Goal: Task Accomplishment & Management: Manage account settings

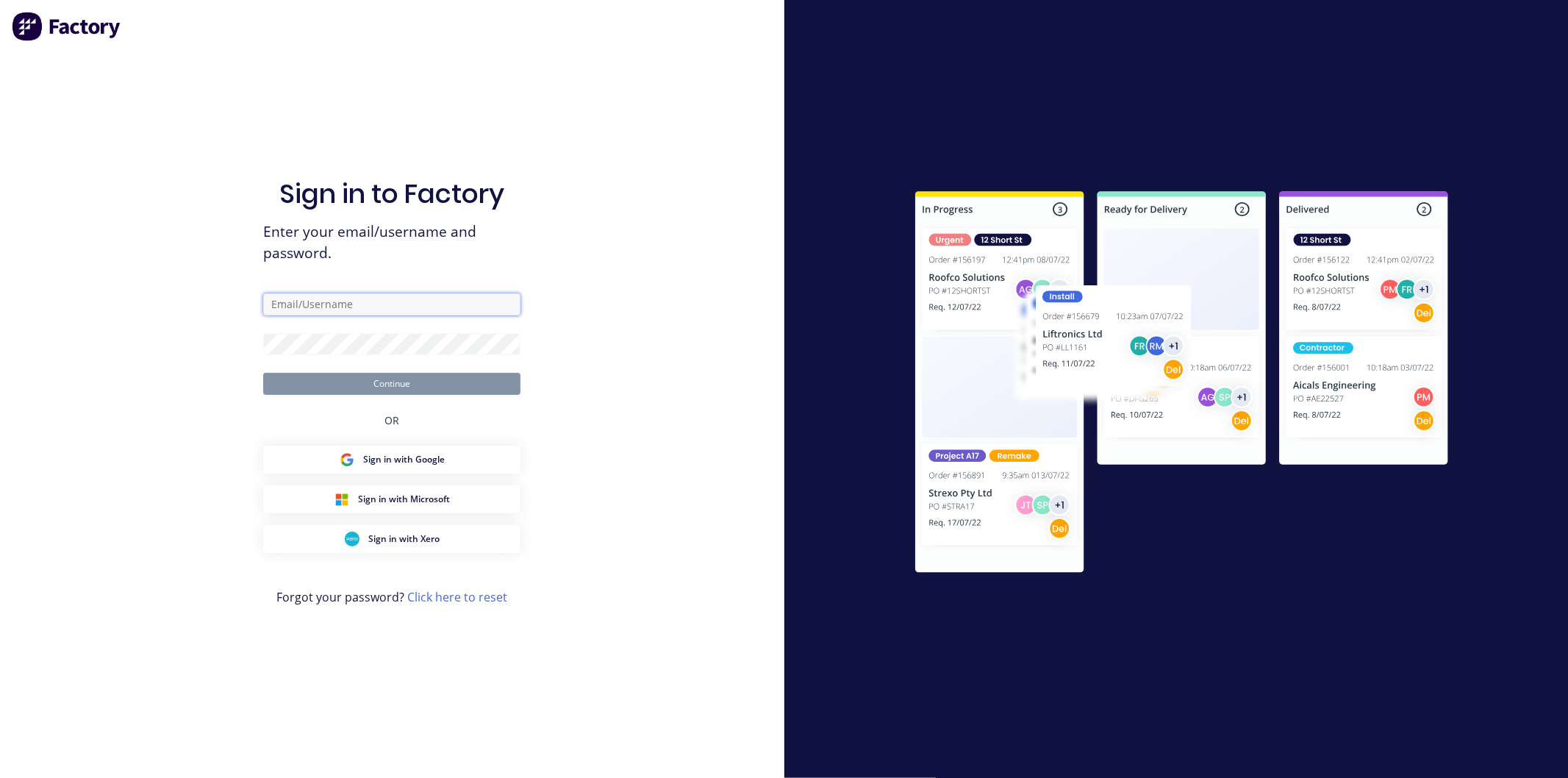
click at [340, 311] on input "text" at bounding box center [392, 305] width 257 height 22
type input "[PERSON_NAME][EMAIL_ADDRESS][DOMAIN_NAME]"
click at [263, 373] on button "Continue" at bounding box center [392, 384] width 257 height 22
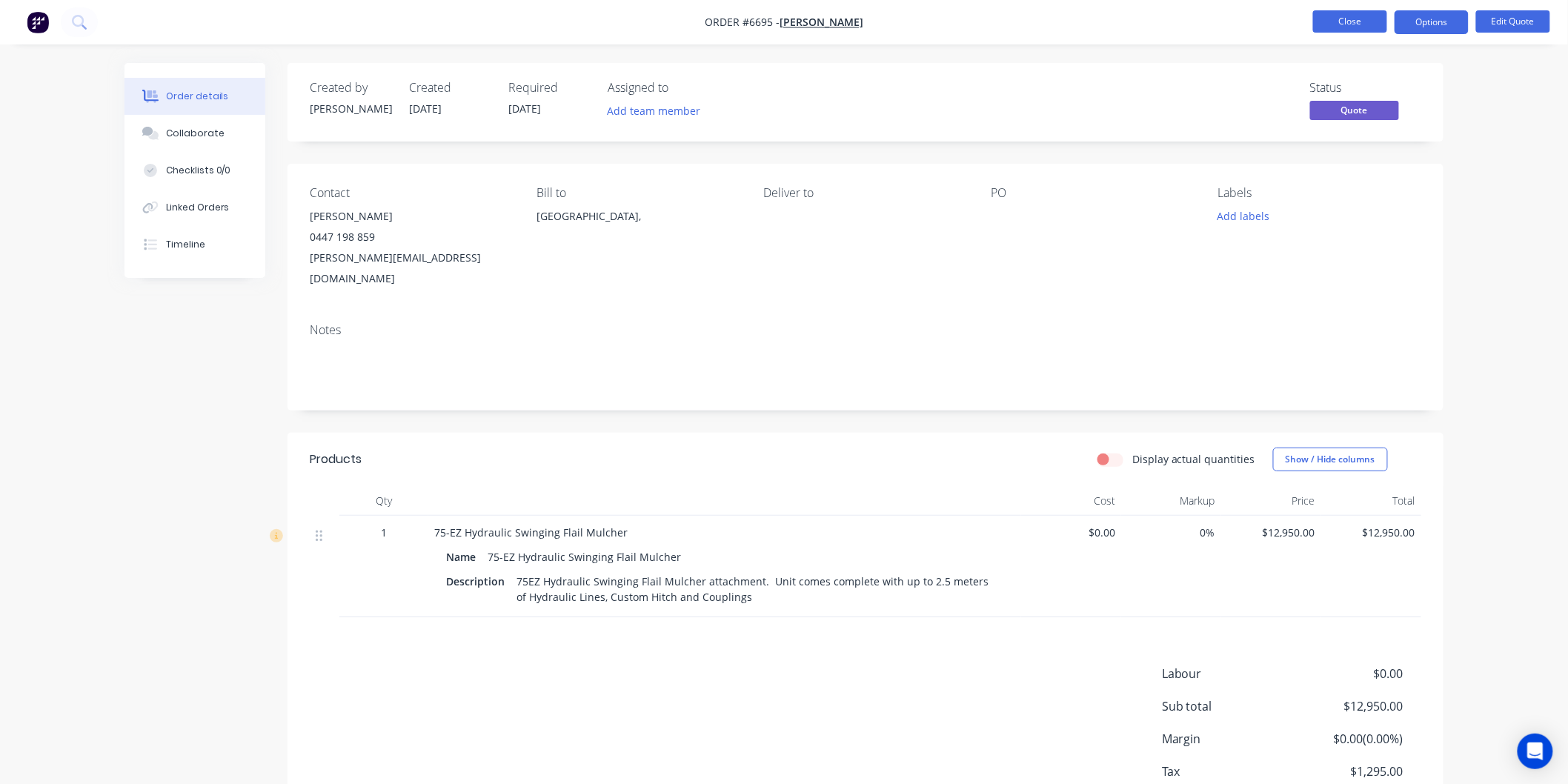
click at [1347, 18] on button "Close" at bounding box center [1350, 21] width 74 height 23
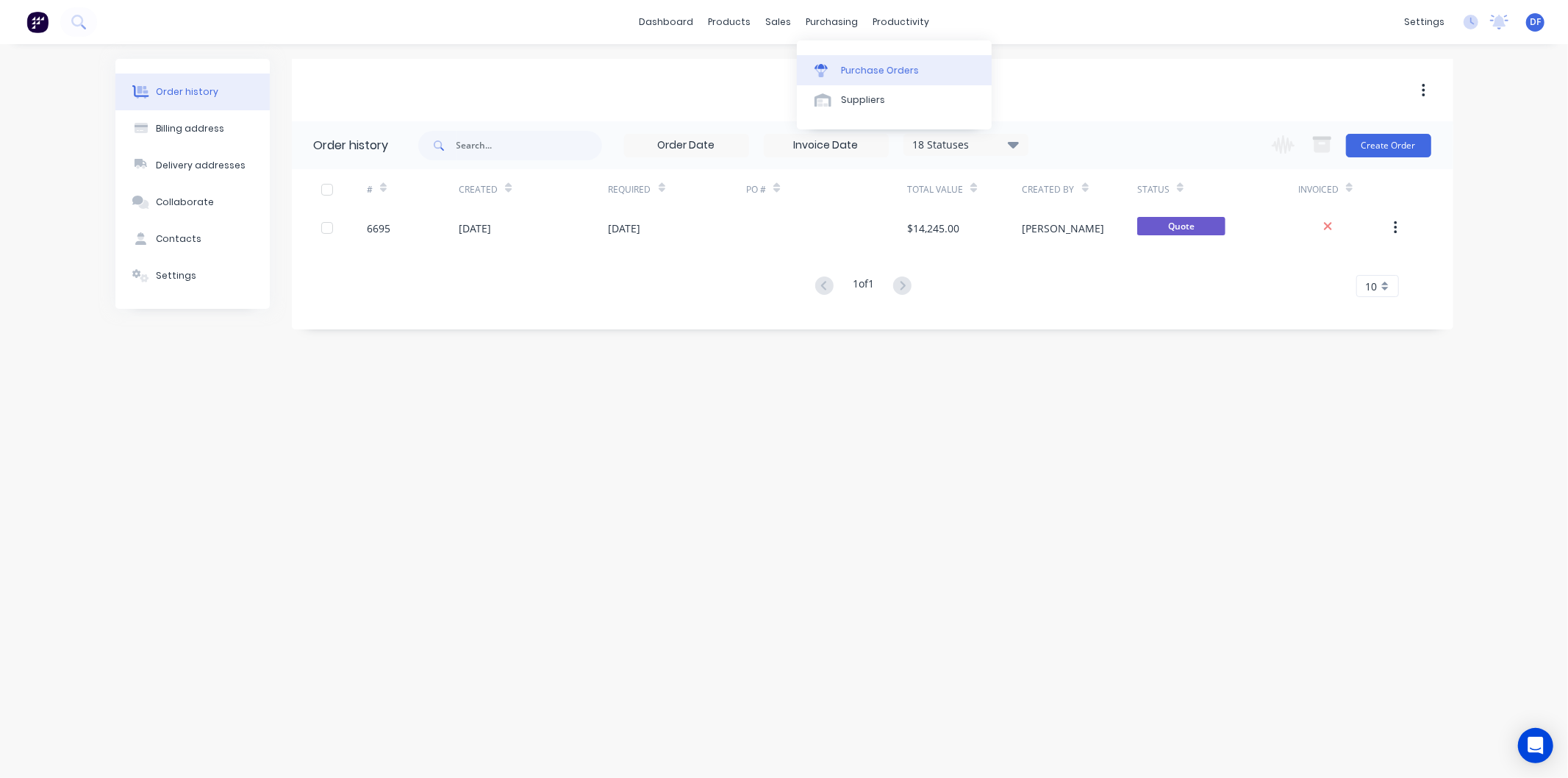
click at [883, 72] on div "Purchase Orders" at bounding box center [880, 70] width 78 height 13
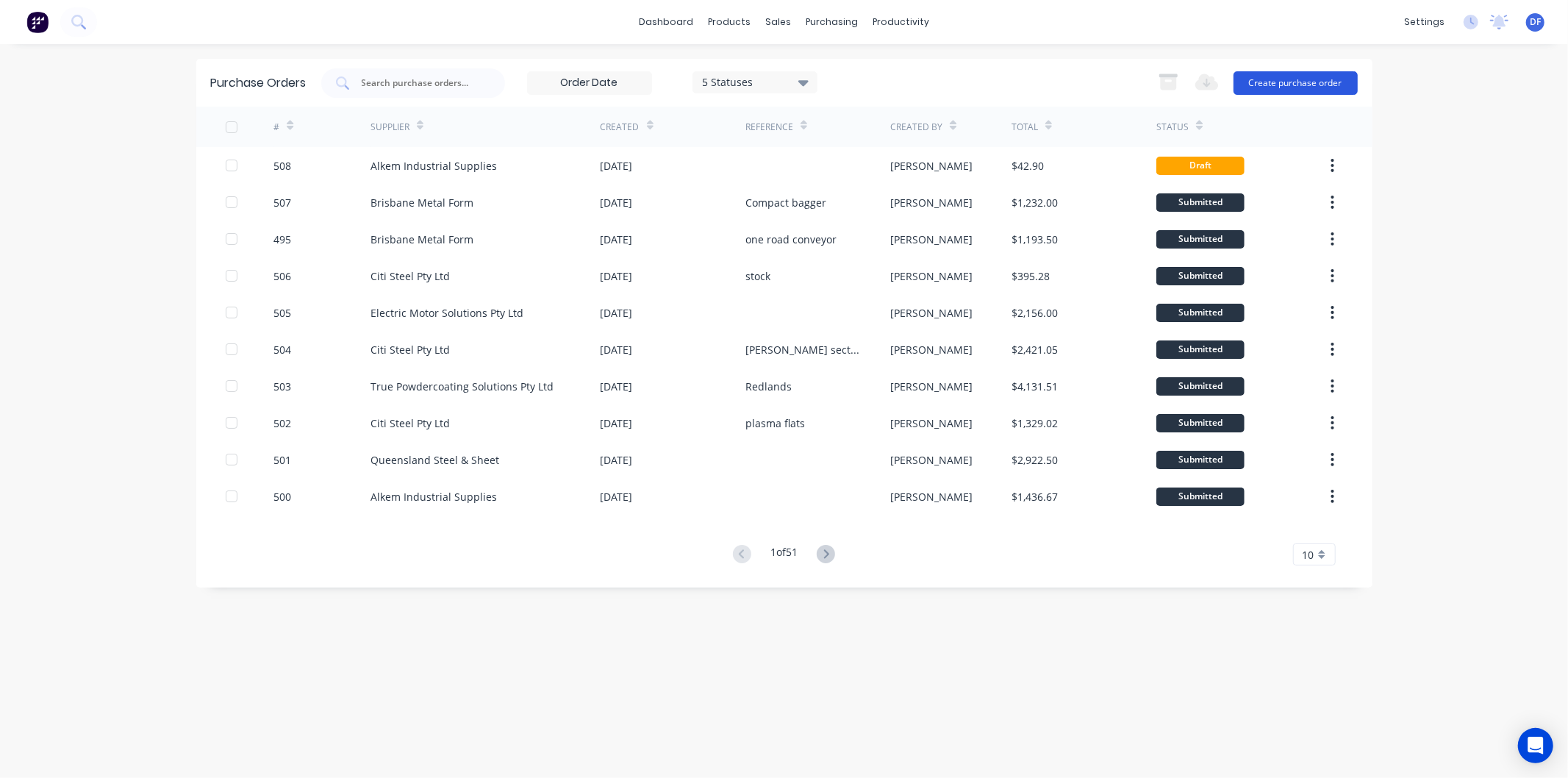
click at [1284, 76] on button "Create purchase order" at bounding box center [1295, 83] width 124 height 24
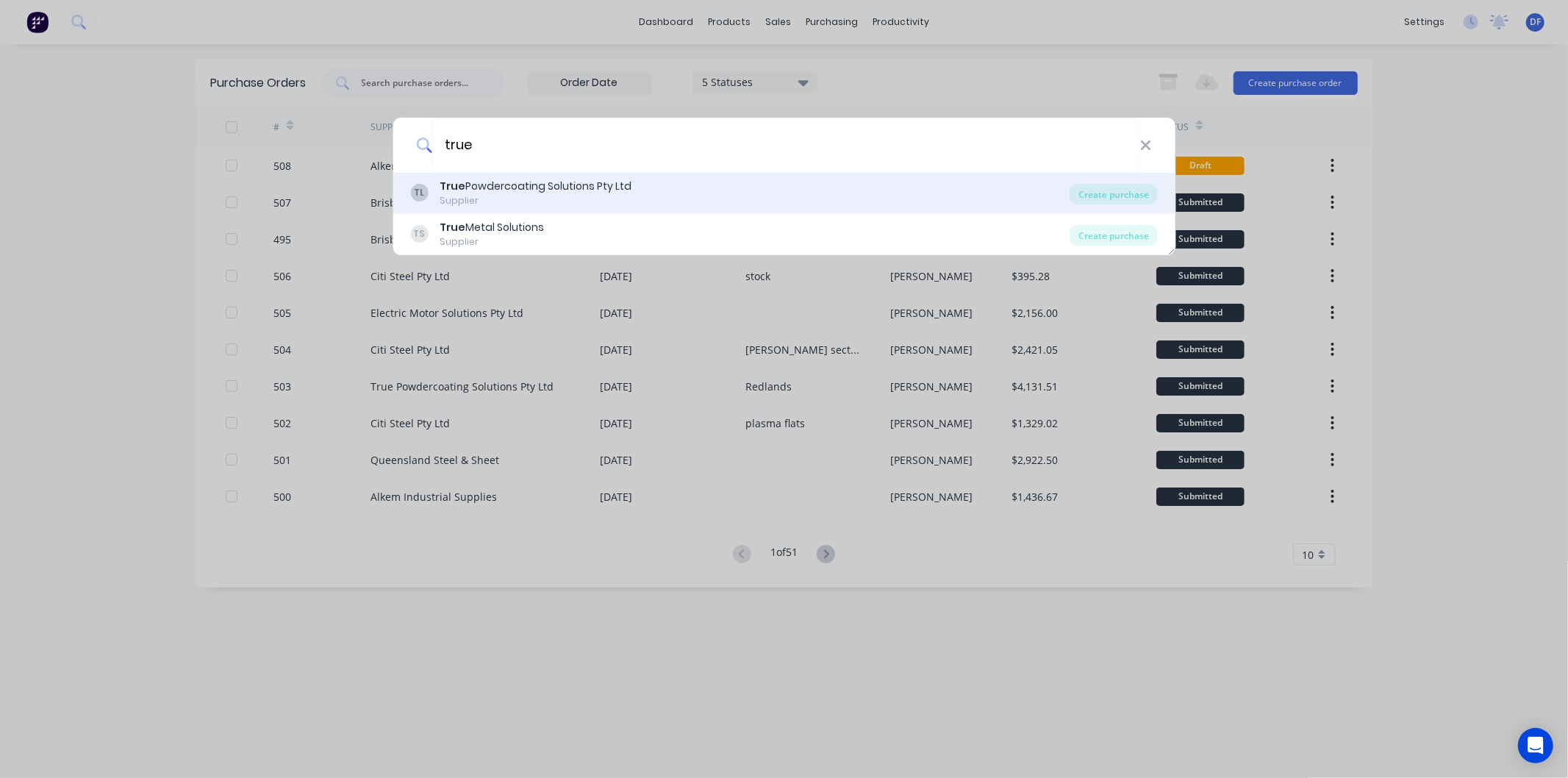
type input "true"
click at [577, 186] on div "True Powdercoating Solutions Pty Ltd" at bounding box center [535, 187] width 192 height 15
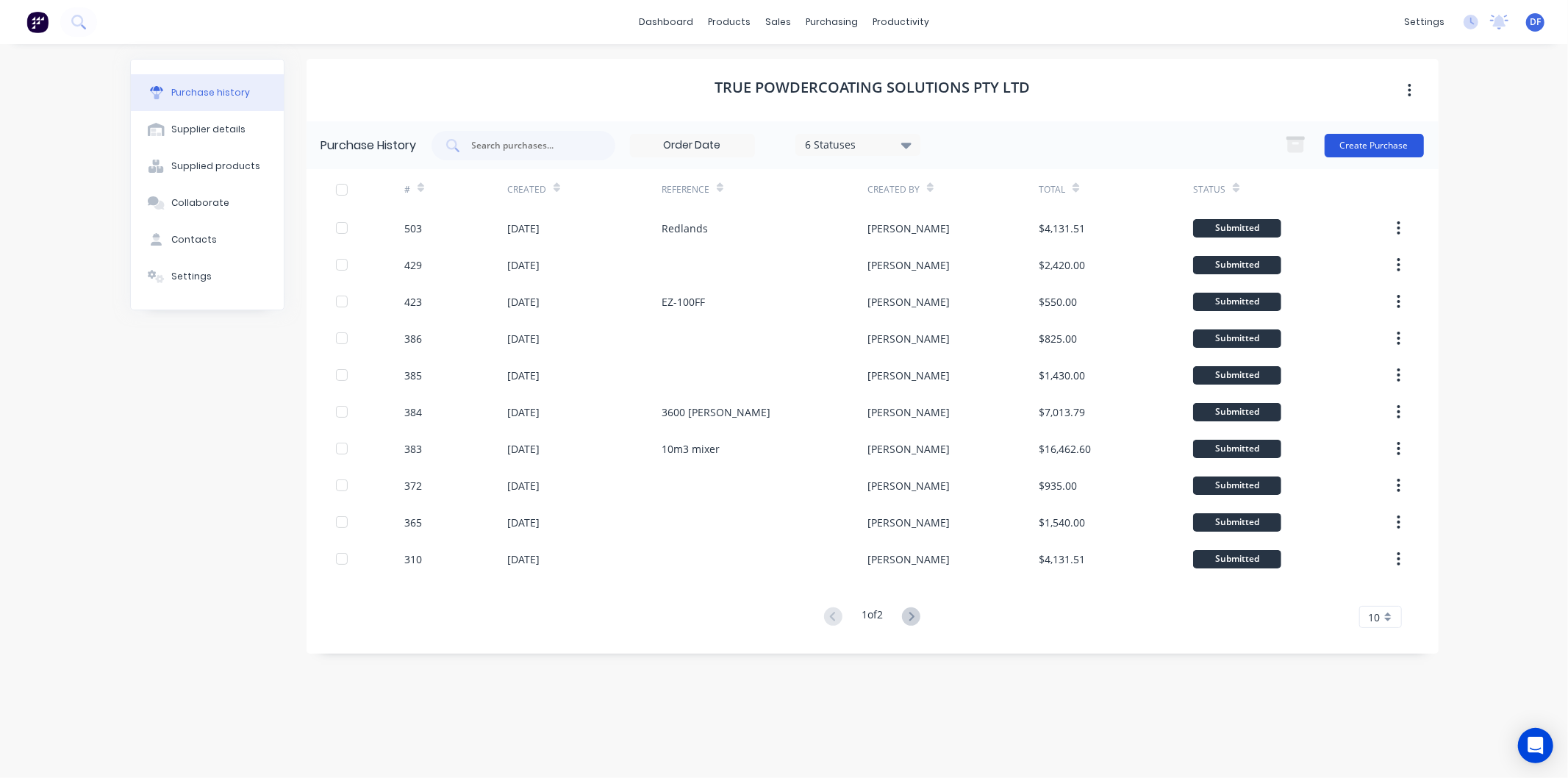
click at [1364, 140] on button "Create Purchase" at bounding box center [1375, 146] width 99 height 24
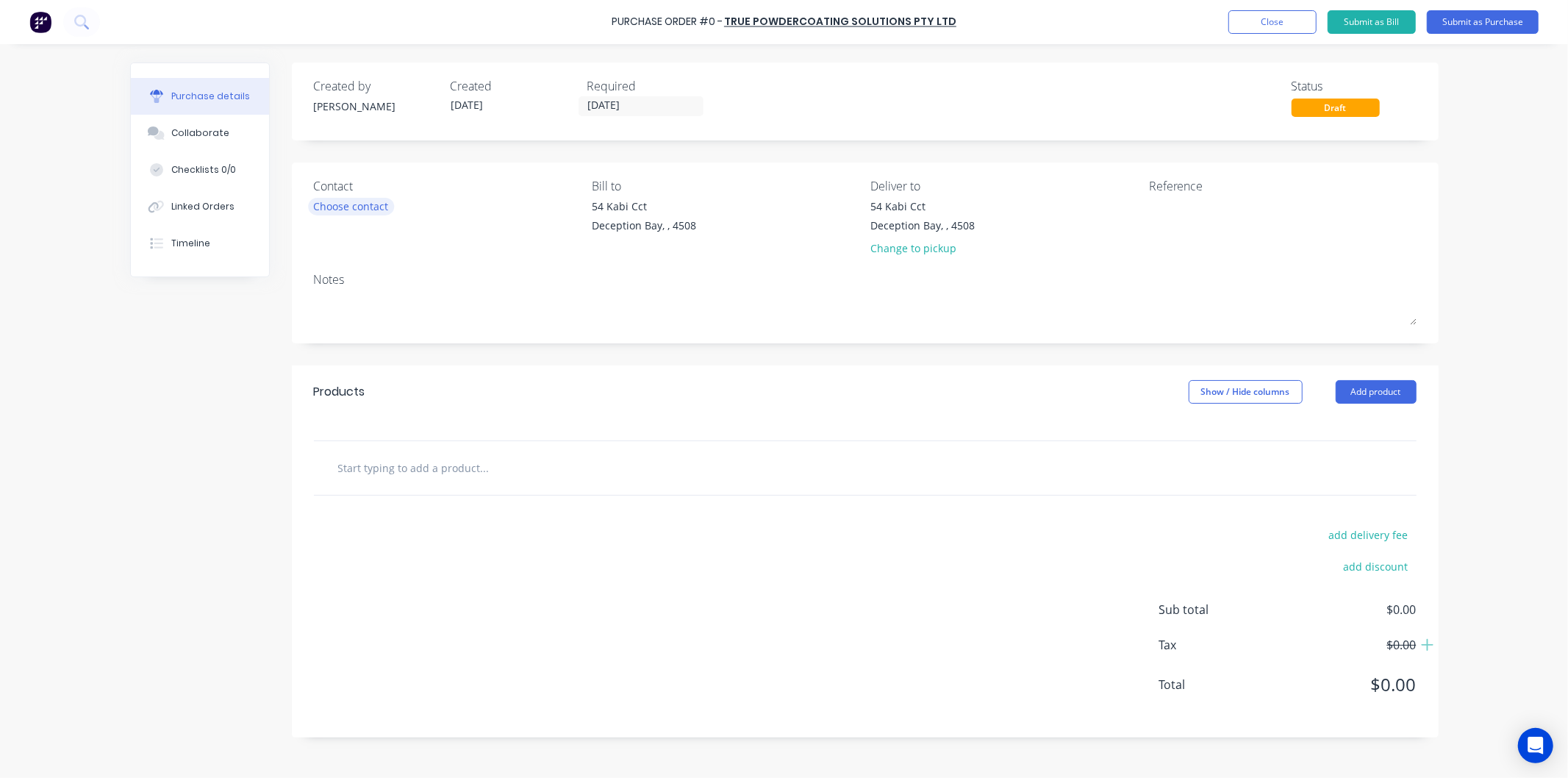
click at [345, 207] on div "Choose contact" at bounding box center [351, 207] width 75 height 15
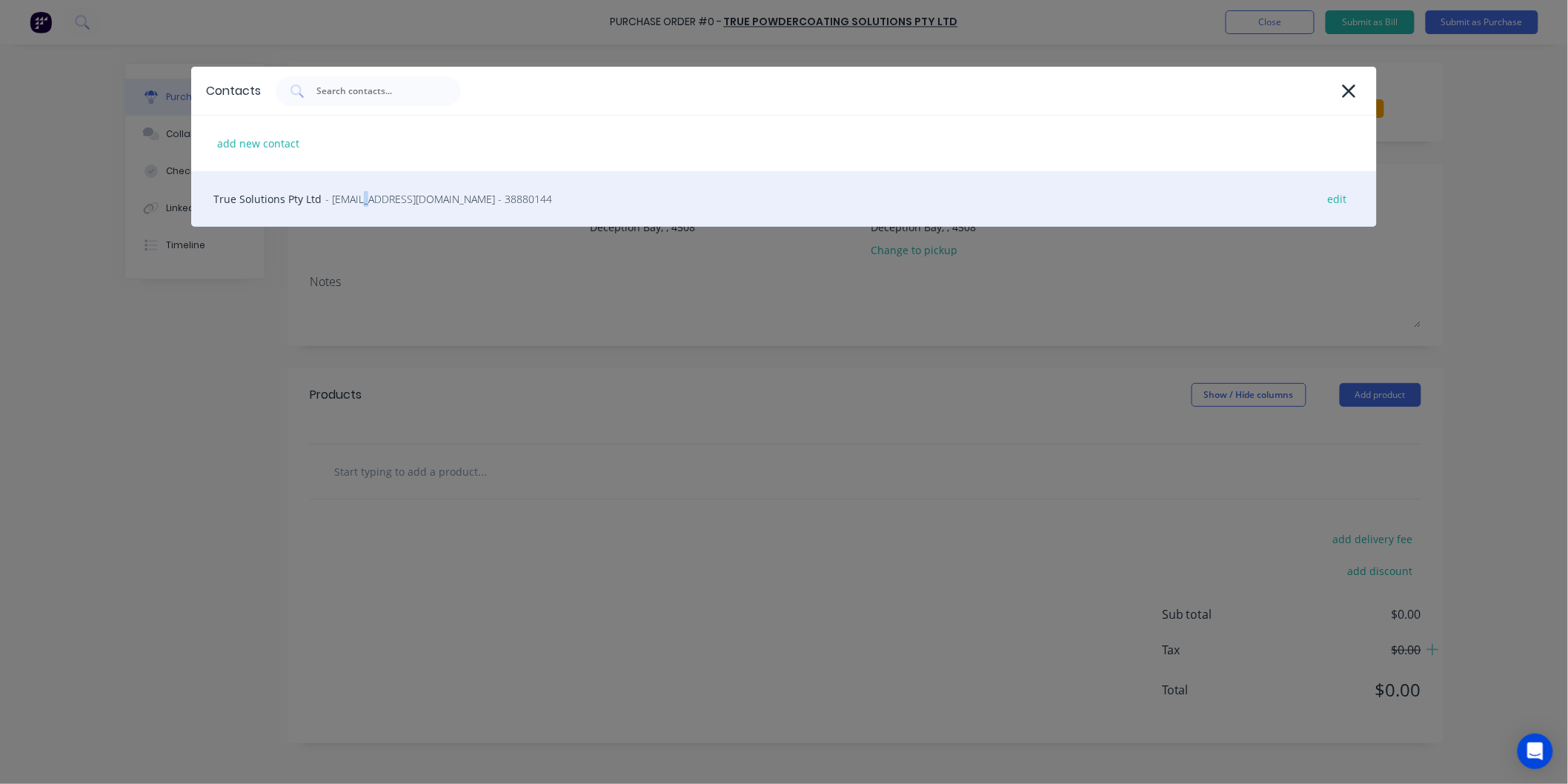
click at [364, 200] on span "- [EMAIL_ADDRESS][DOMAIN_NAME] - 38880144" at bounding box center [439, 199] width 227 height 16
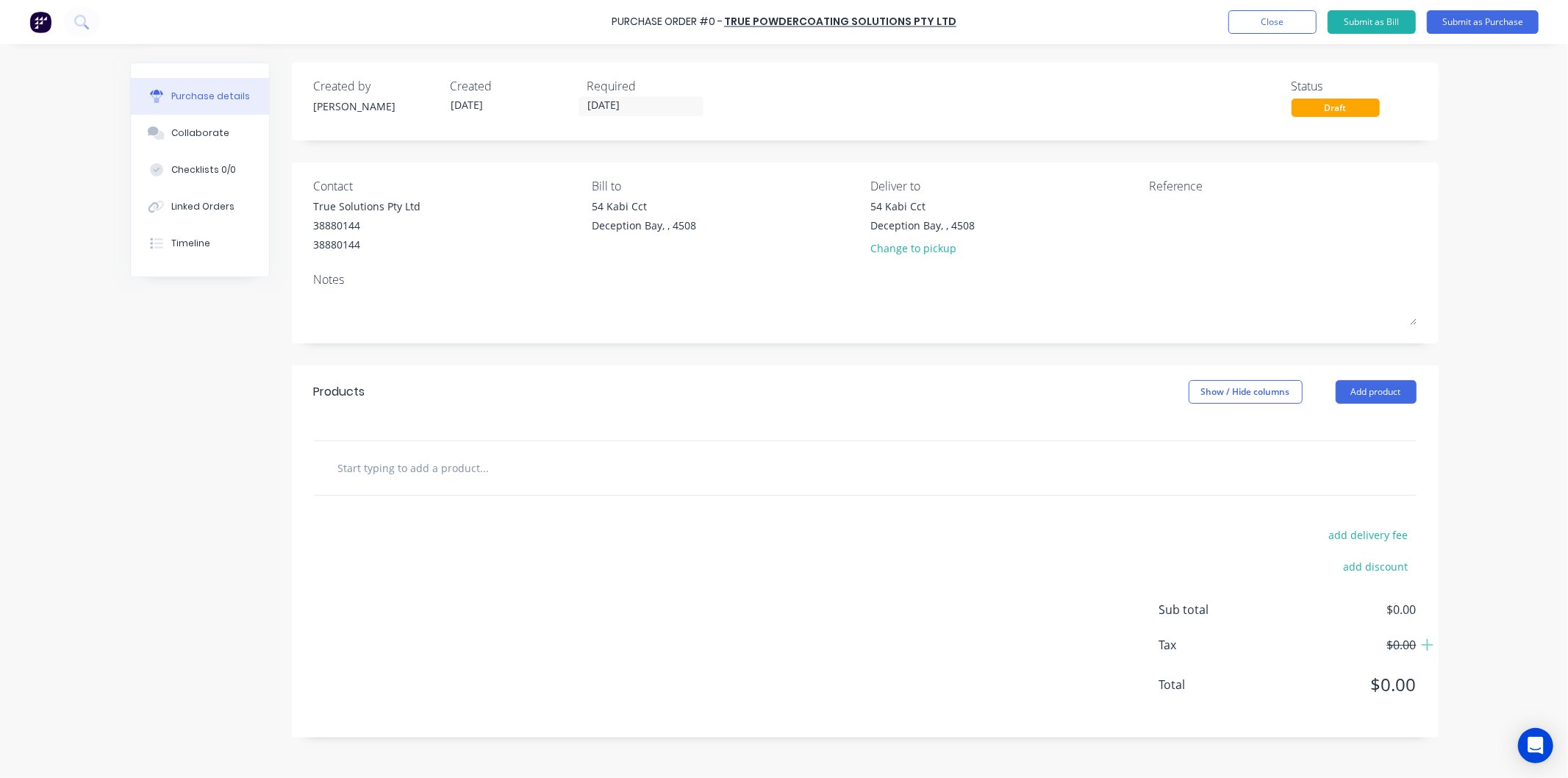
click at [500, 454] on input "text" at bounding box center [485, 468] width 294 height 29
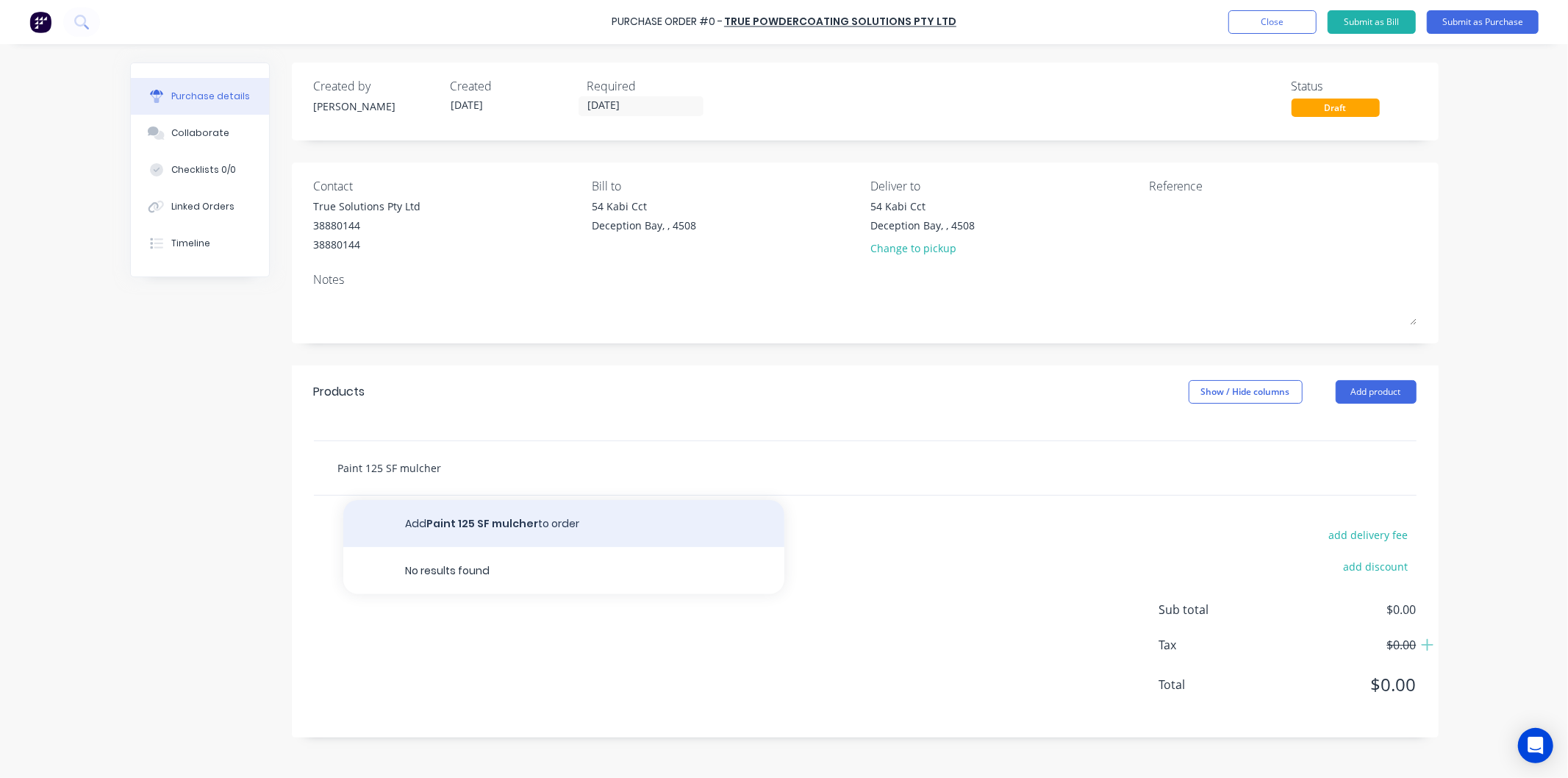
type input "Paint 125 SF mulcher"
click at [508, 523] on button "Add Paint 125 SF mulcher to order" at bounding box center [564, 524] width 441 height 47
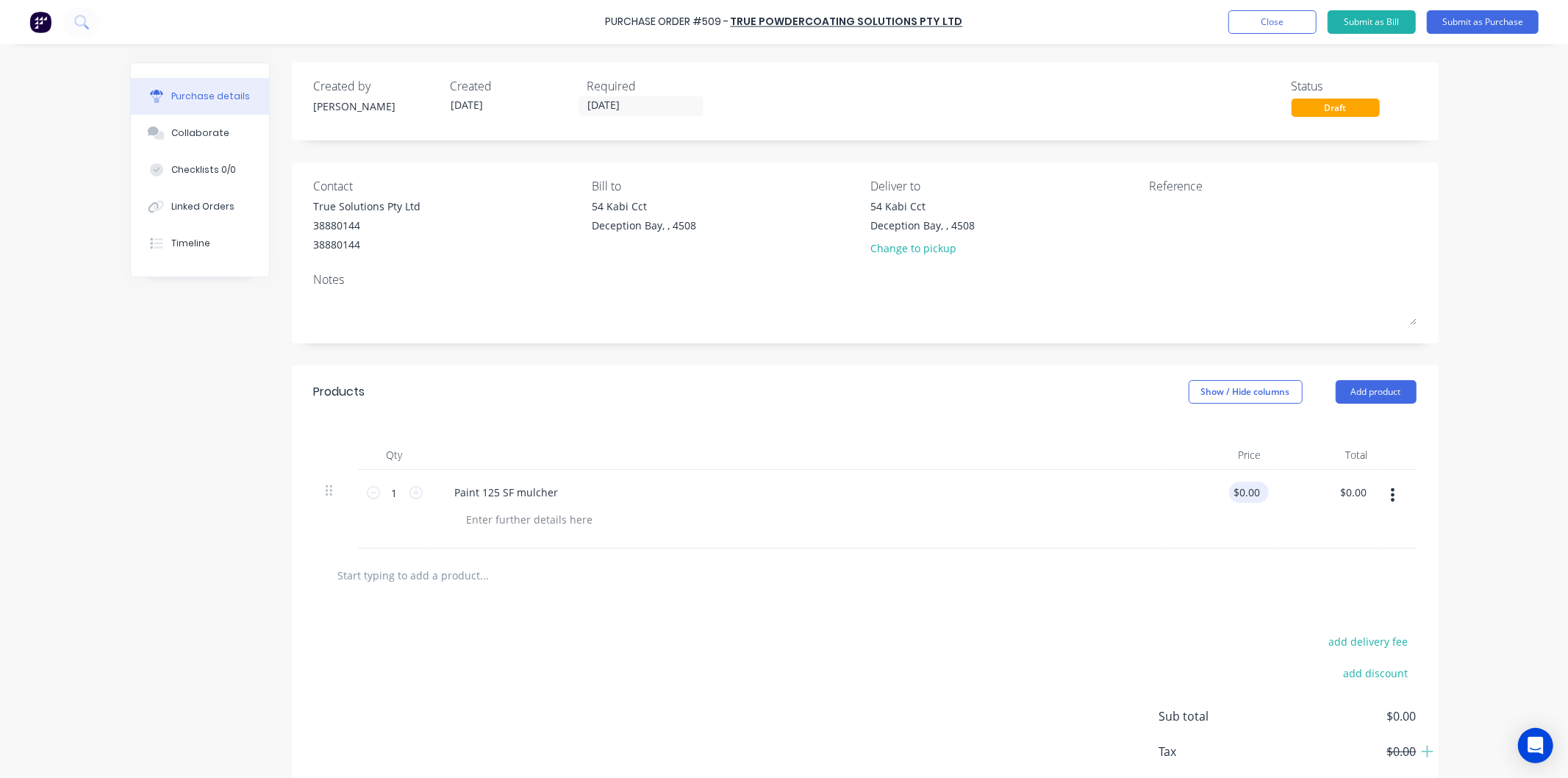
click at [1253, 503] on div "$0.00 $0.00" at bounding box center [1247, 493] width 34 height 22
click at [1251, 491] on input "0.0000" at bounding box center [1247, 493] width 34 height 22
type input "$848.77"
click at [1232, 517] on div "$848.77 848.770" at bounding box center [1220, 509] width 106 height 79
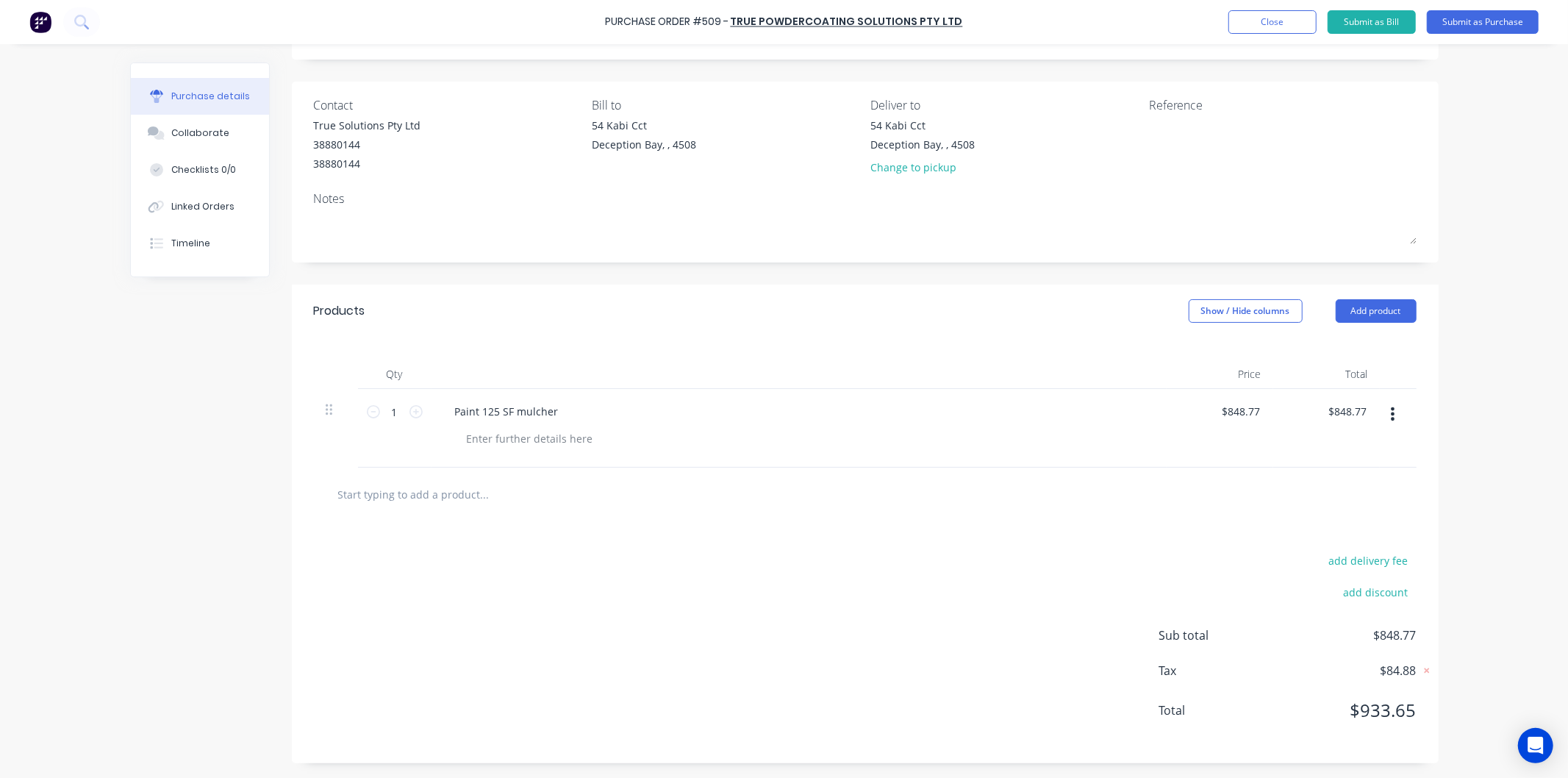
scroll to position [83, 0]
click at [1479, 21] on button "Submit as Purchase" at bounding box center [1482, 22] width 112 height 24
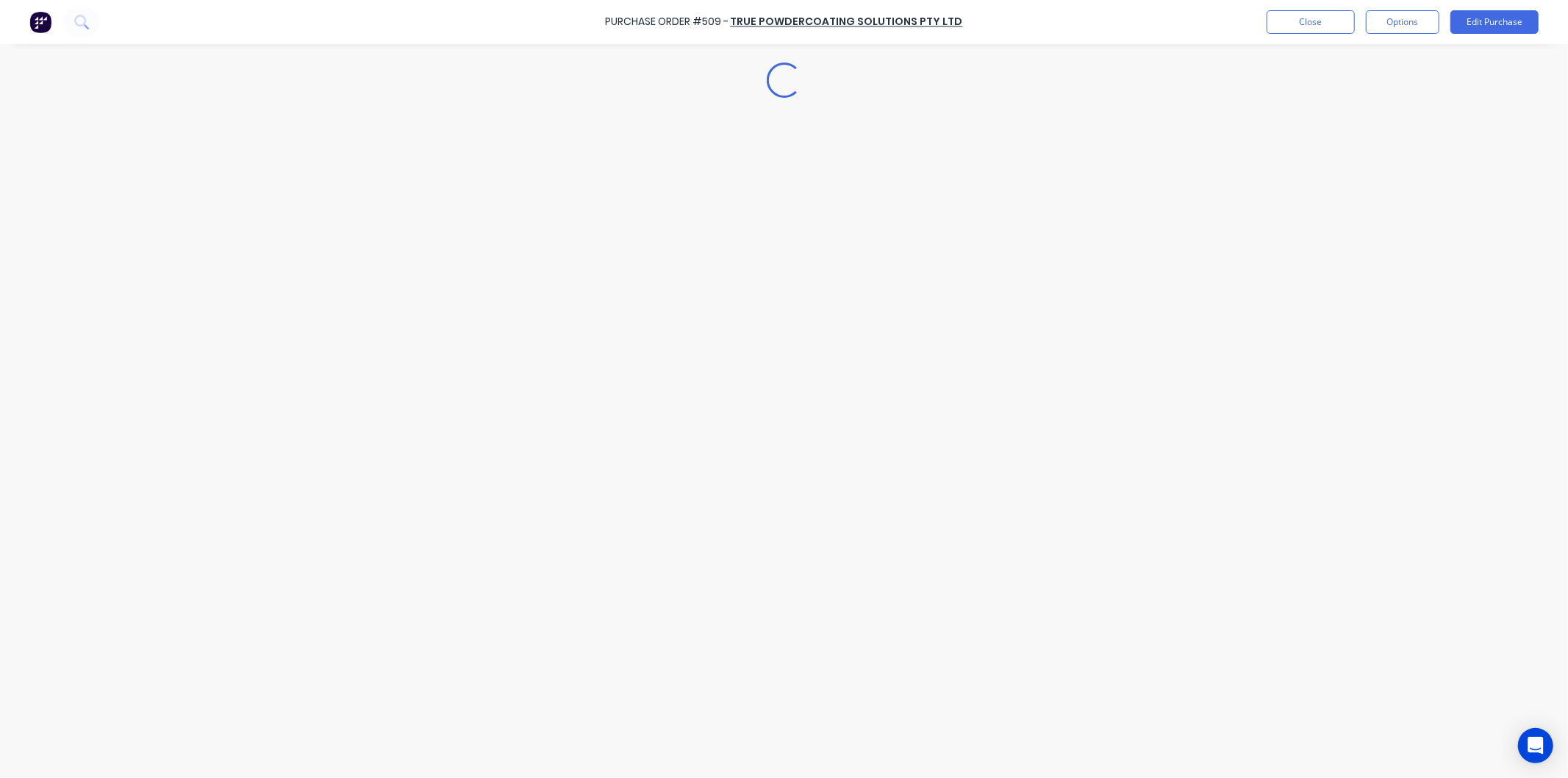
scroll to position [0, 0]
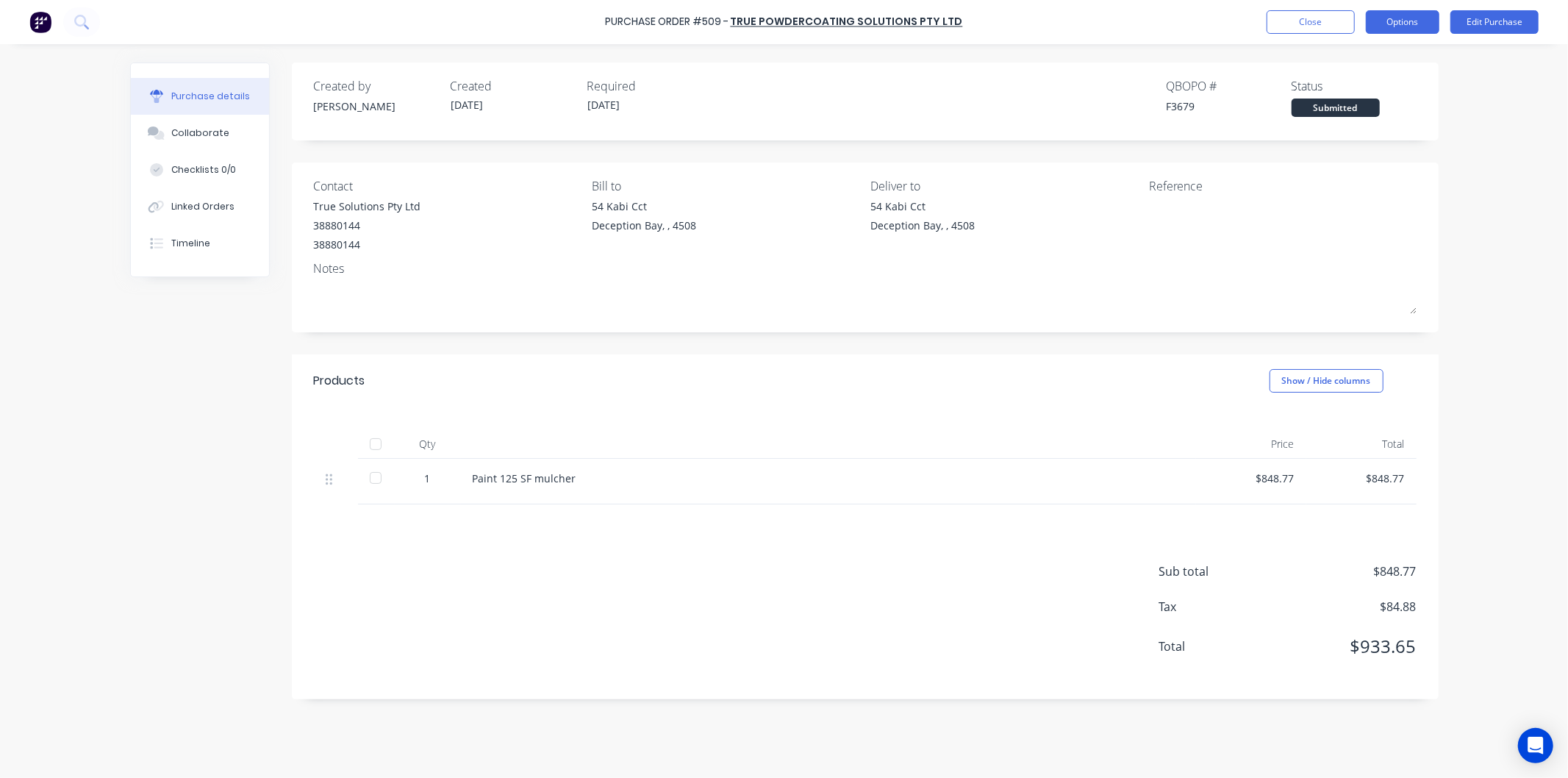
click at [1413, 22] on button "Options" at bounding box center [1402, 22] width 73 height 24
click at [1351, 53] on div "Print / Email" at bounding box center [1369, 60] width 113 height 22
click at [1340, 84] on div "With pricing" at bounding box center [1369, 89] width 113 height 22
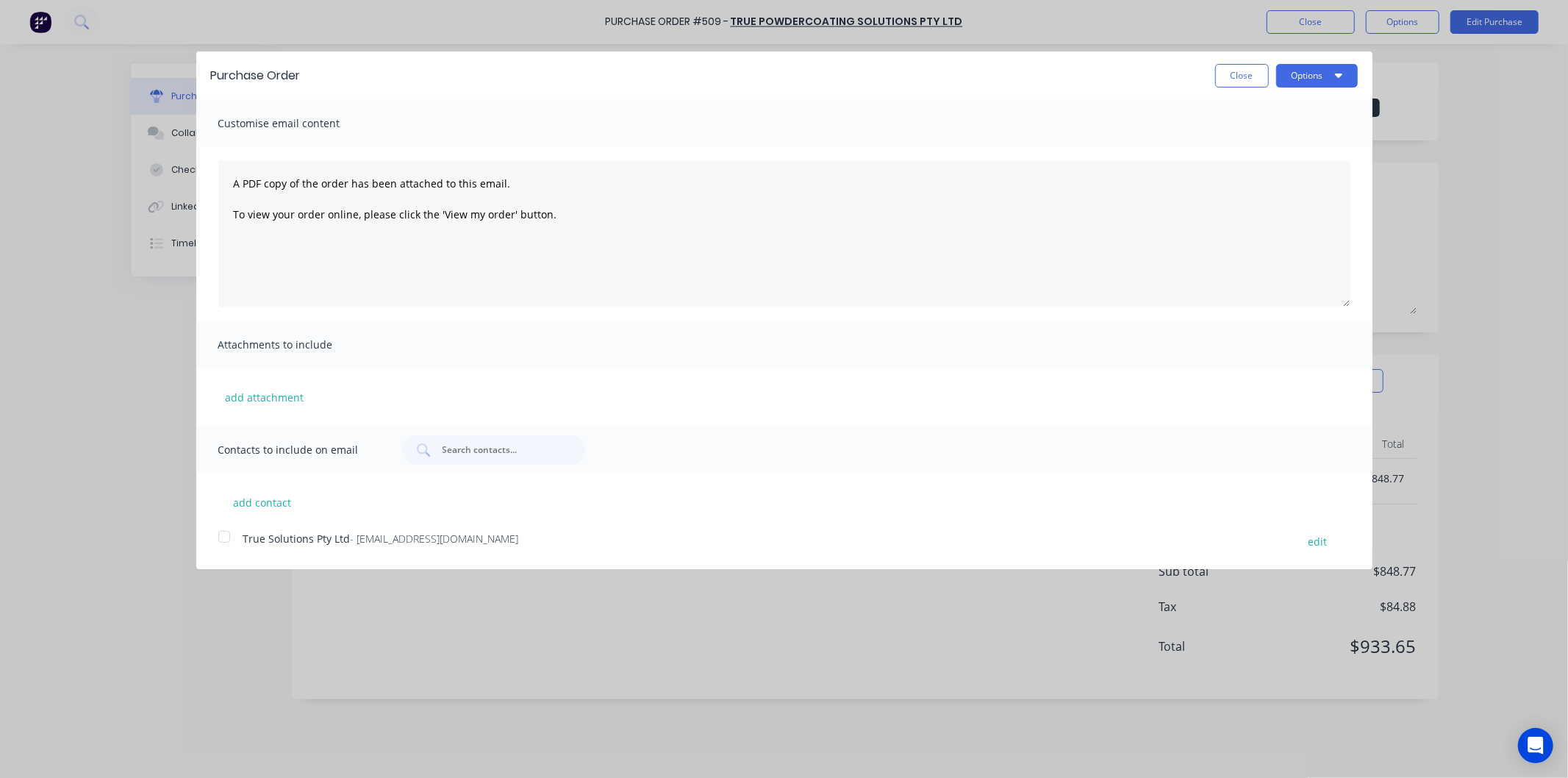
click at [257, 377] on div "add attachment" at bounding box center [785, 397] width 1176 height 57
click at [255, 392] on button "add attachment" at bounding box center [264, 397] width 93 height 22
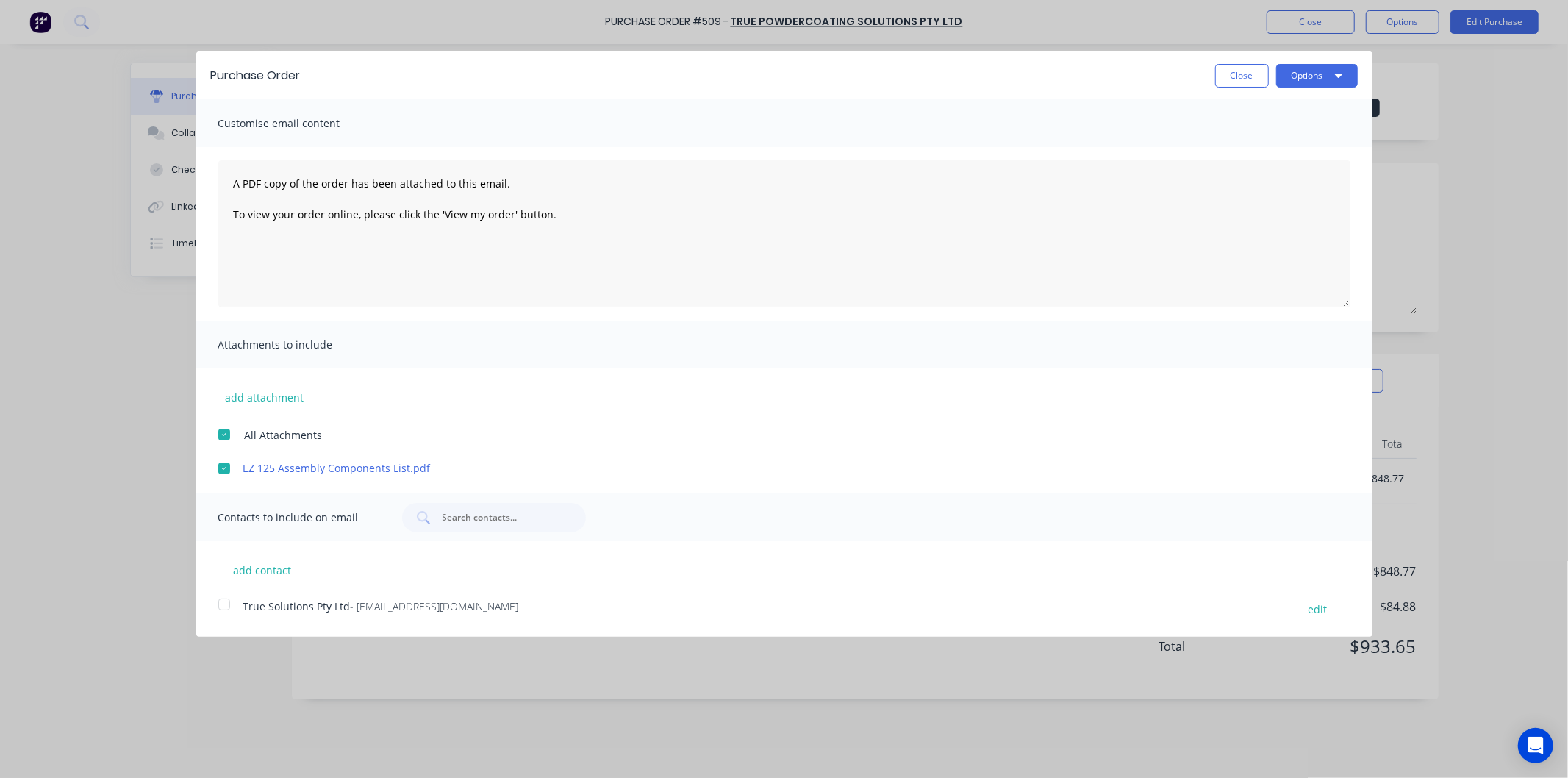
click at [221, 605] on div at bounding box center [224, 605] width 29 height 29
click at [1300, 75] on button "Options" at bounding box center [1317, 76] width 82 height 24
click at [1247, 140] on div "Email" at bounding box center [1288, 143] width 113 height 22
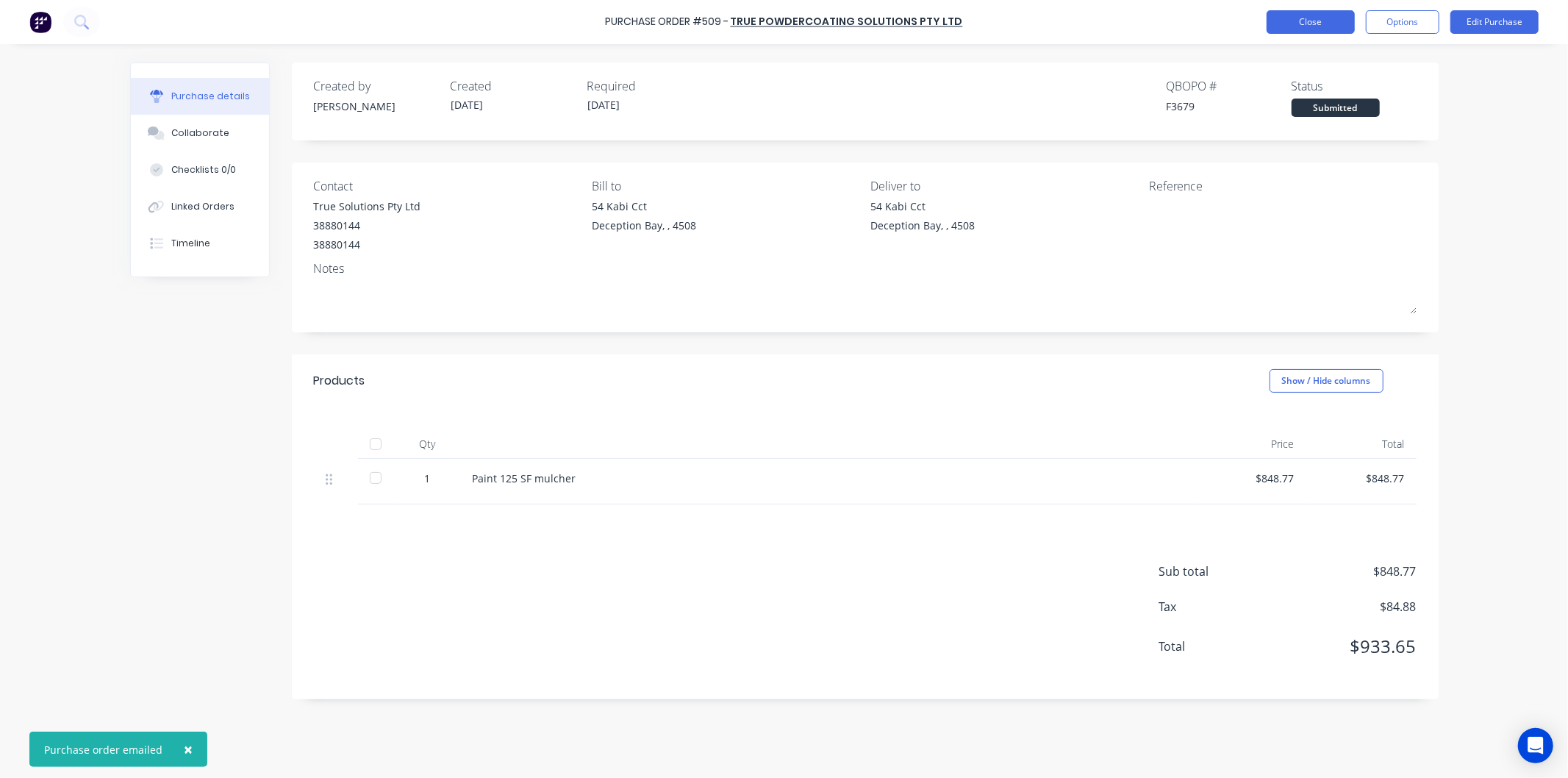
click at [1325, 16] on button "Close" at bounding box center [1311, 22] width 88 height 24
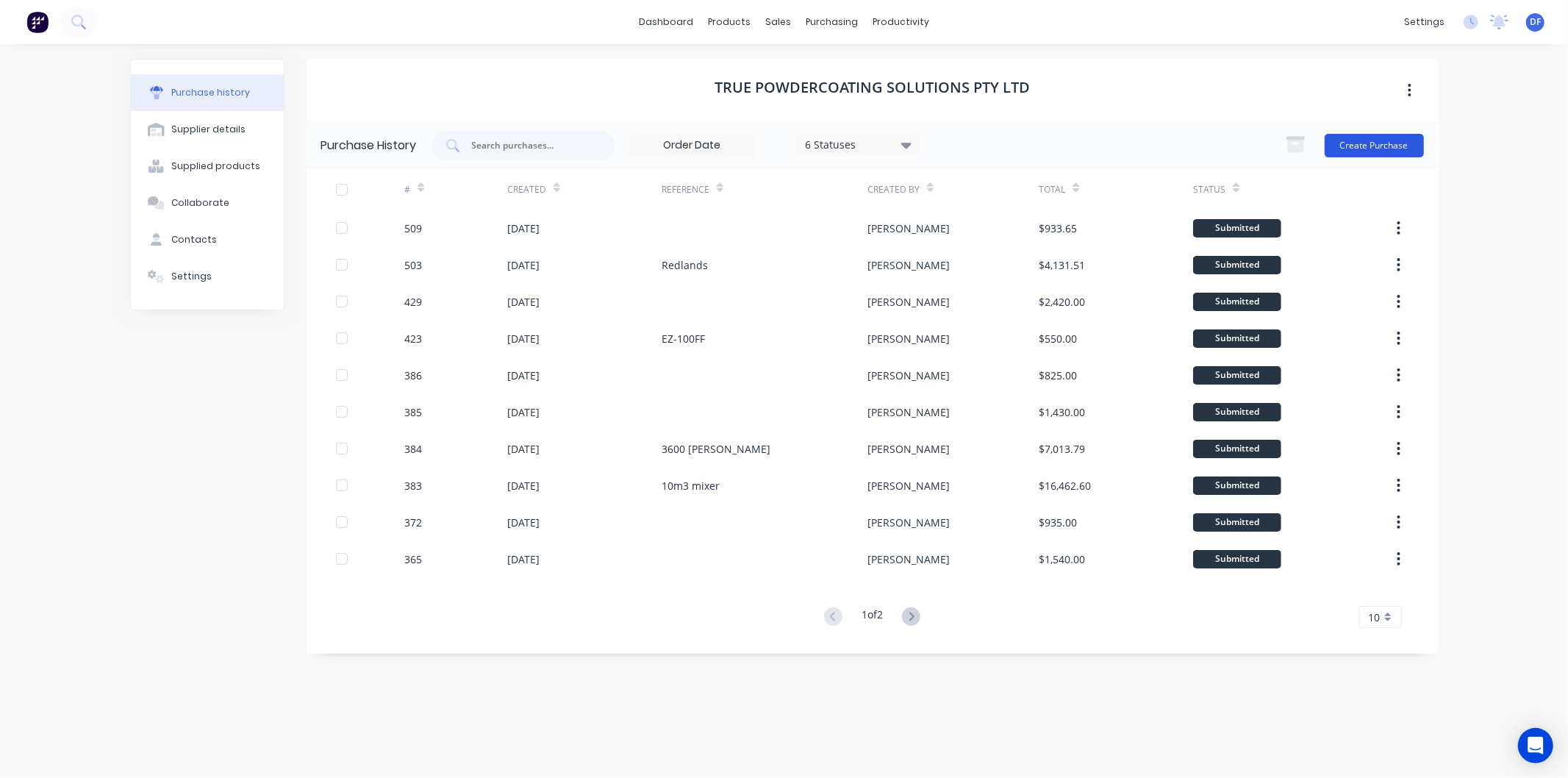
click at [1365, 145] on button "Create Purchase" at bounding box center [1375, 146] width 99 height 24
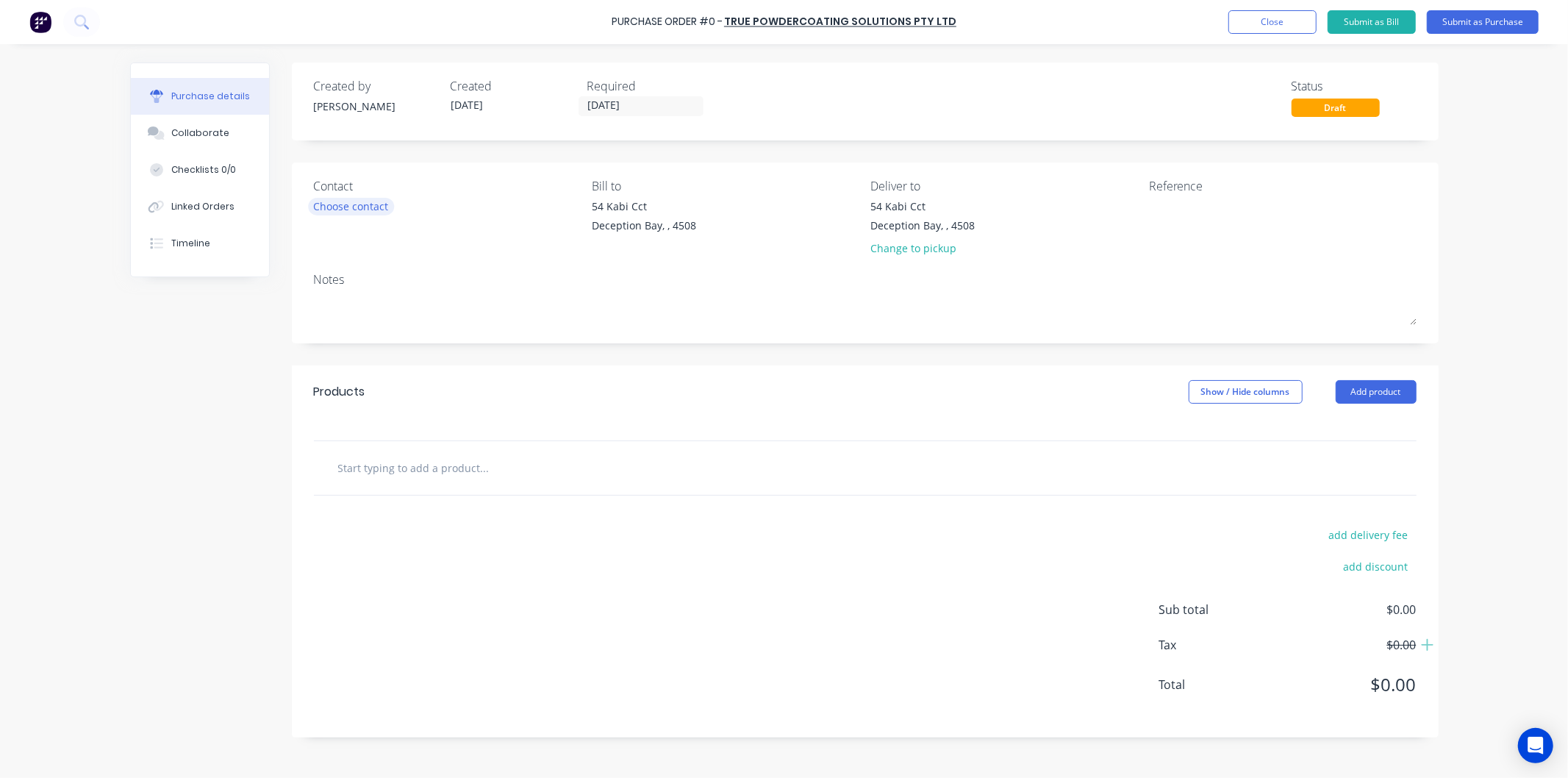
click at [365, 210] on div "Choose contact" at bounding box center [351, 207] width 75 height 15
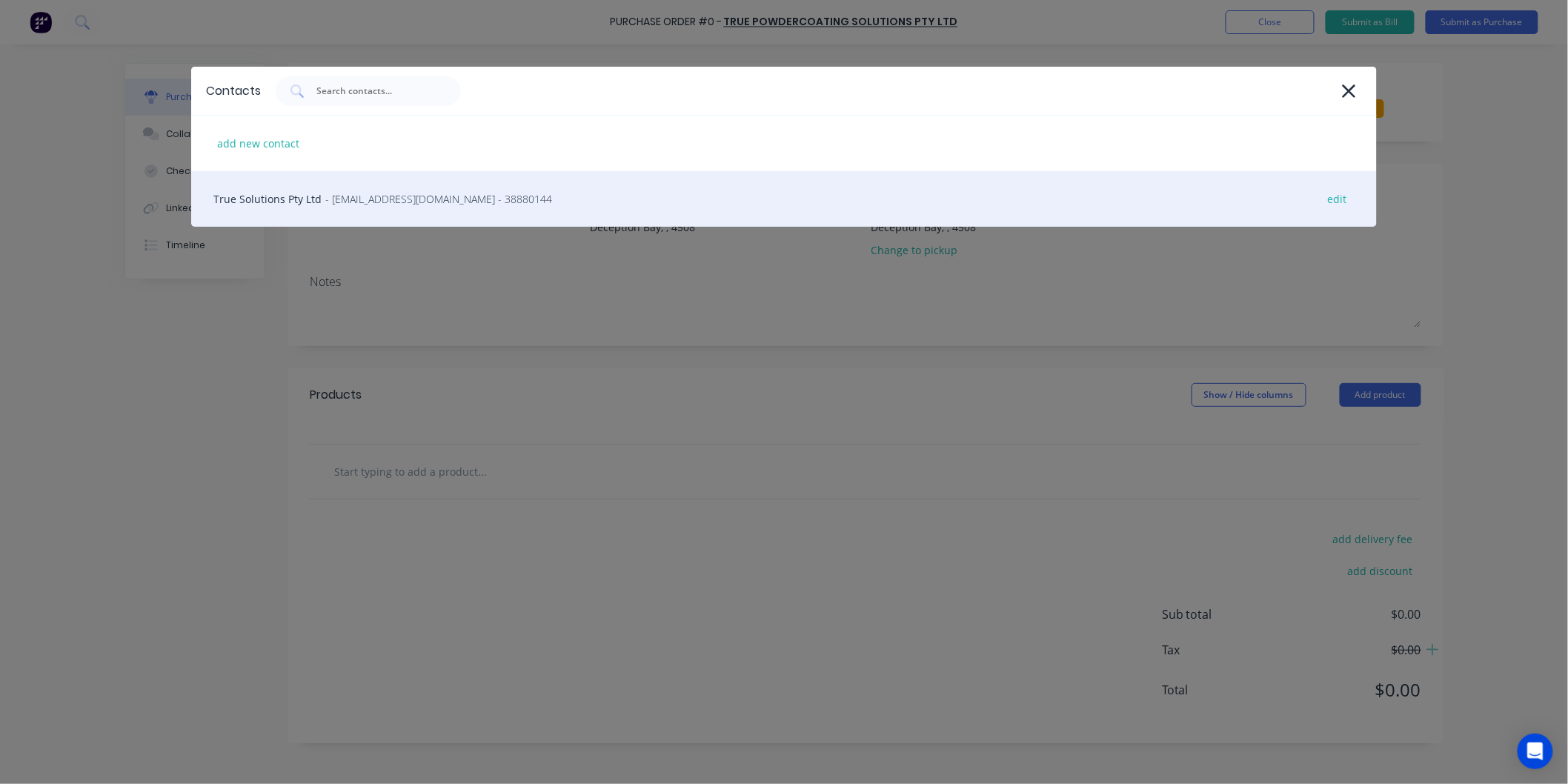
click at [382, 200] on span "- [EMAIL_ADDRESS][DOMAIN_NAME] - 38880144" at bounding box center [439, 199] width 227 height 16
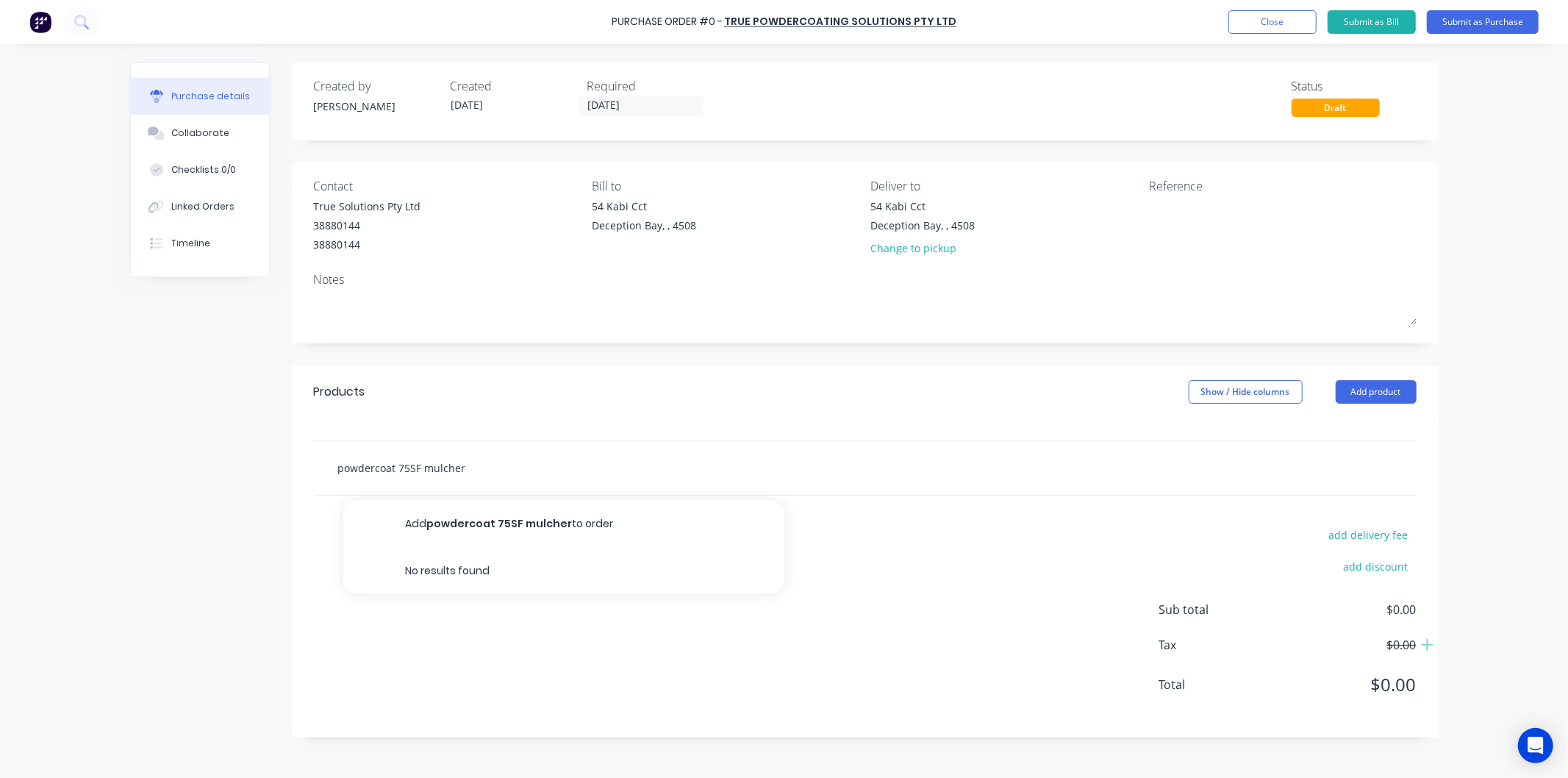
click at [419, 468] on input "powdercoat 75SF mulcher" at bounding box center [485, 468] width 294 height 29
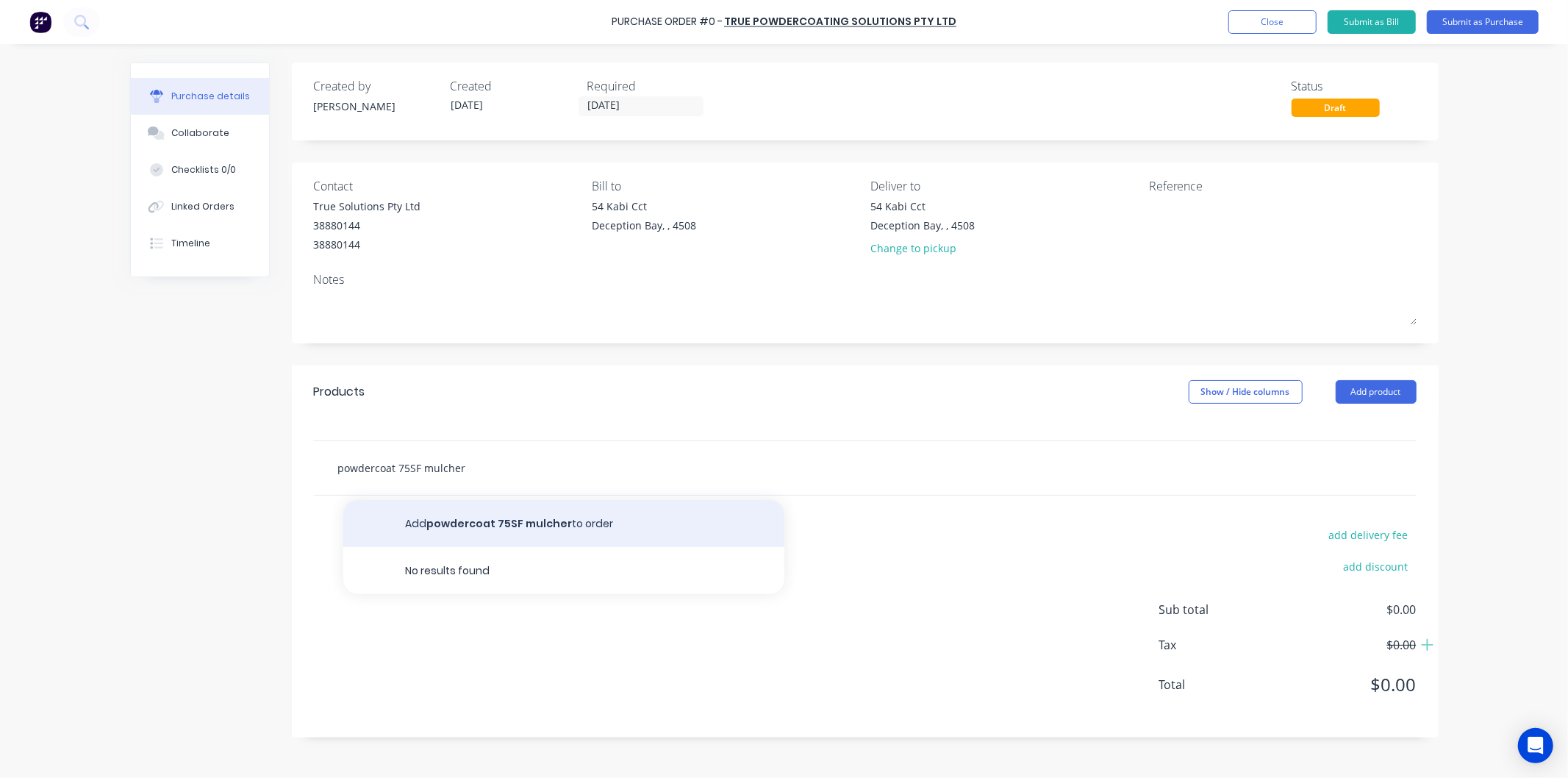
type input "powdercoat 75SF mulcher"
click at [449, 520] on button "Add powdercoat 75SF mulcher to order" at bounding box center [564, 524] width 441 height 47
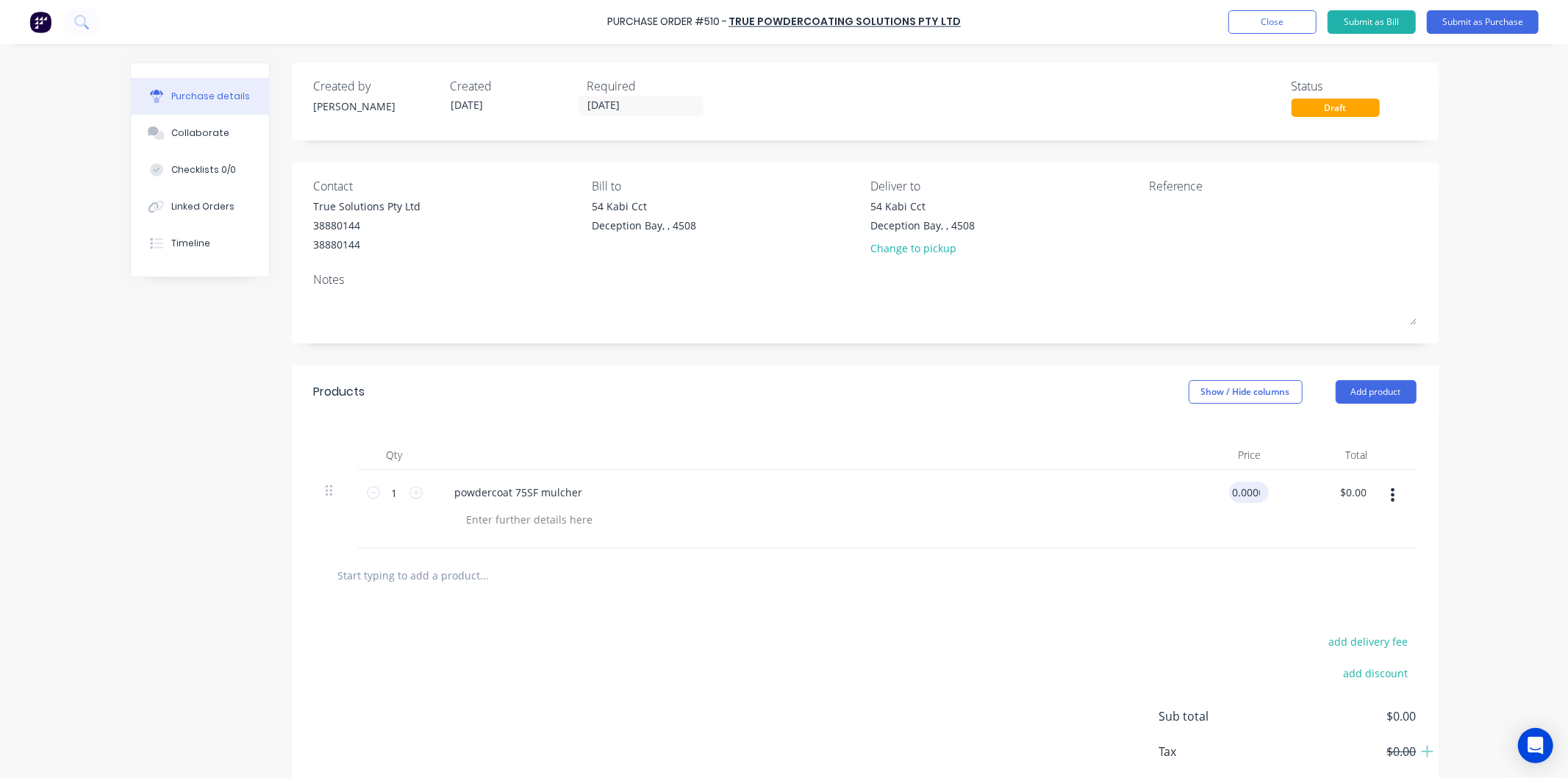
click at [1248, 498] on input "0.0000" at bounding box center [1247, 493] width 34 height 22
type input "0"
type input "$761.12"
click at [1119, 489] on div "powdercoat 75SF mulcher" at bounding box center [799, 493] width 712 height 22
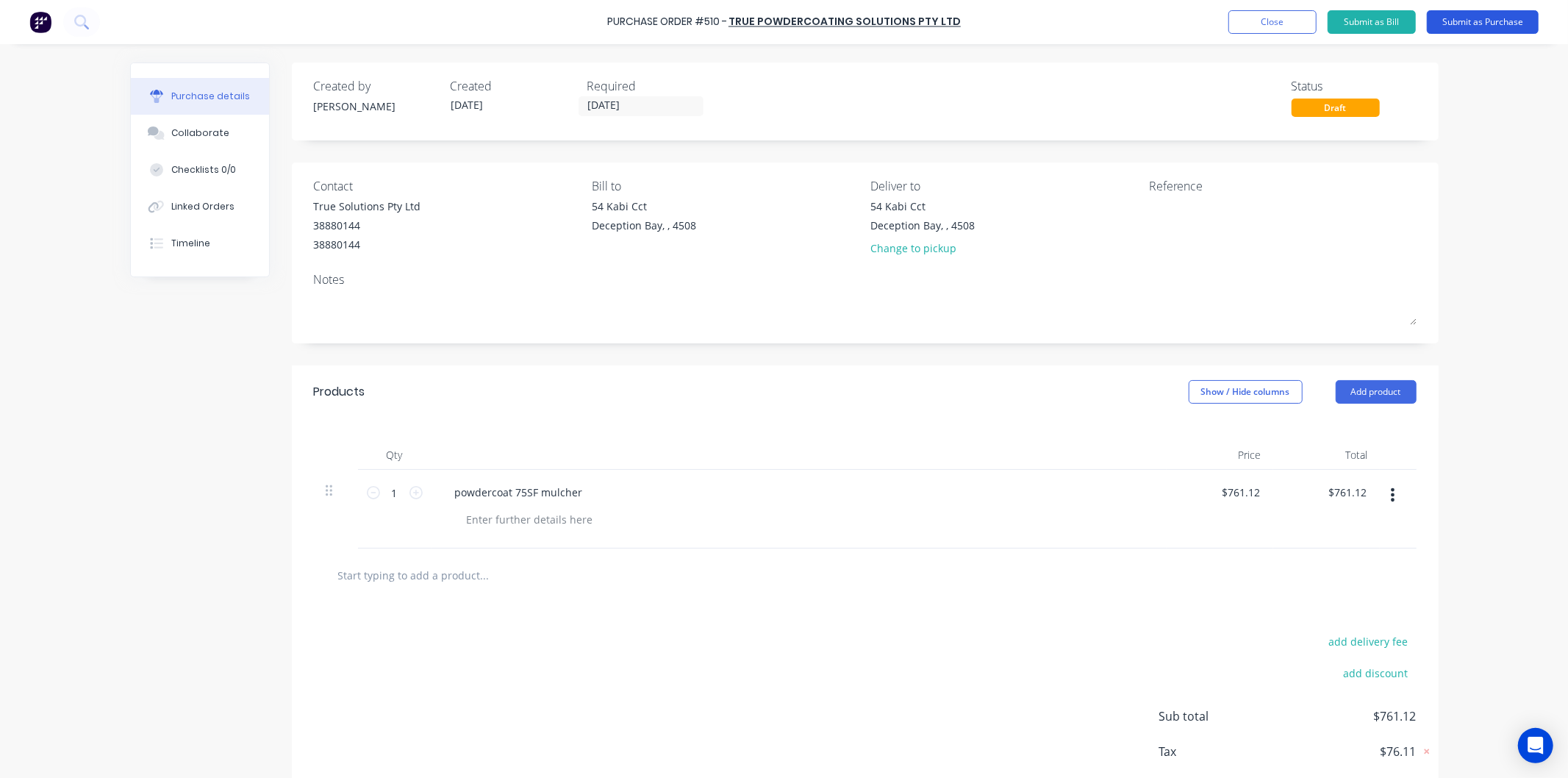
click at [1465, 17] on button "Submit as Purchase" at bounding box center [1482, 22] width 112 height 24
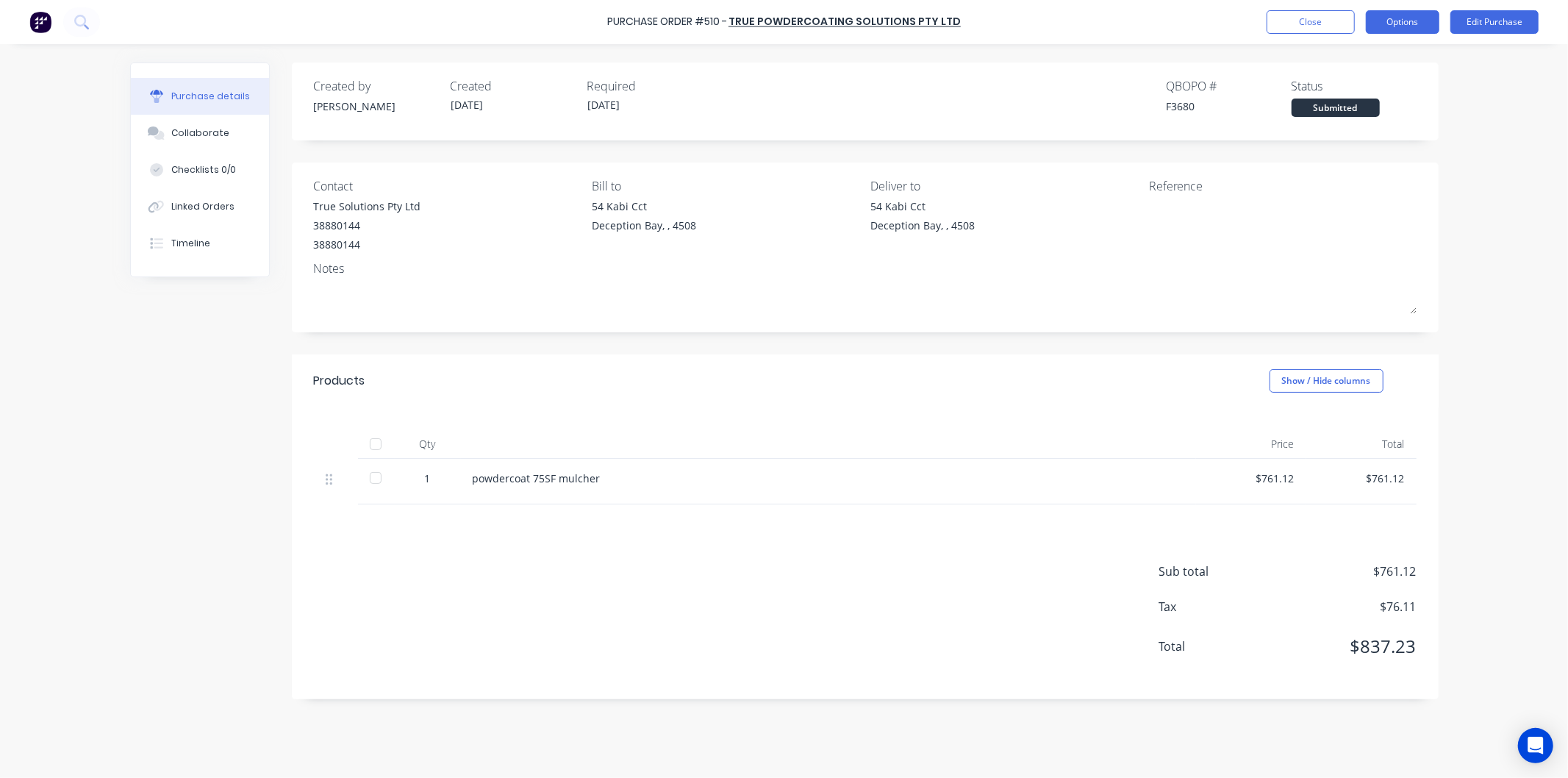
click at [1400, 18] on button "Options" at bounding box center [1402, 22] width 73 height 24
click at [1321, 16] on button "Close" at bounding box center [1311, 22] width 88 height 24
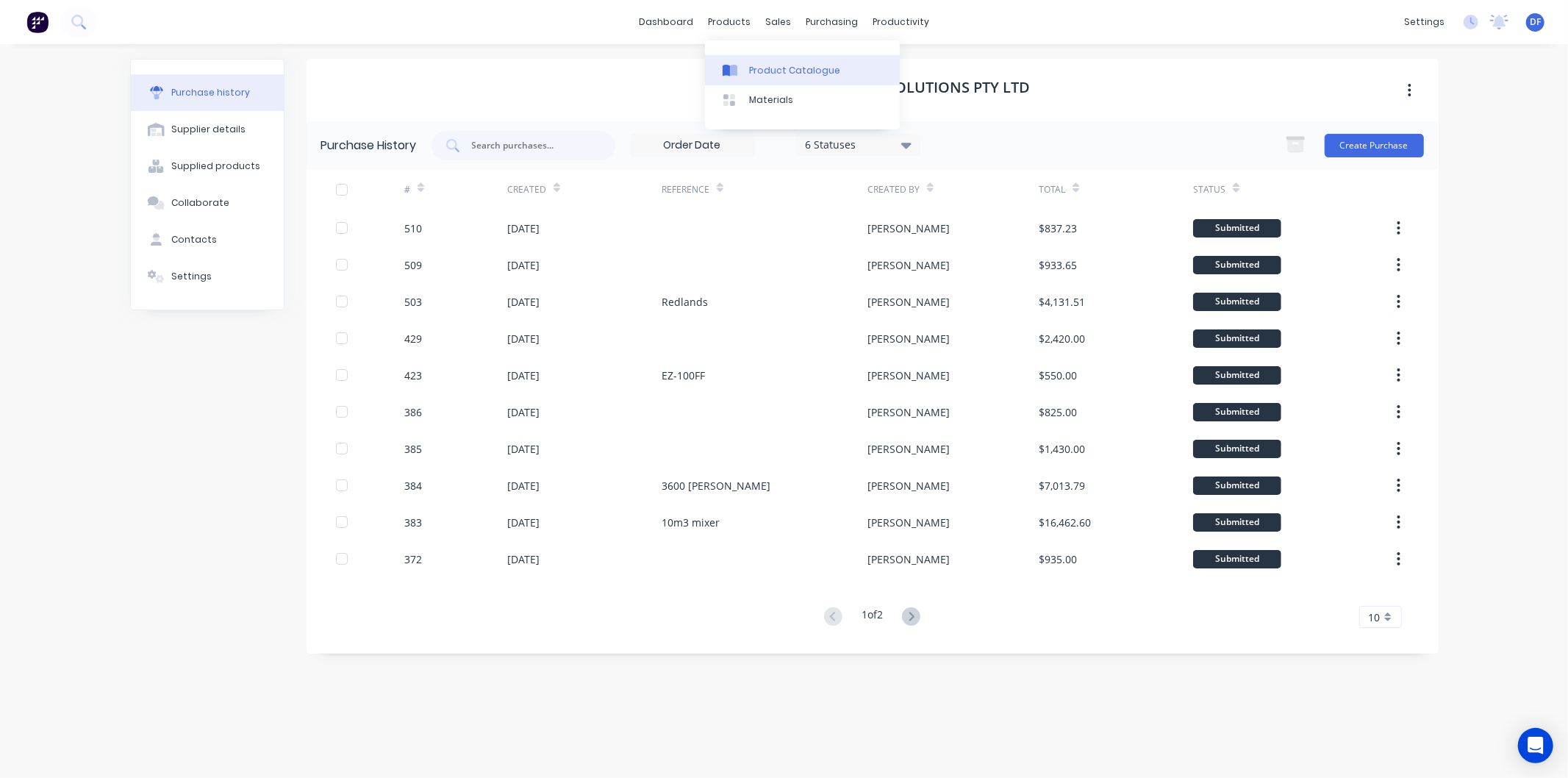
click at [767, 65] on div "Product Catalogue" at bounding box center [795, 70] width 91 height 13
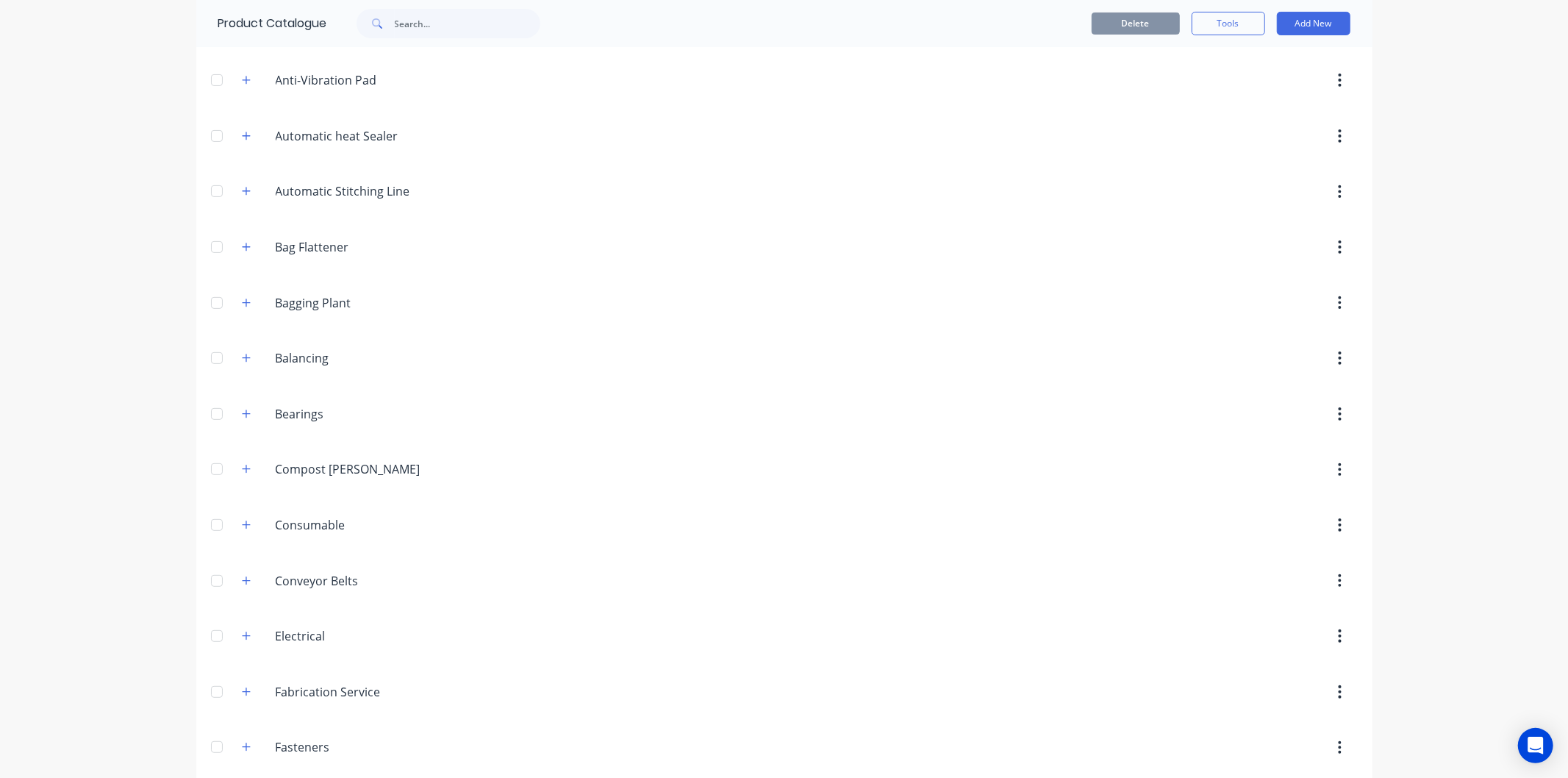
scroll to position [326, 0]
click at [244, 461] on button "button" at bounding box center [247, 466] width 19 height 19
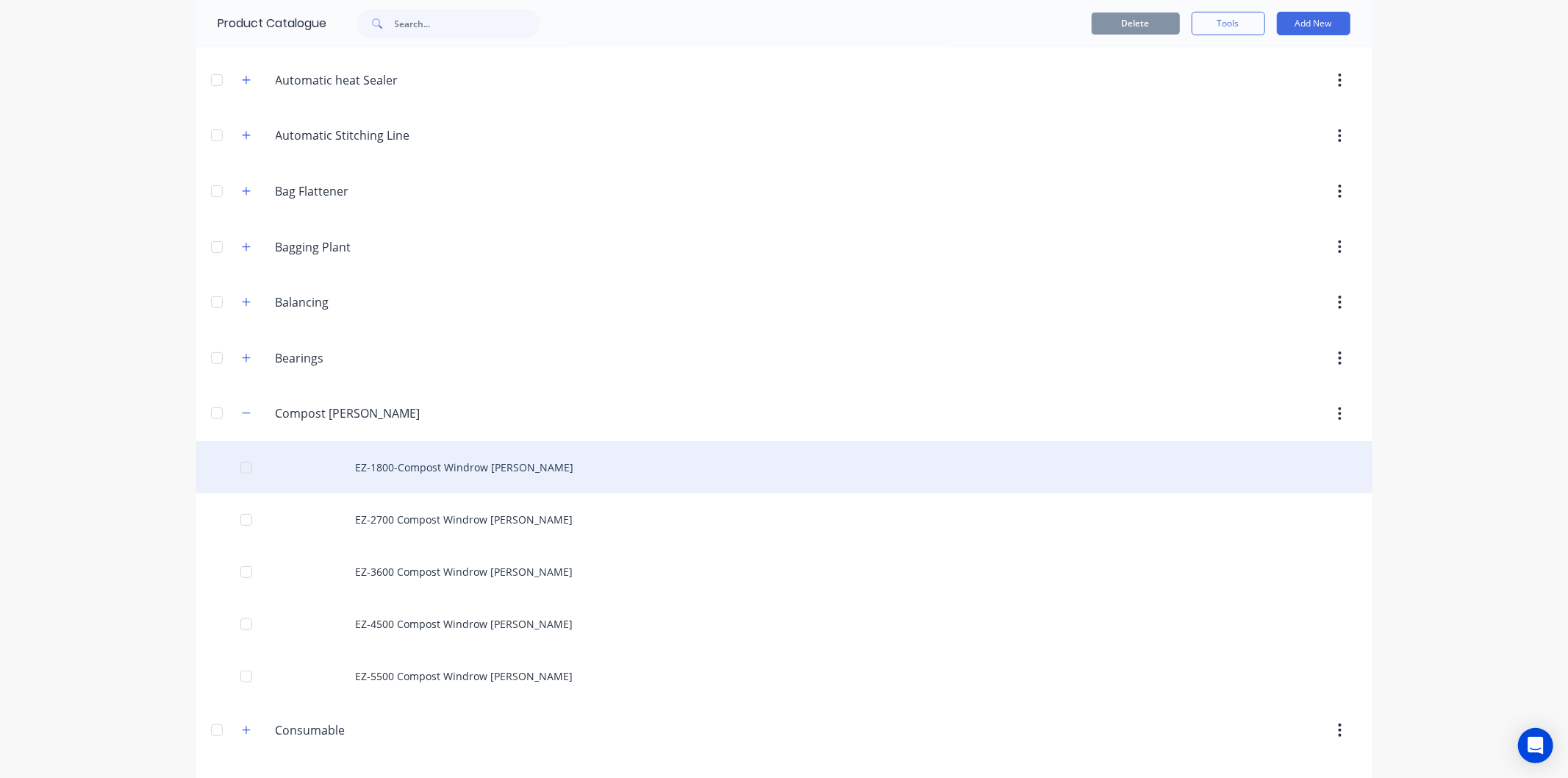
scroll to position [408, 0]
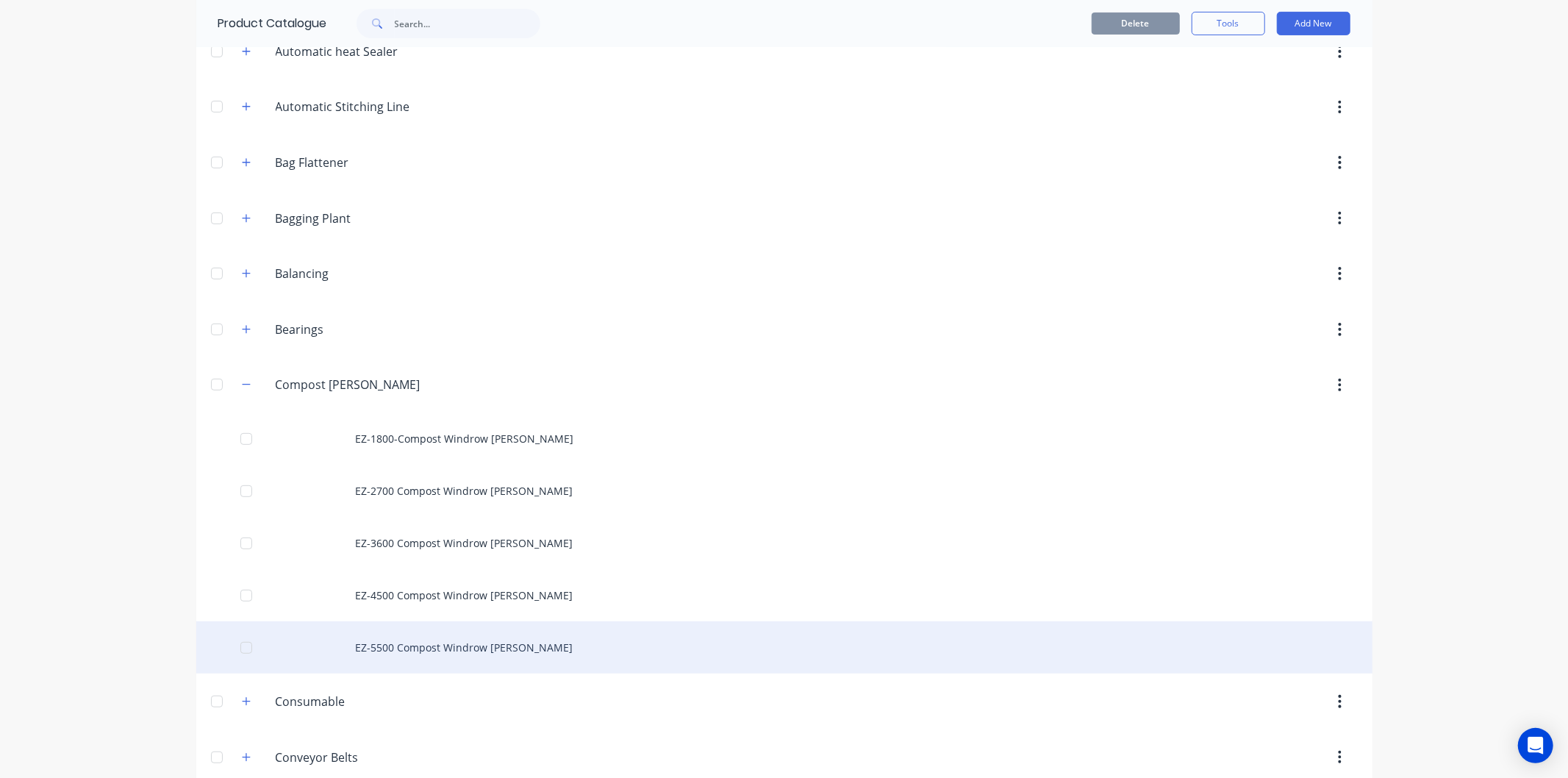
click at [402, 655] on div "EZ-5500 Compost Windrow [PERSON_NAME]" at bounding box center [785, 648] width 1176 height 52
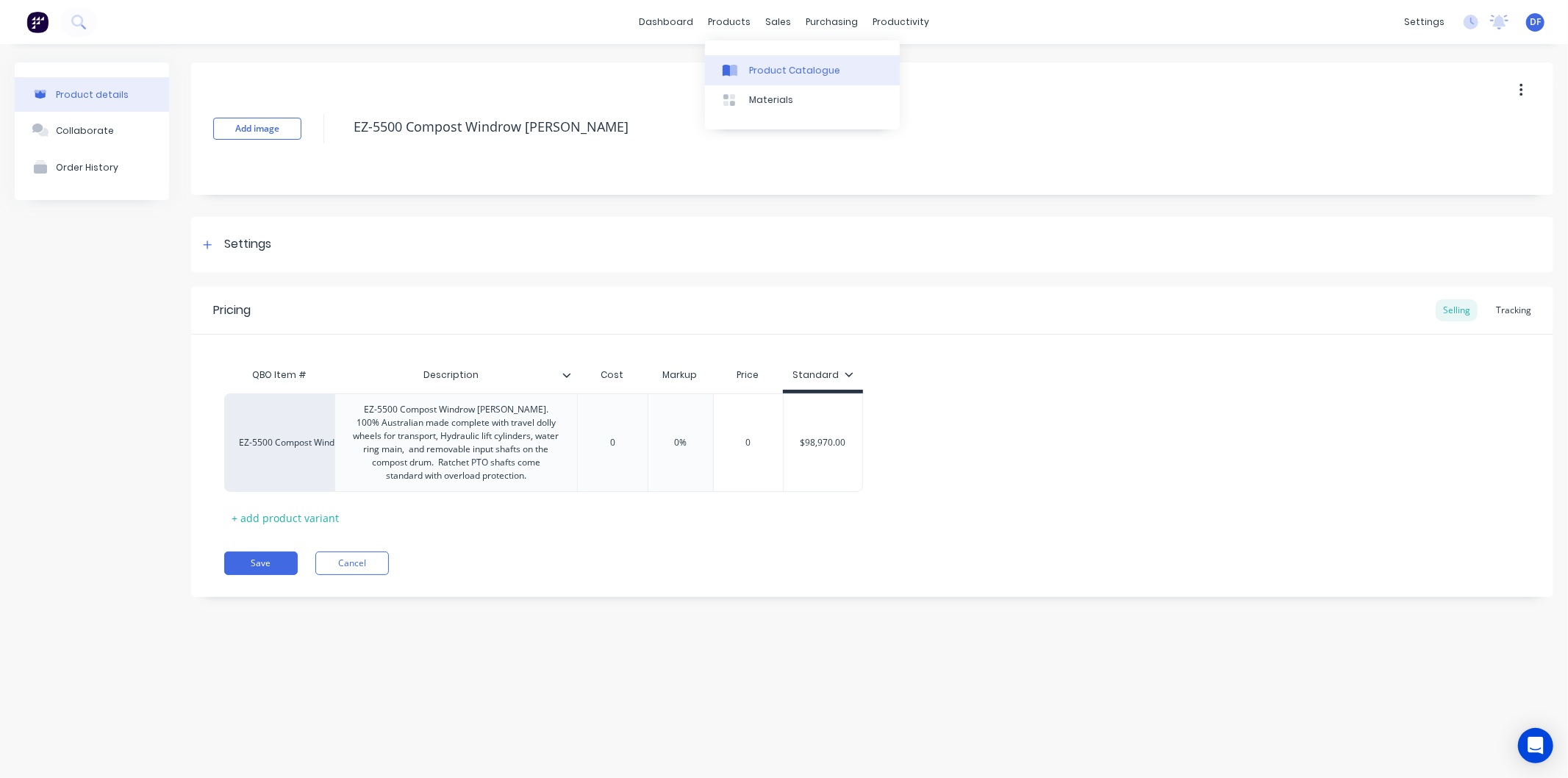
click at [774, 64] on div "Product Catalogue" at bounding box center [795, 70] width 91 height 13
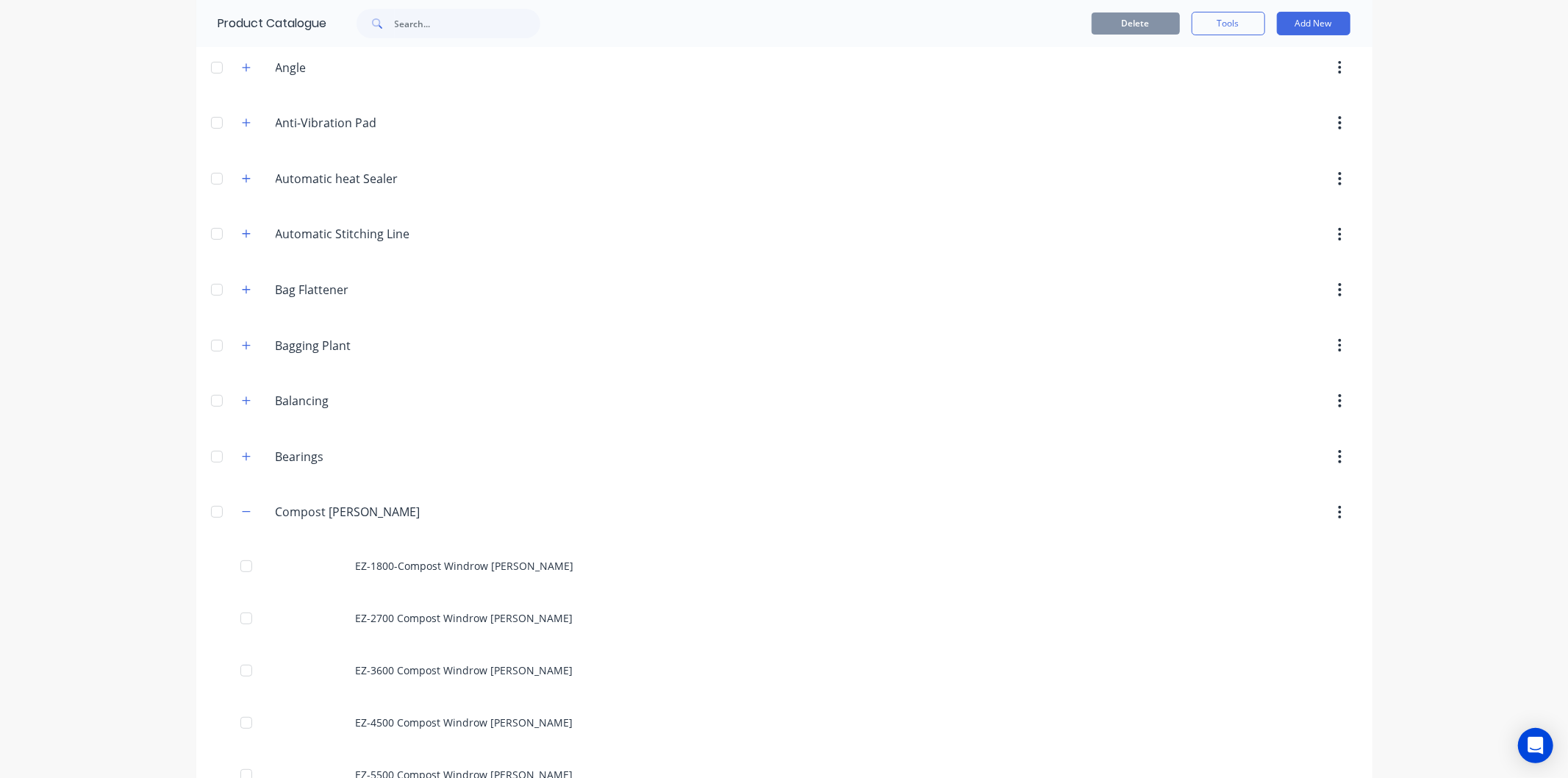
scroll to position [408, 0]
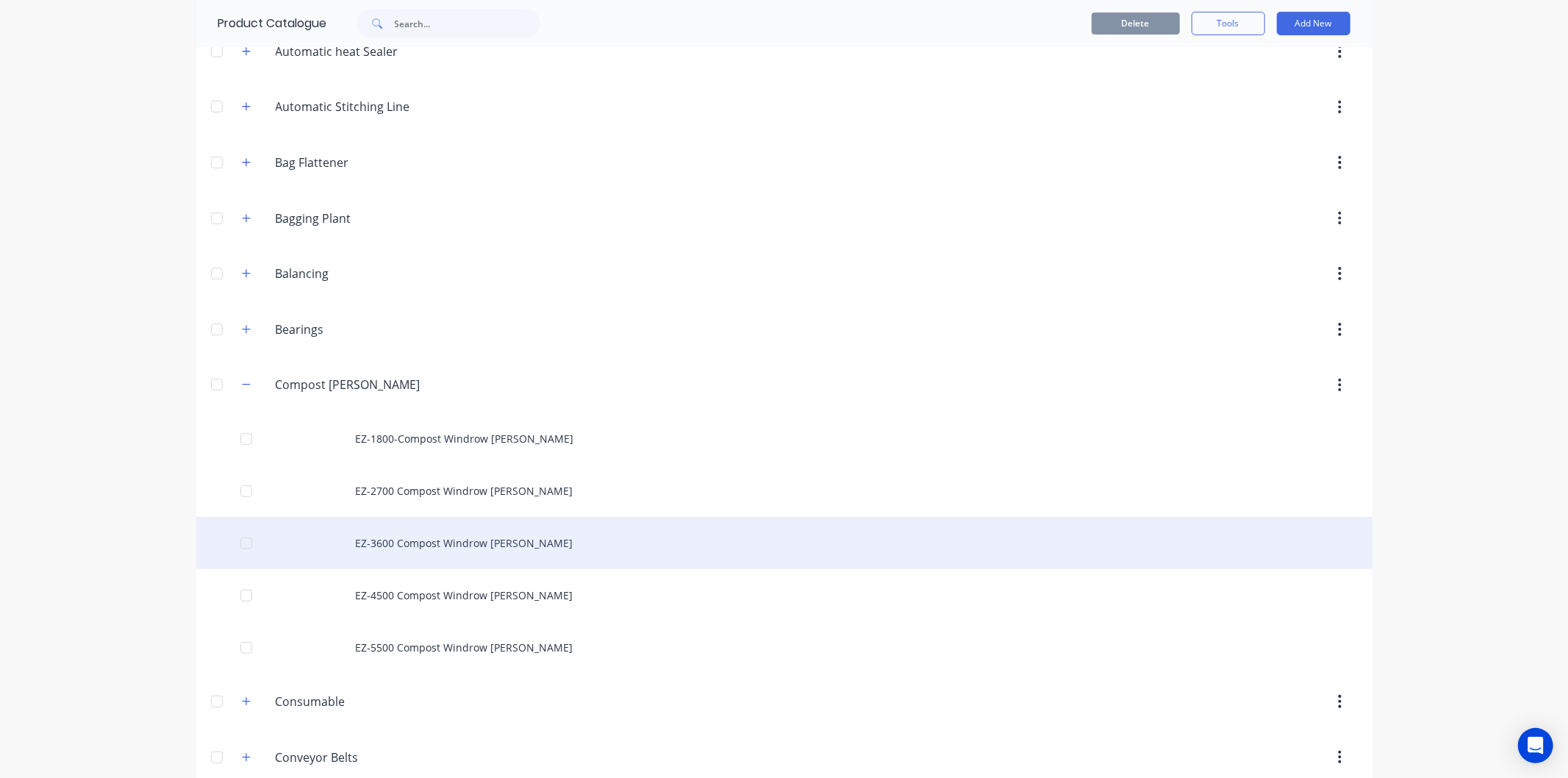
click at [409, 539] on div "EZ-3600 Compost Windrow [PERSON_NAME]" at bounding box center [785, 544] width 1176 height 52
type textarea "x"
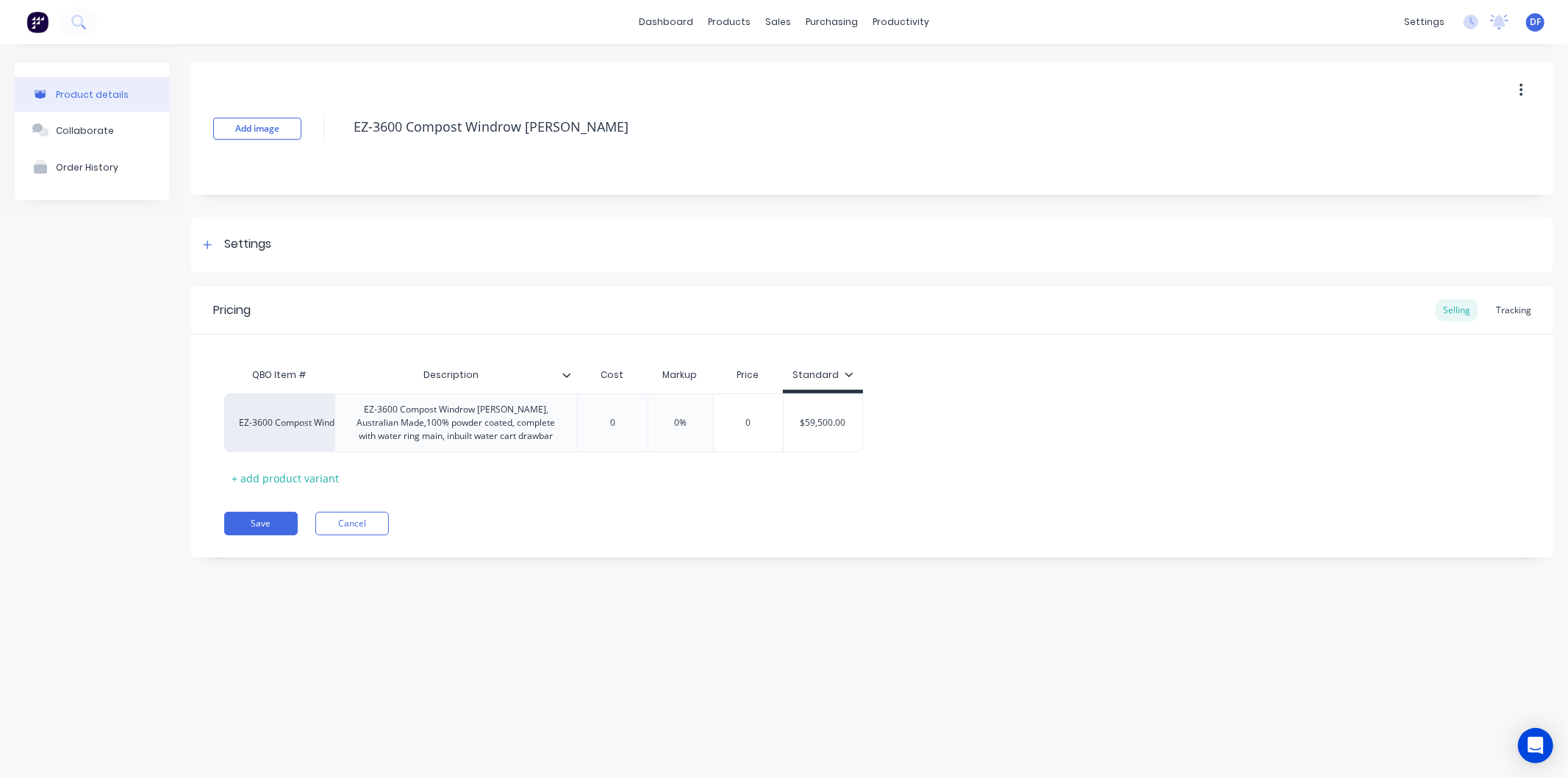
click at [421, 539] on div "Product details Collaborate Order History Add image EZ-3600 Compost Windrow [PE…" at bounding box center [784, 396] width 1568 height 705
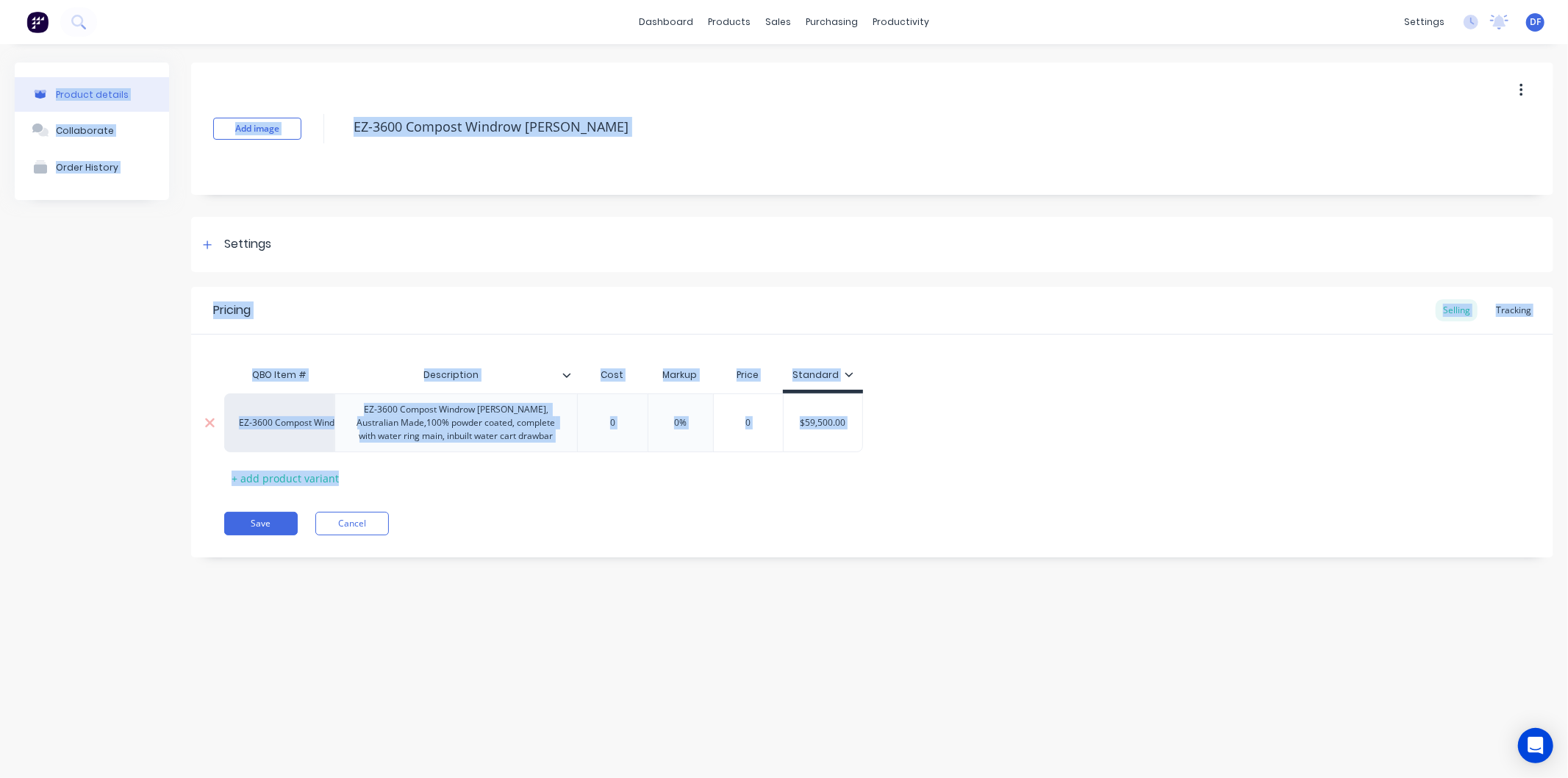
type input "$59,500.00"
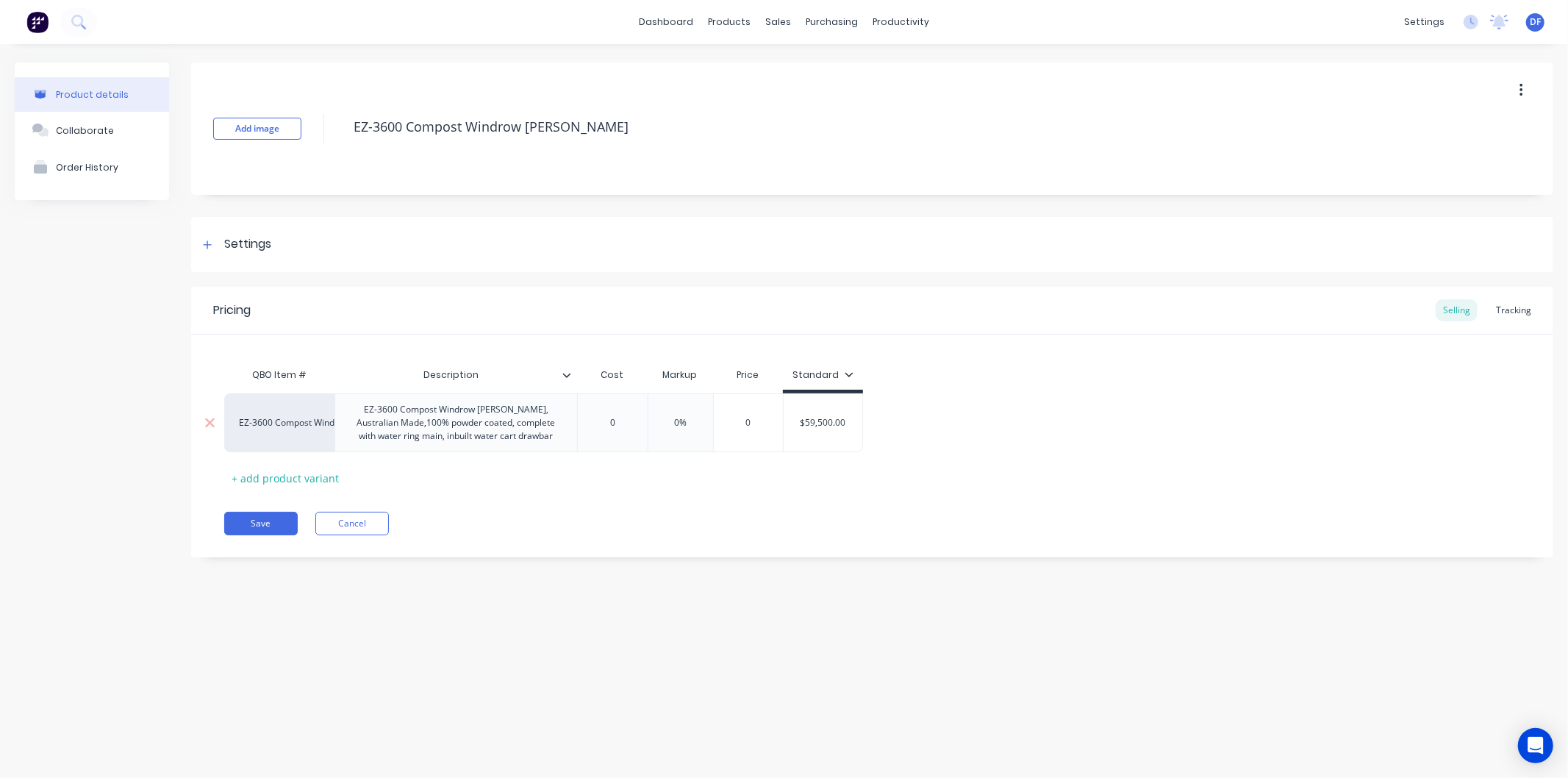
click at [838, 429] on input "$59,500.00" at bounding box center [823, 423] width 79 height 13
drag, startPoint x: 847, startPoint y: 423, endPoint x: 800, endPoint y: 422, distance: 47.0
click at [800, 422] on input "$59,500.00" at bounding box center [823, 423] width 79 height 13
type textarea "x"
type input "6"
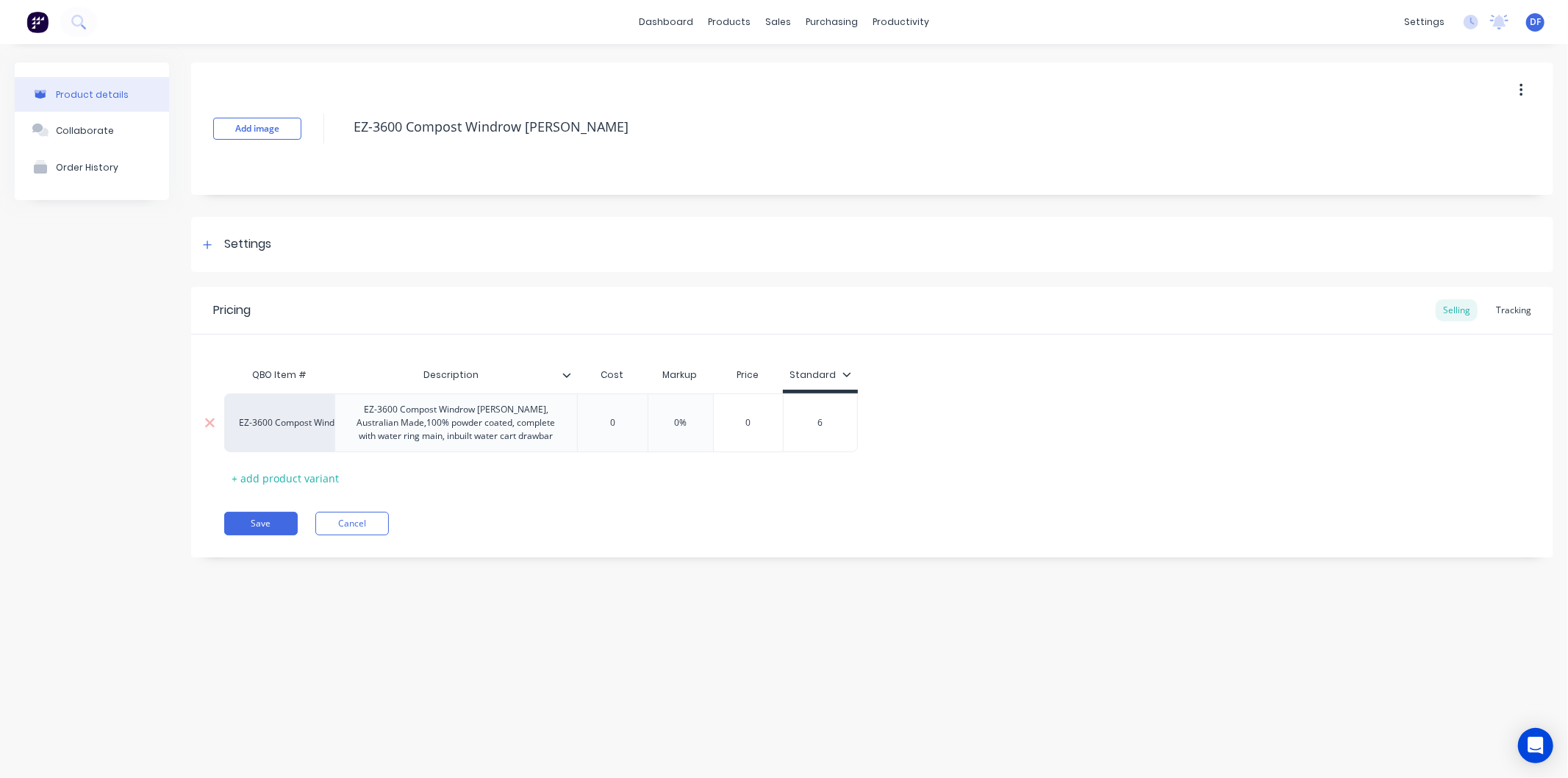
type textarea "x"
type input "64"
type textarea "x"
type input "6450"
type textarea "x"
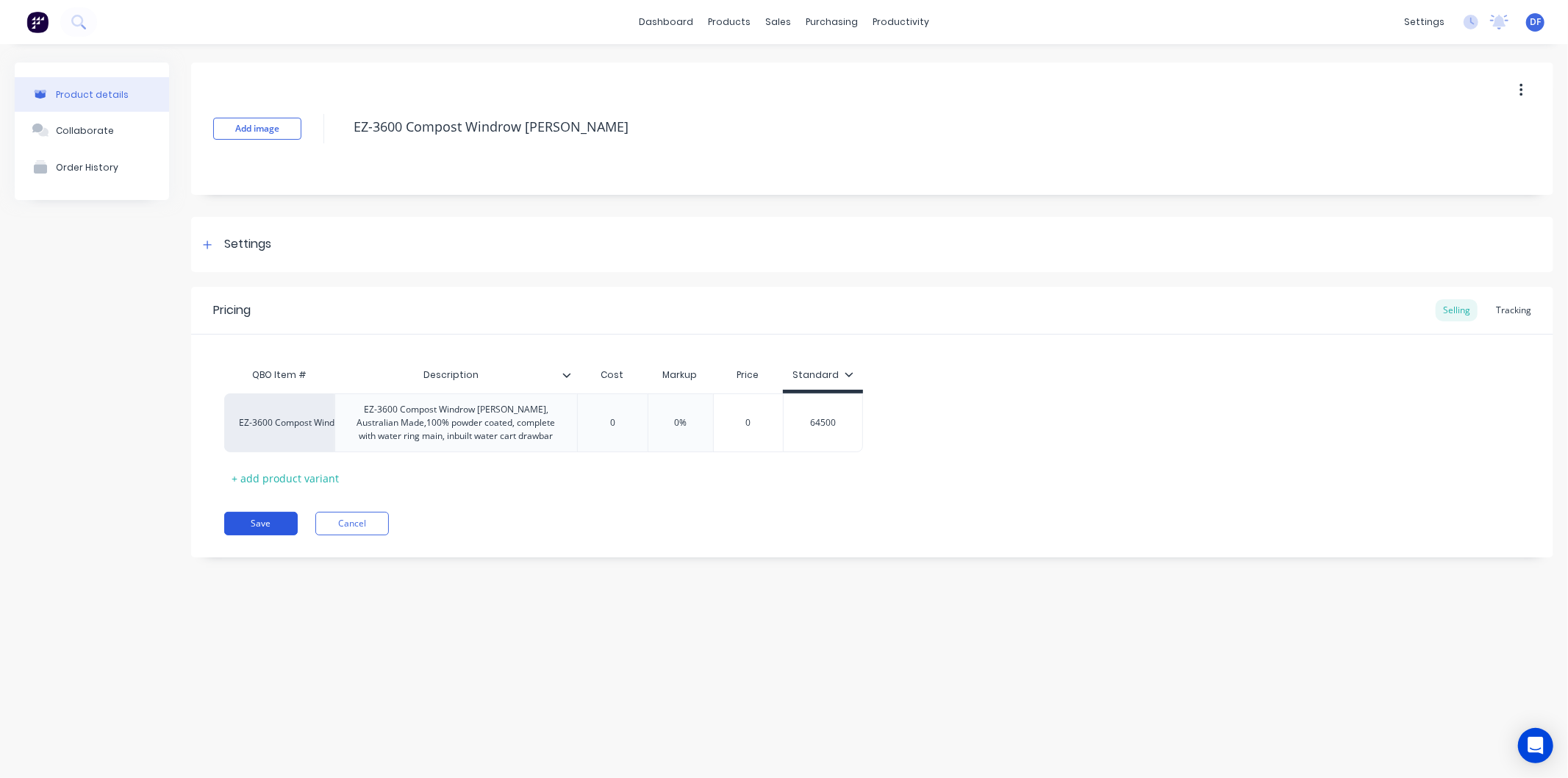
type input "64500"
click at [255, 523] on button "Save" at bounding box center [261, 524] width 73 height 24
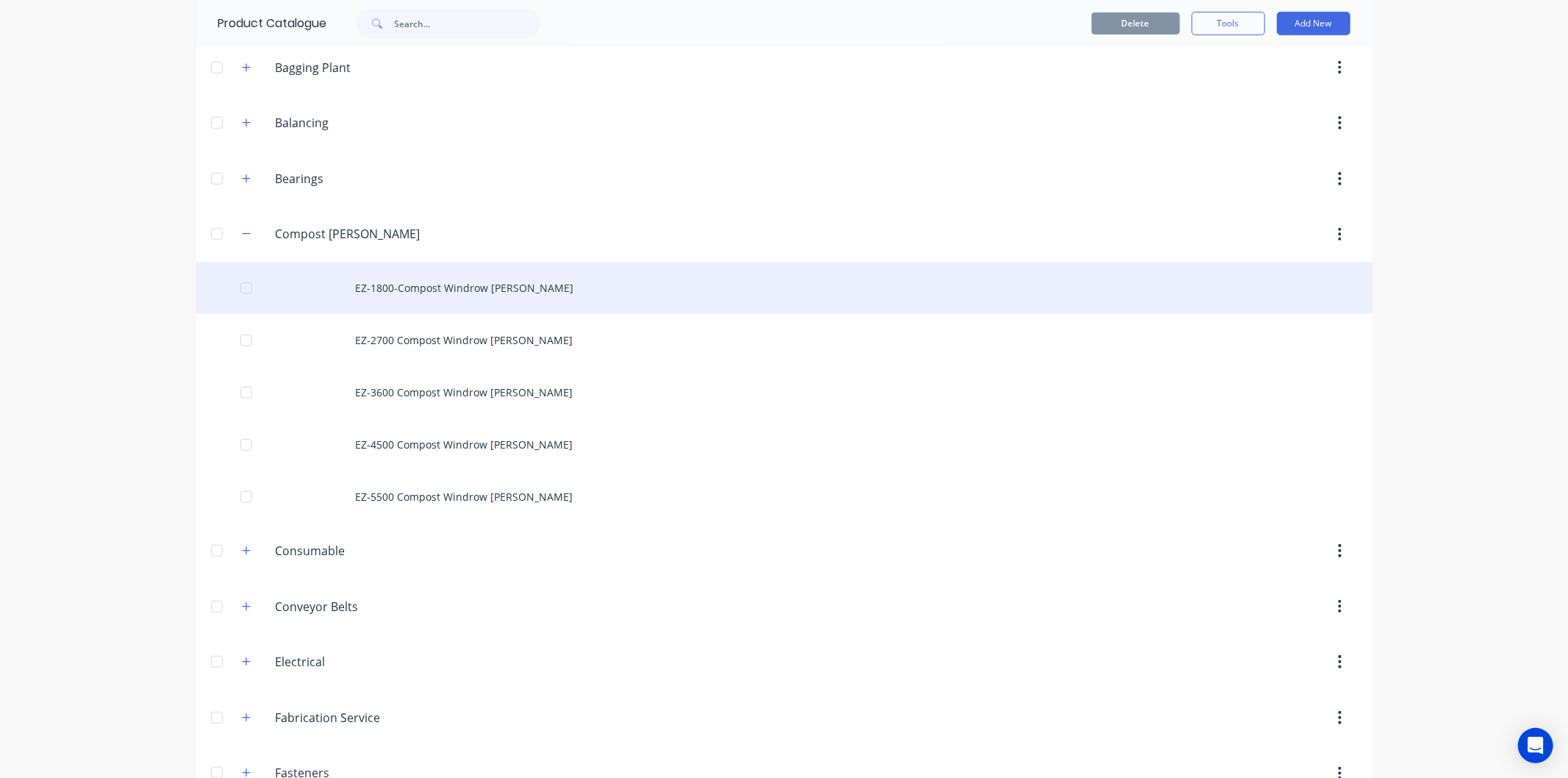
scroll to position [571, 0]
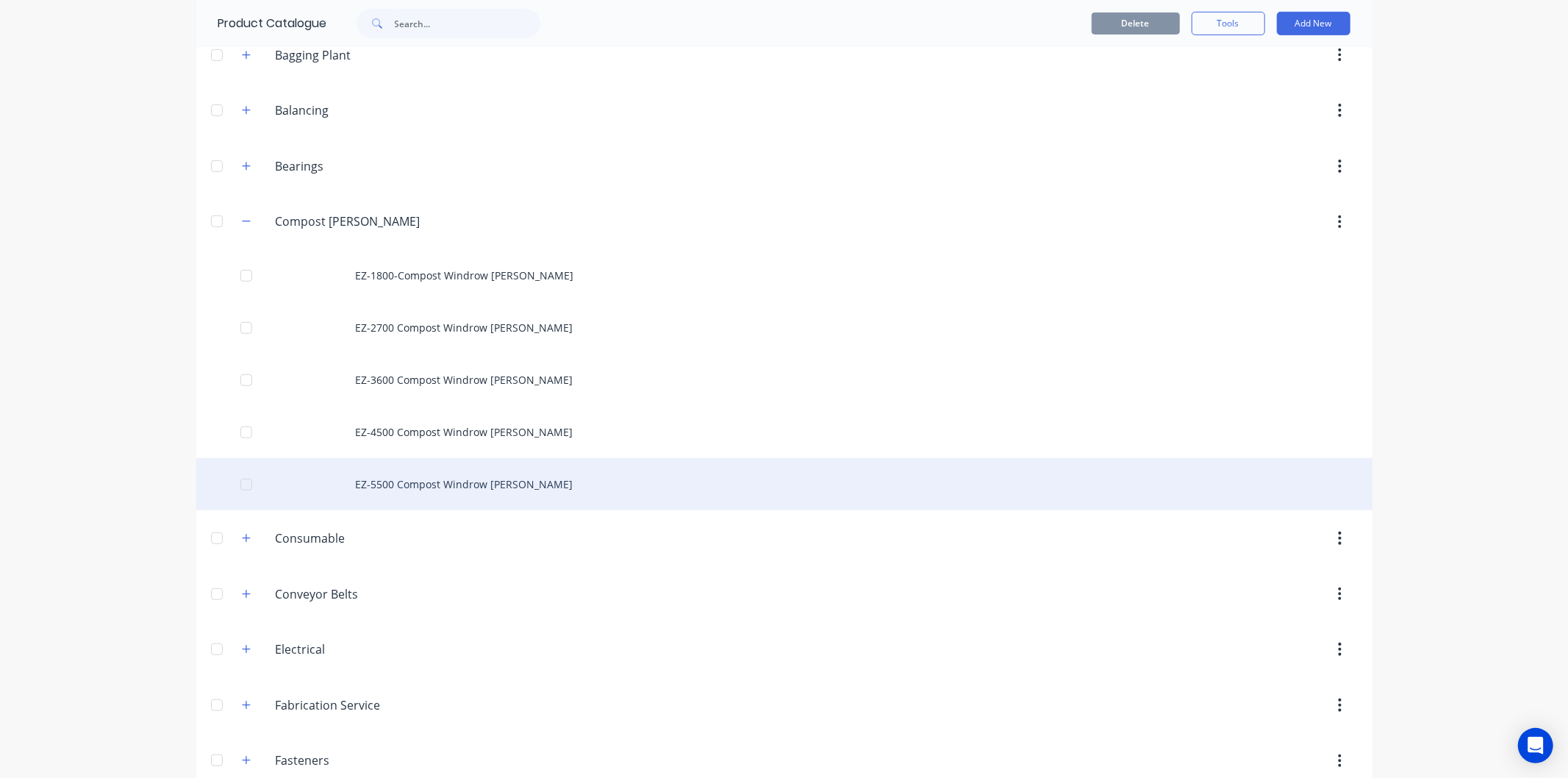
click at [403, 485] on div "EZ-5500 Compost Windrow [PERSON_NAME]" at bounding box center [785, 484] width 1176 height 52
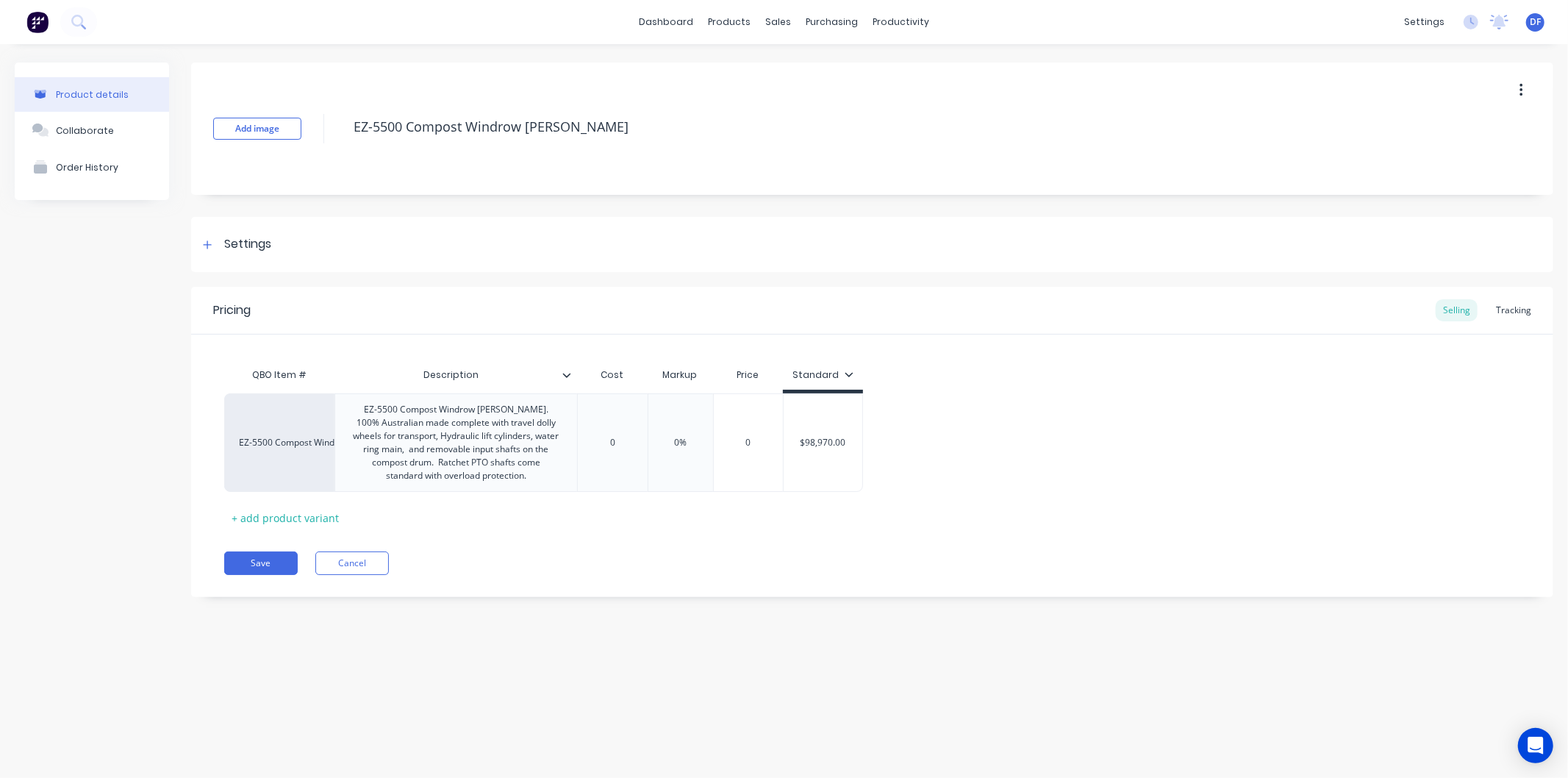
type textarea "x"
type input "$98,970.00"
drag, startPoint x: 853, startPoint y: 440, endPoint x: 790, endPoint y: 440, distance: 63.0
click at [790, 440] on input "$98,970.00" at bounding box center [823, 443] width 79 height 13
type textarea "x"
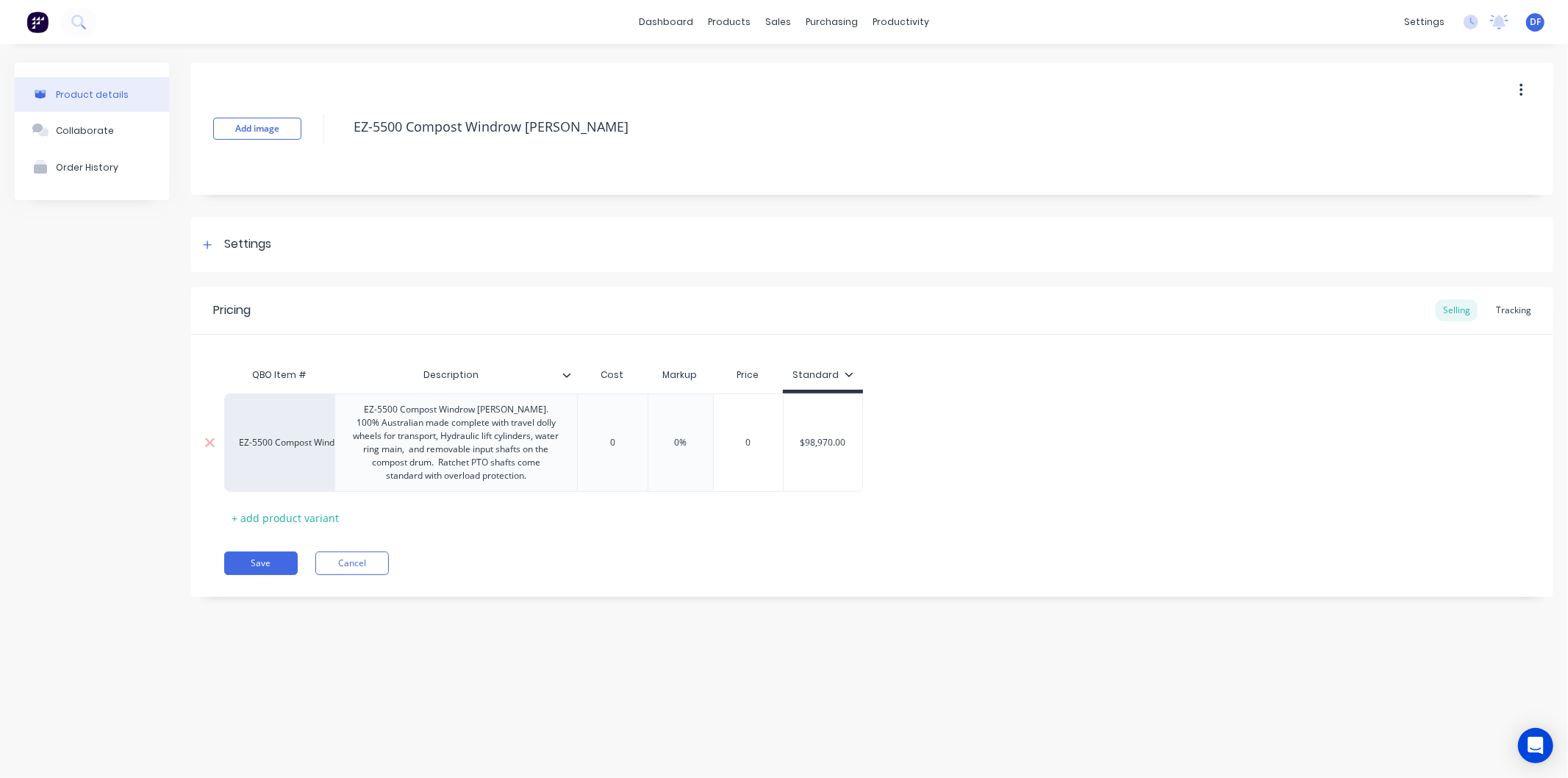
type input "1"
type textarea "x"
type input "10"
type textarea "x"
type input "106"
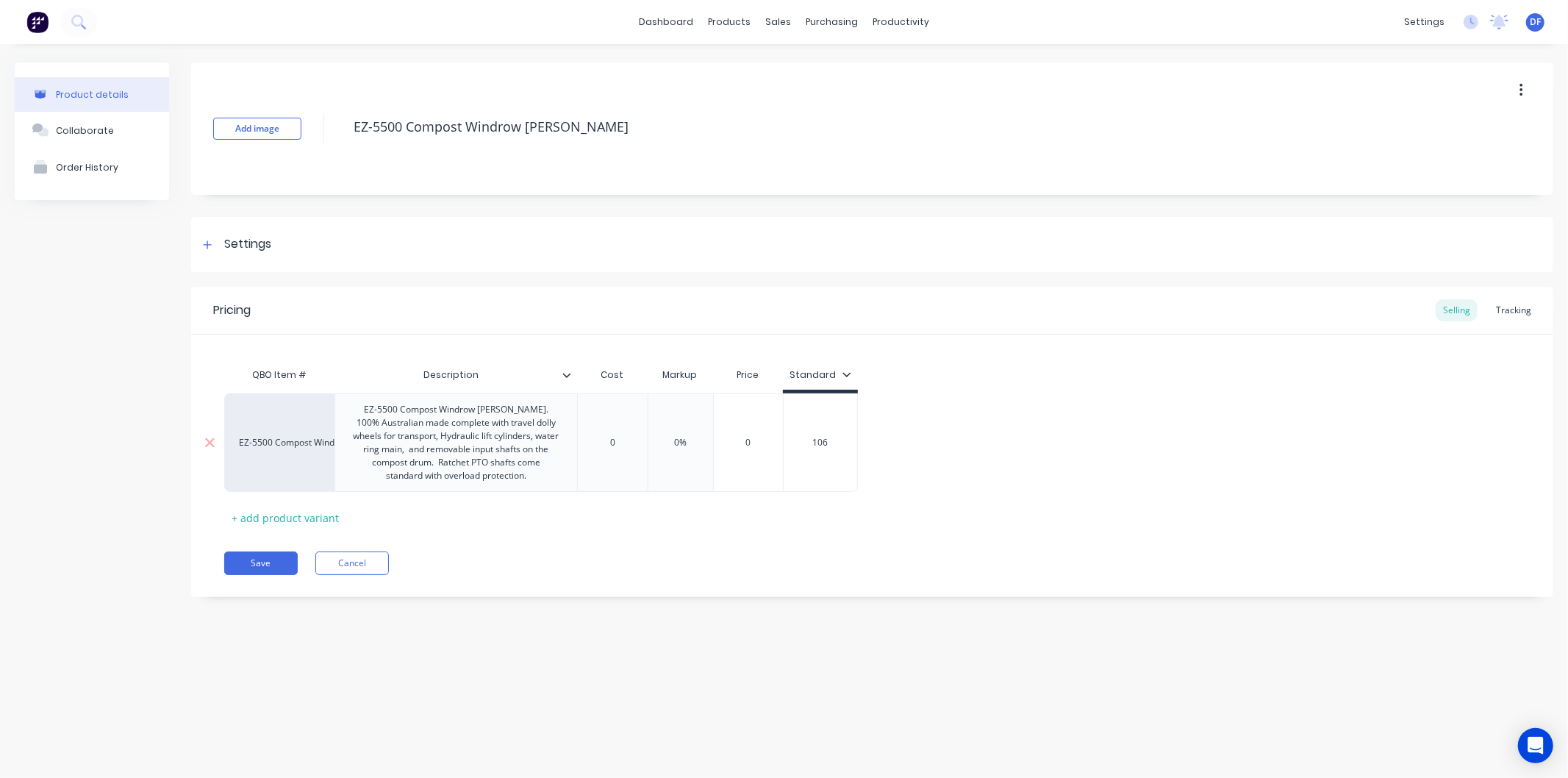
type textarea "x"
type input "1069"
type textarea "x"
type input "10697"
type textarea "x"
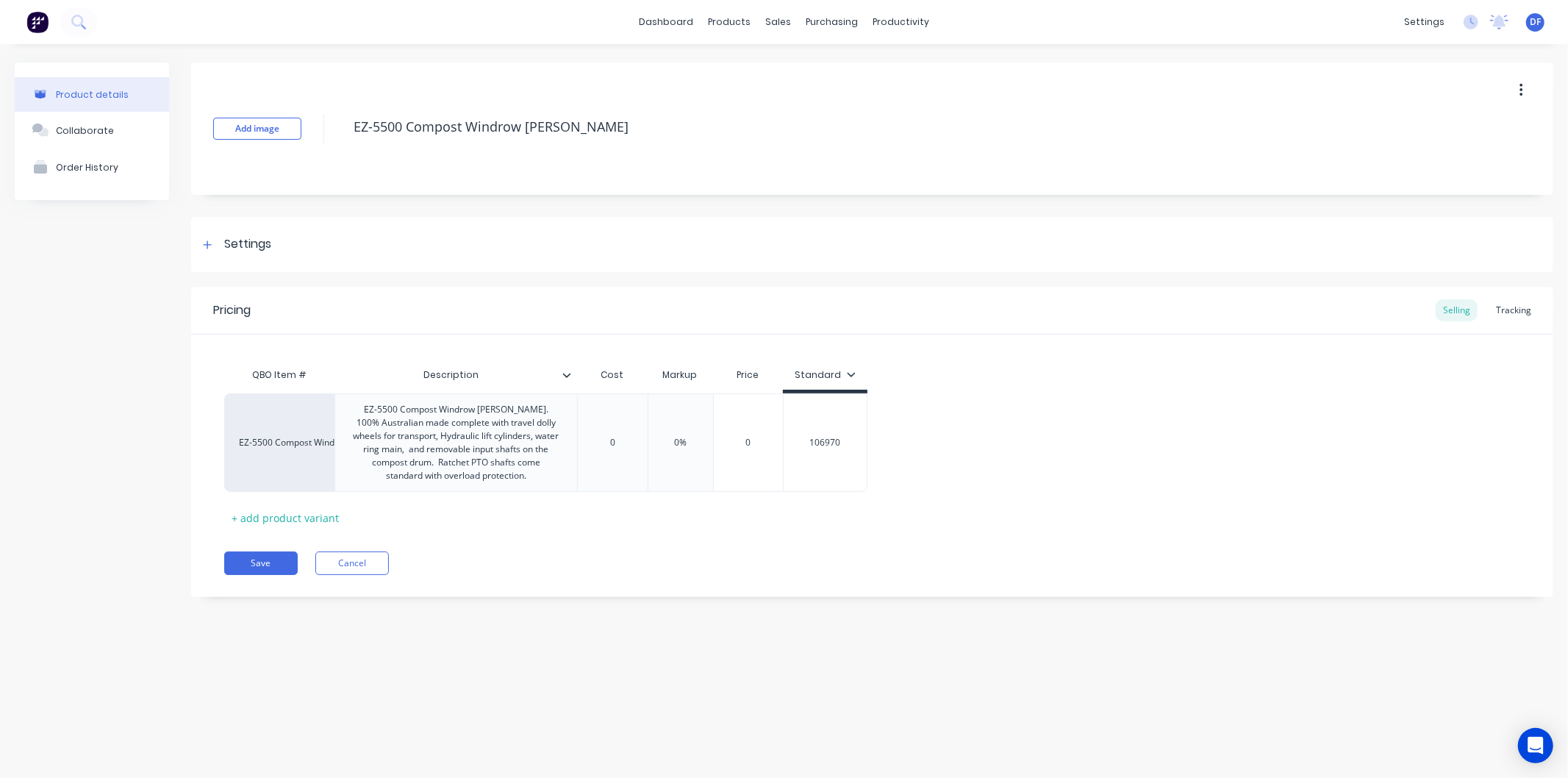
type input "106970"
click at [1120, 417] on div "EZ-5500 Compost Windrow [PERSON_NAME] EZ-5500 Compost Windrow [PERSON_NAME]. 10…" at bounding box center [872, 443] width 1296 height 99
click at [269, 564] on button "Save" at bounding box center [261, 563] width 73 height 24
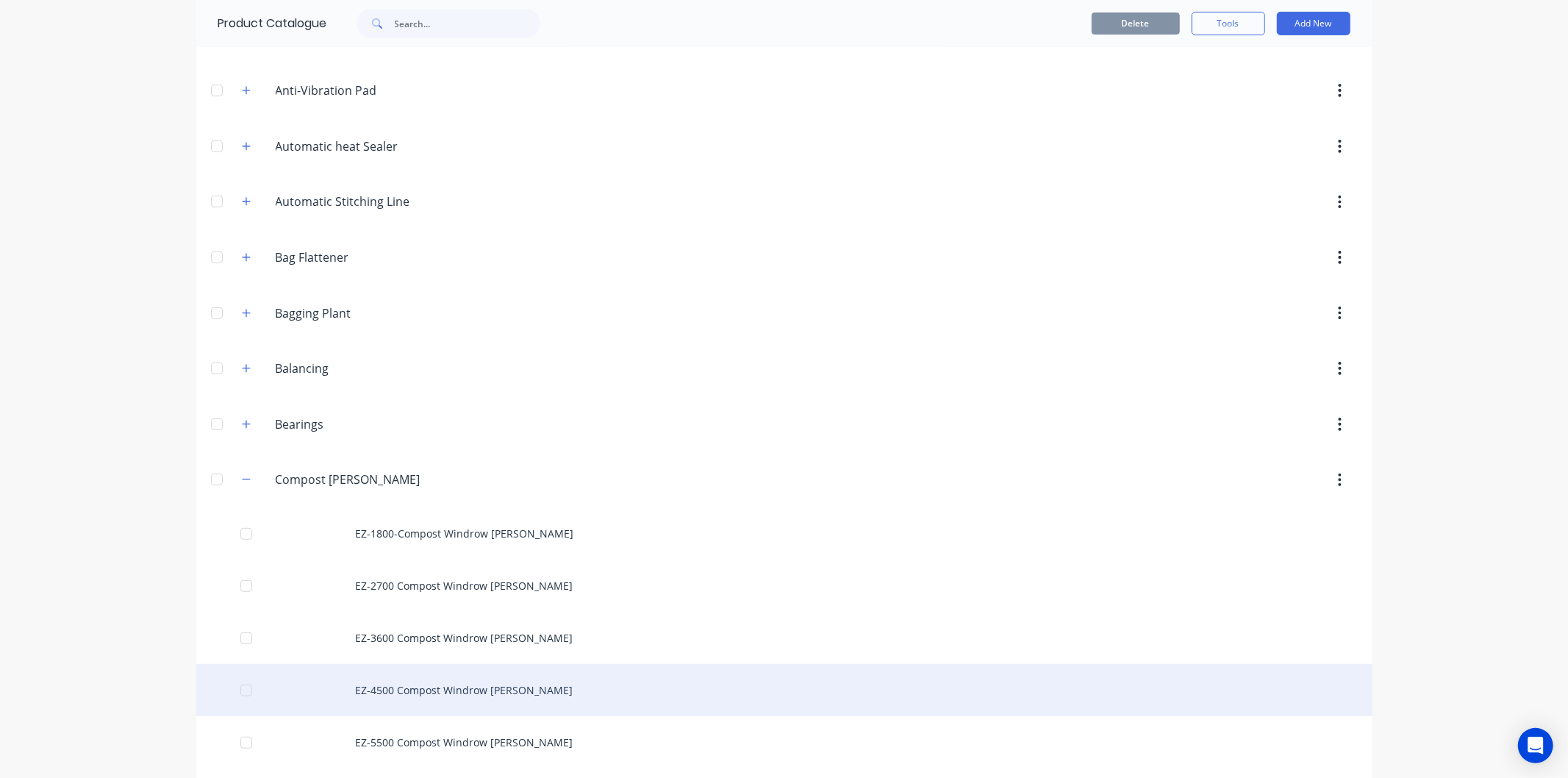
scroll to position [326, 0]
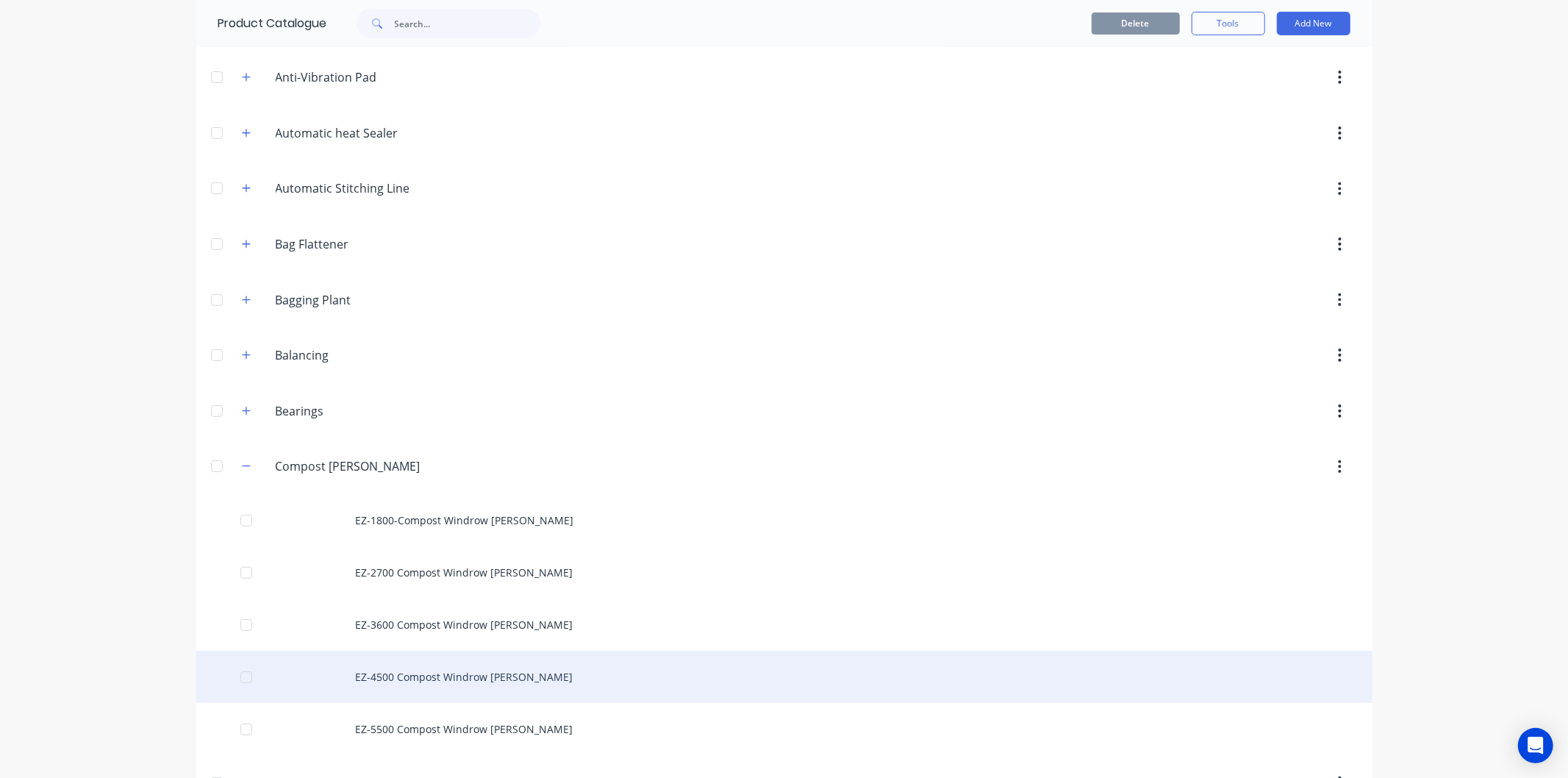
click at [386, 678] on div "EZ-4500 Compost Windrow [PERSON_NAME]" at bounding box center [785, 677] width 1176 height 52
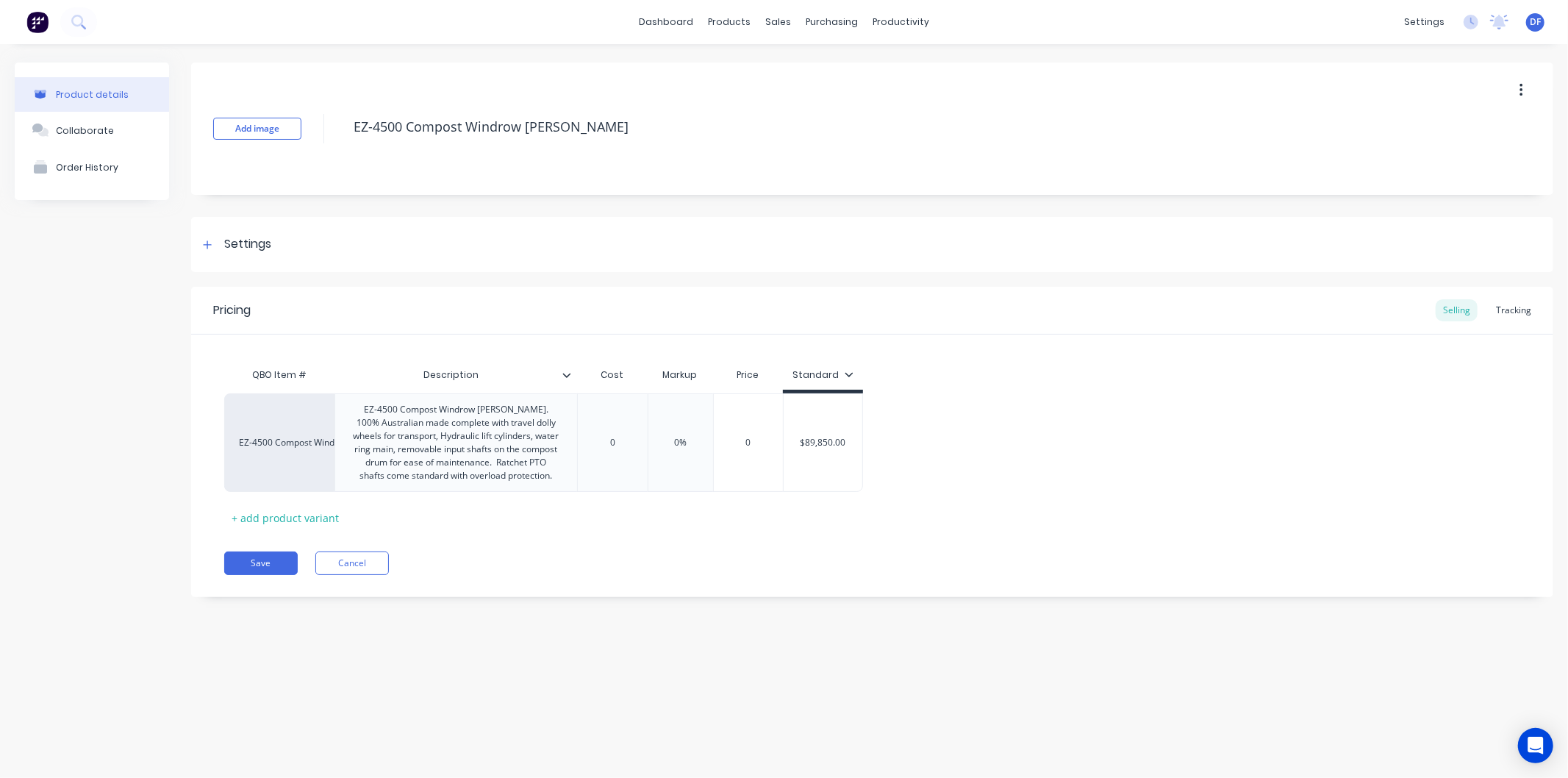
type textarea "x"
type input "$89,850.00"
drag, startPoint x: 847, startPoint y: 443, endPoint x: 804, endPoint y: 443, distance: 43.0
click at [804, 446] on input "$89,850.00" at bounding box center [823, 443] width 79 height 13
type textarea "x"
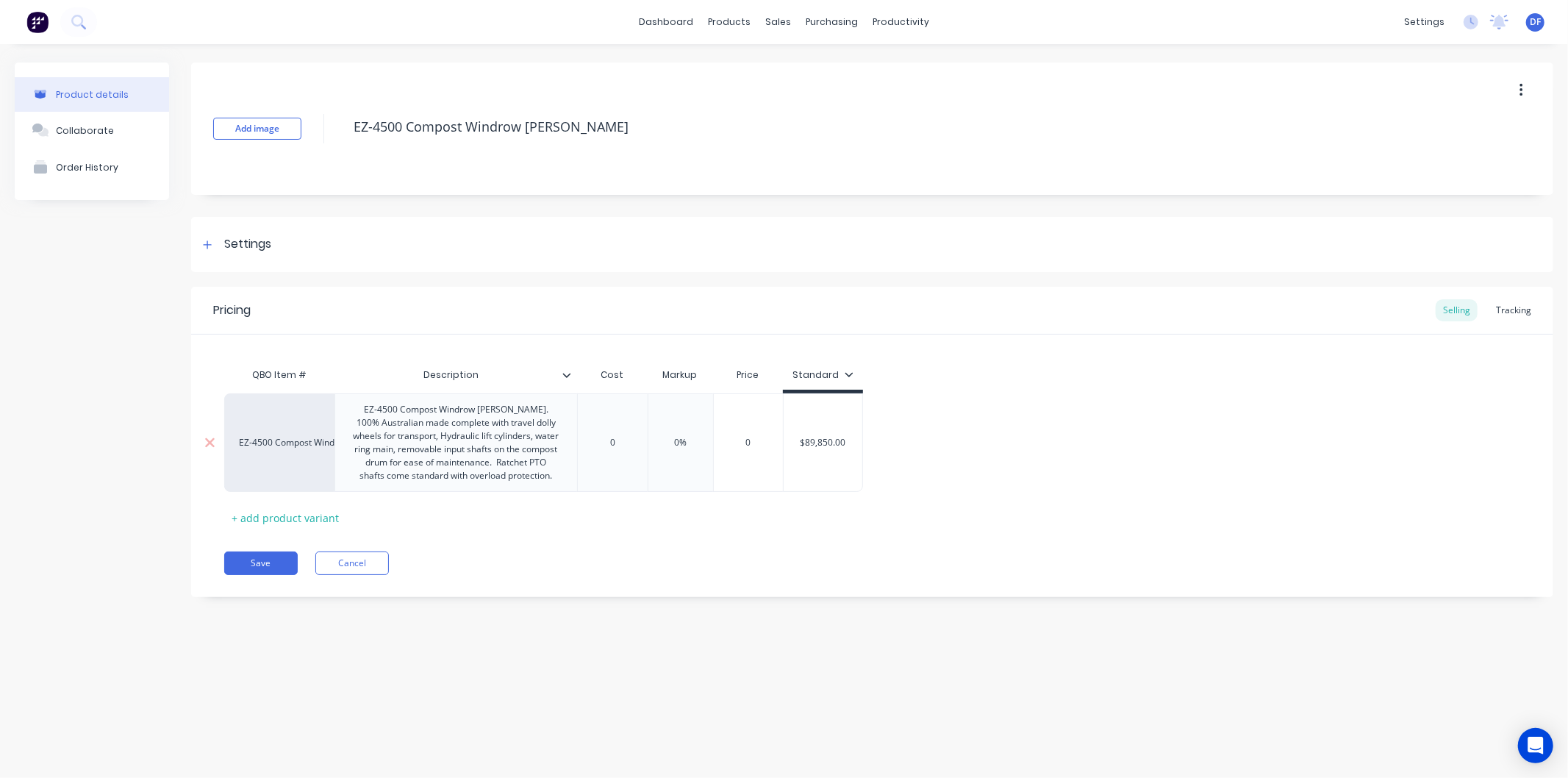
type input "$9"
type textarea "x"
type input "$96"
type textarea "x"
type input "$968"
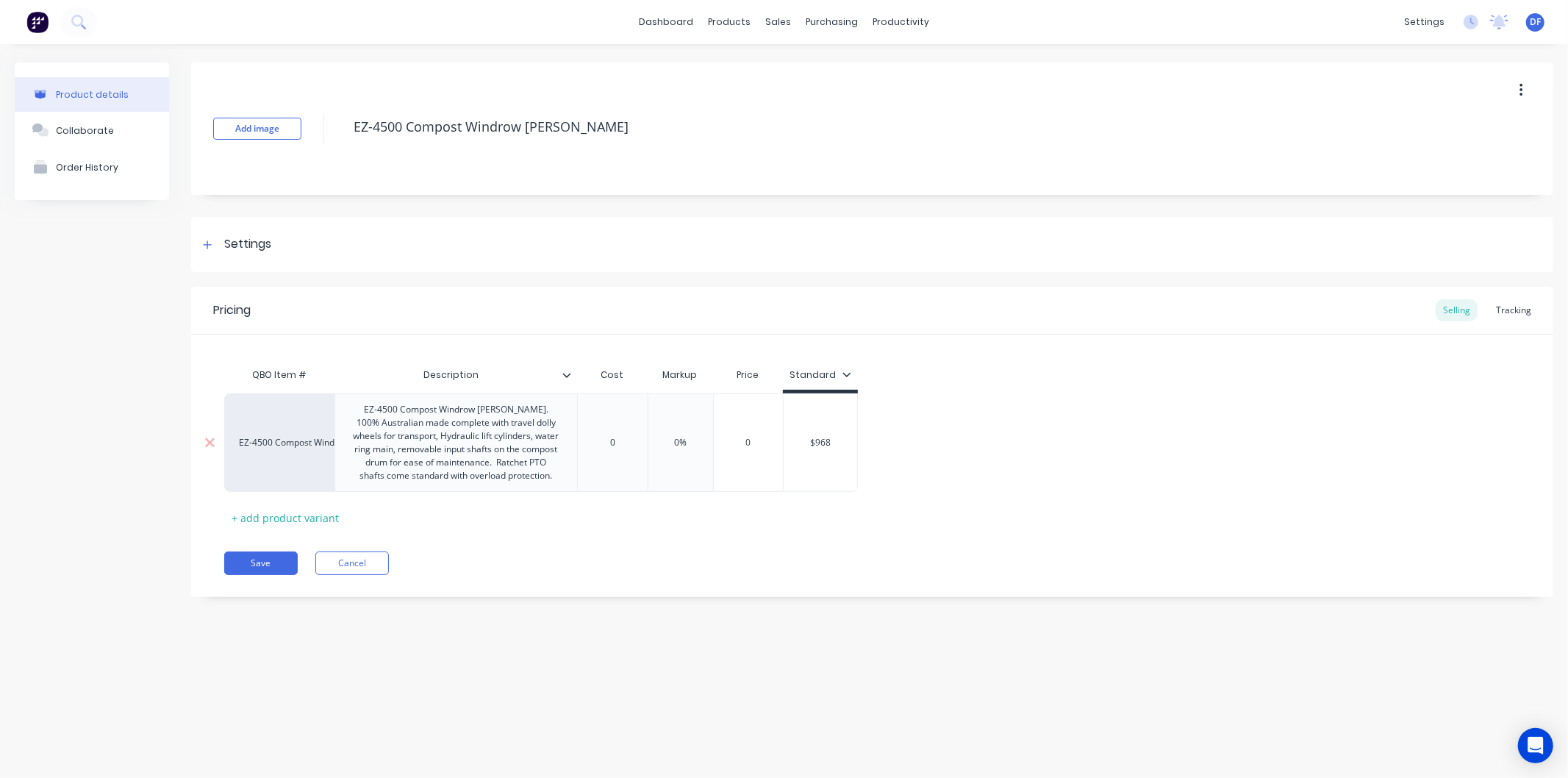
type textarea "x"
type input "$9685"
type textarea "x"
type input "$96850"
click at [1090, 441] on div "EZ-4500 Compost Windrow [PERSON_NAME] EZ-4500 Compost Windrow [PERSON_NAME]. 10…" at bounding box center [872, 443] width 1296 height 99
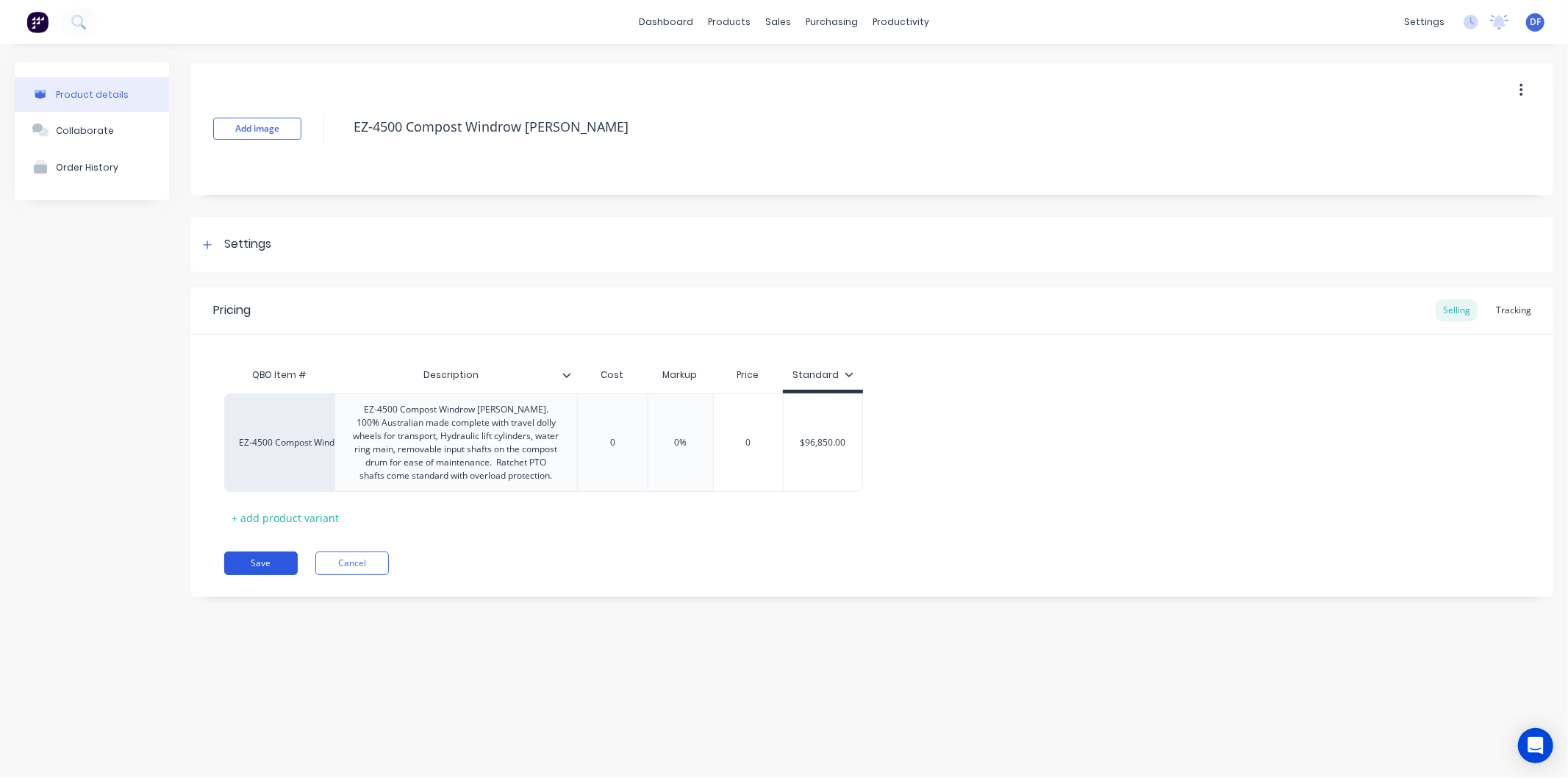
click at [255, 564] on button "Save" at bounding box center [261, 563] width 73 height 24
type textarea "x"
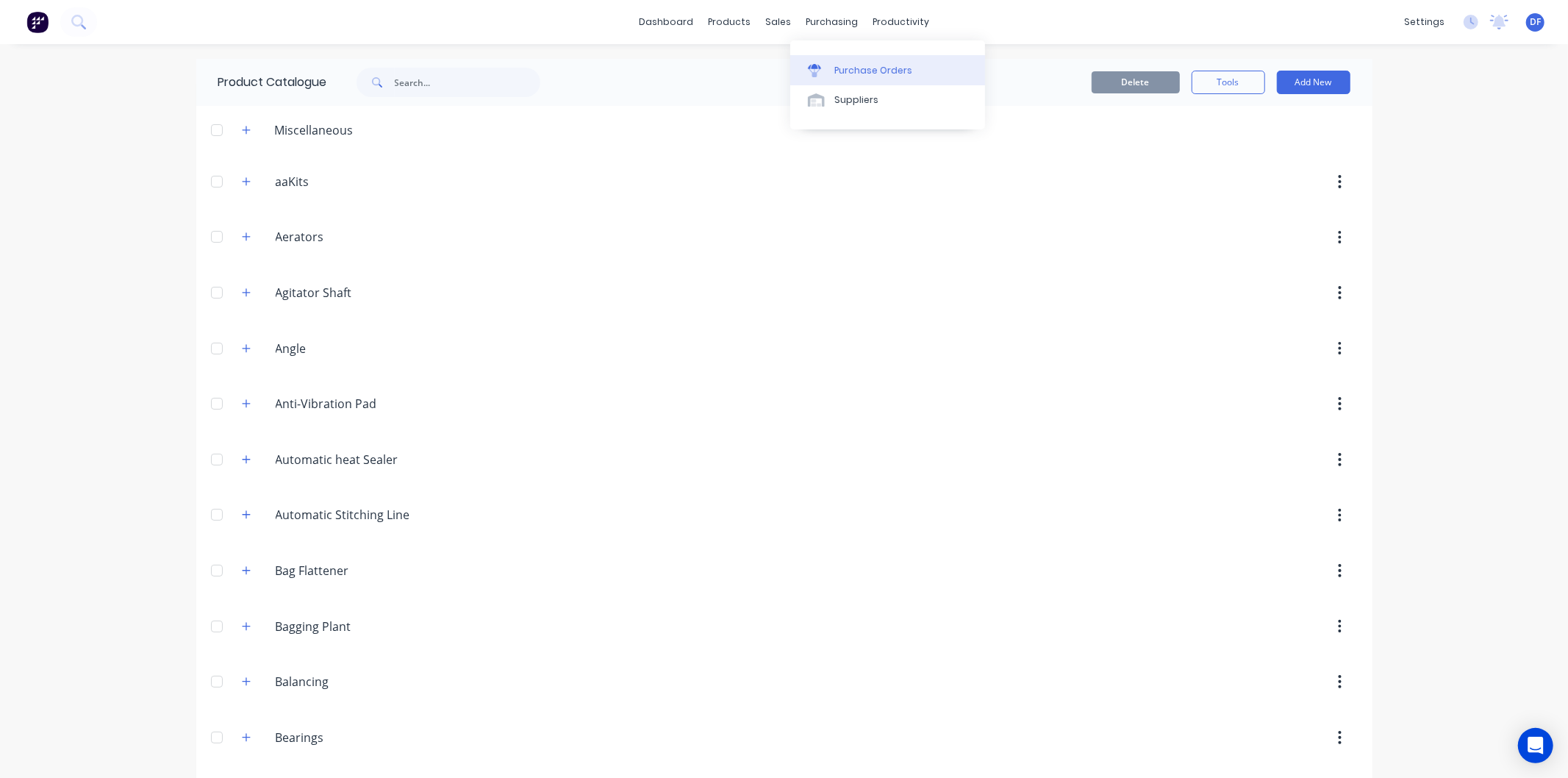
click at [866, 70] on div "Purchase Orders" at bounding box center [873, 70] width 78 height 13
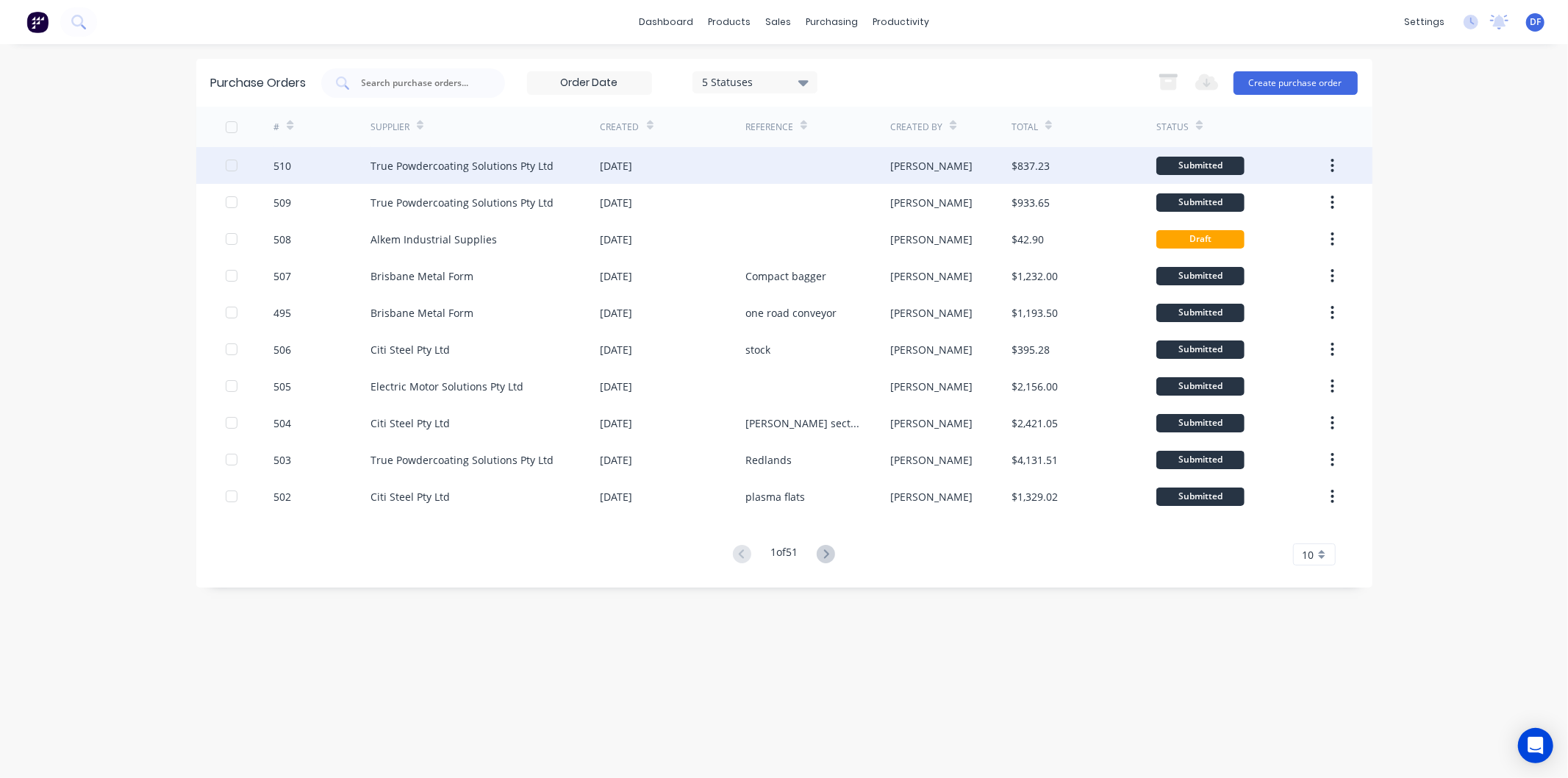
click at [458, 159] on div "True Powdercoating Solutions Pty Ltd" at bounding box center [462, 166] width 183 height 15
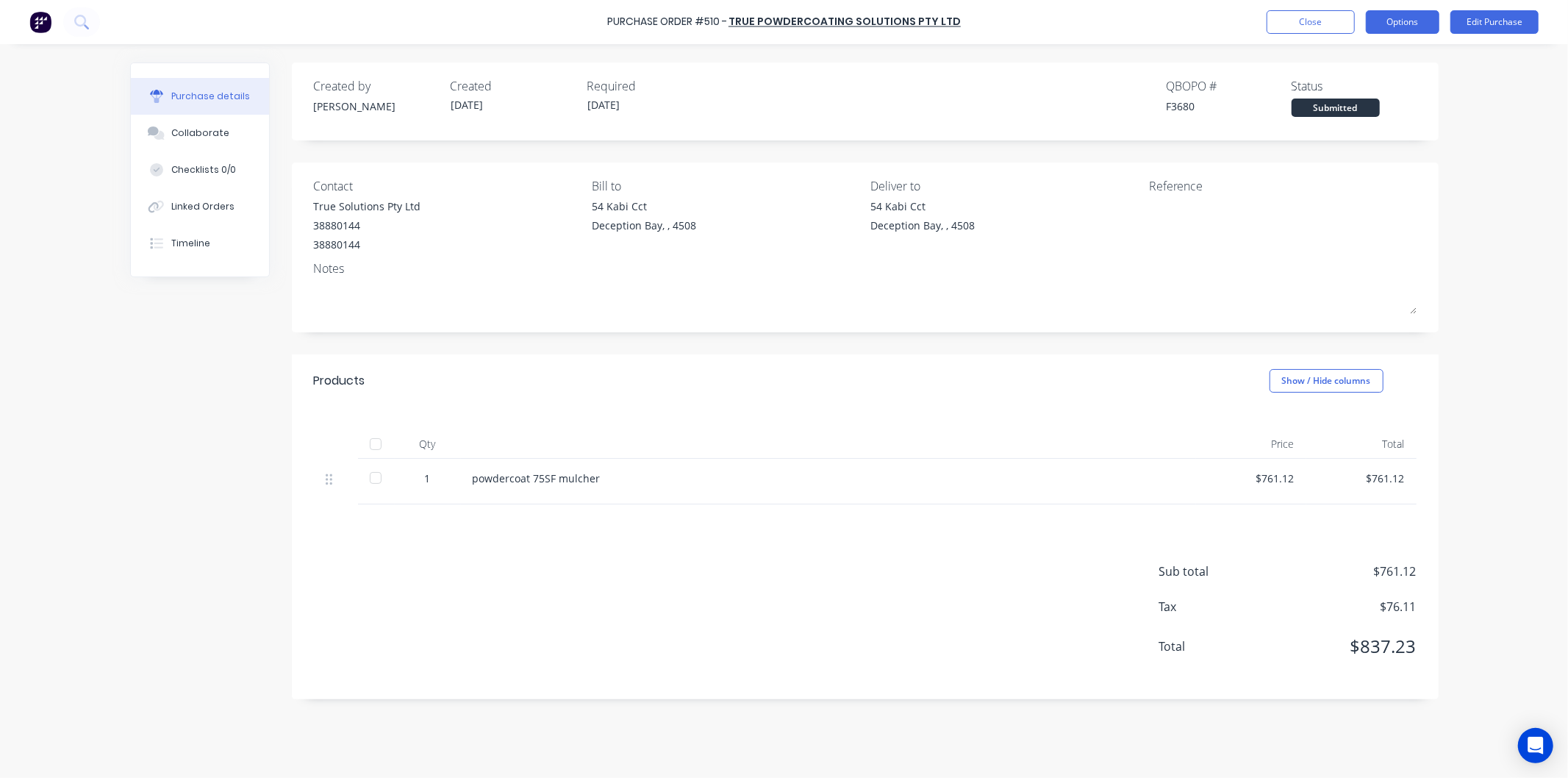
click at [1395, 20] on button "Options" at bounding box center [1402, 22] width 73 height 24
click at [1355, 57] on div "Print / Email" at bounding box center [1369, 60] width 113 height 22
click at [1336, 86] on div "With pricing" at bounding box center [1369, 89] width 113 height 22
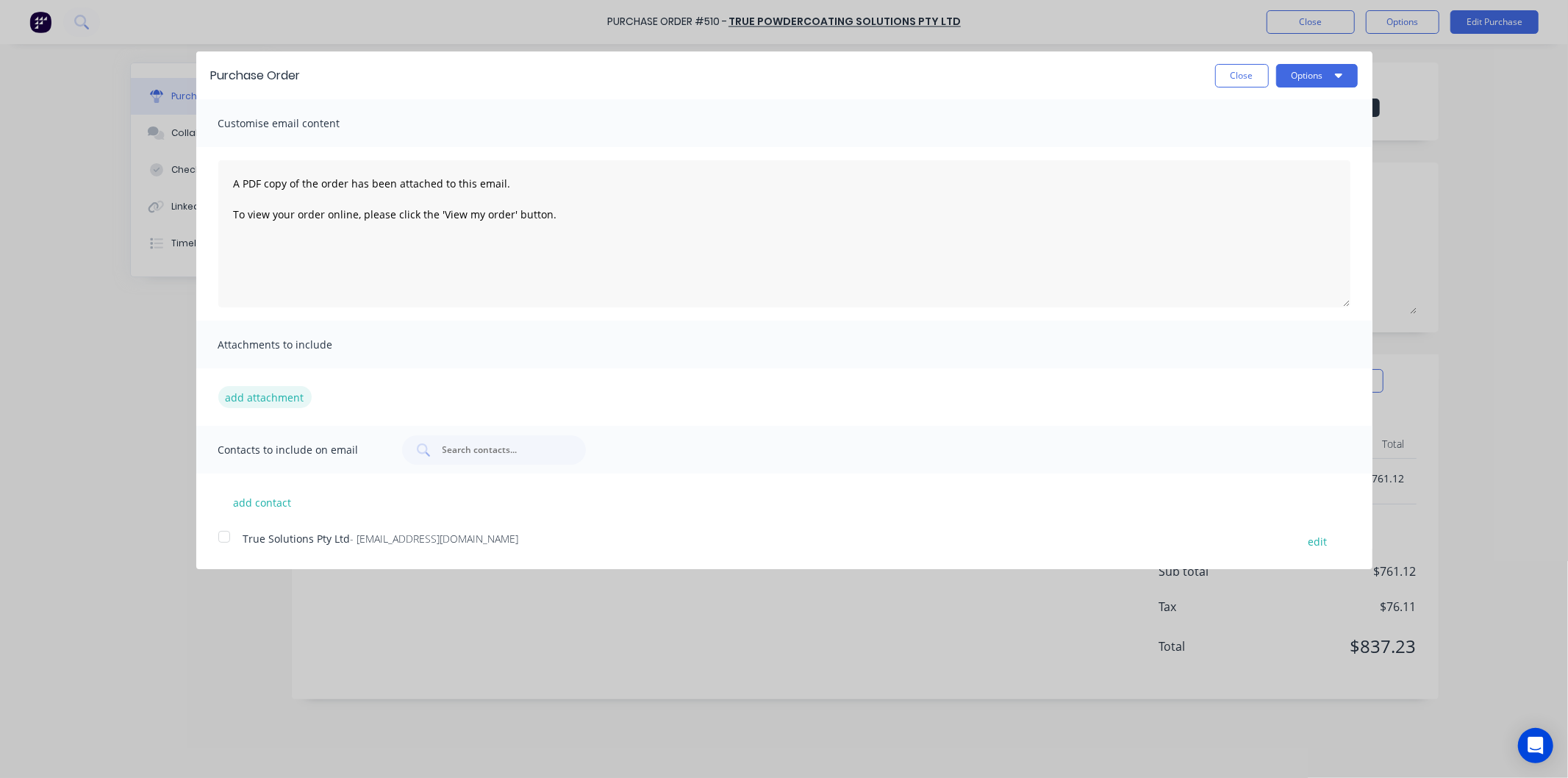
click at [263, 394] on button "add attachment" at bounding box center [264, 397] width 93 height 22
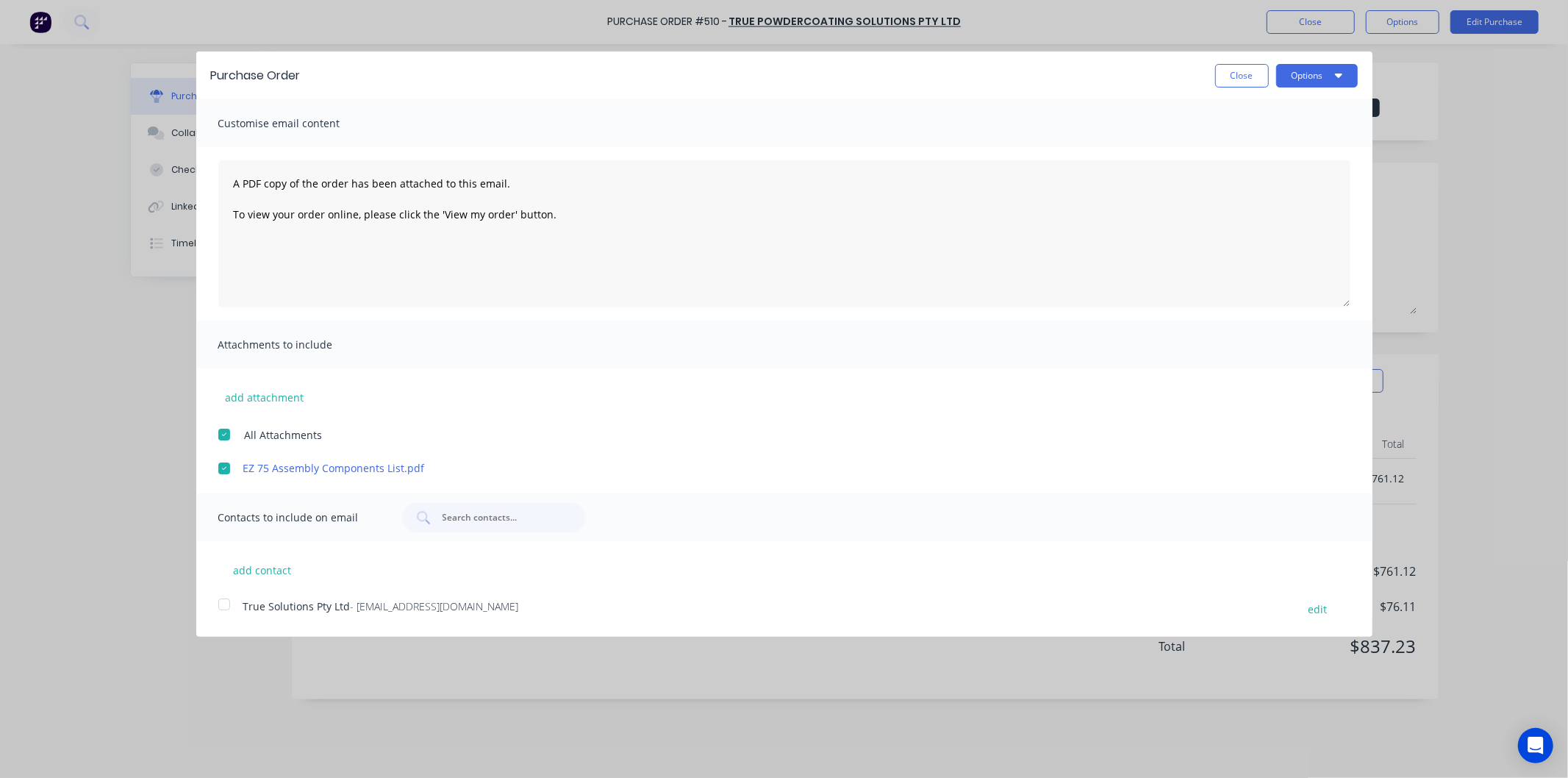
drag, startPoint x: 217, startPoint y: 575, endPoint x: 219, endPoint y: 564, distance: 11.2
click at [218, 570] on div "add contact True Solutions Pty Ltd - [EMAIL_ADDRESS][DOMAIN_NAME] edit" at bounding box center [785, 580] width 1176 height 77
click at [224, 600] on div at bounding box center [224, 605] width 29 height 29
click at [1316, 68] on button "Options" at bounding box center [1317, 76] width 82 height 24
click at [1254, 137] on div "Email" at bounding box center [1288, 143] width 113 height 22
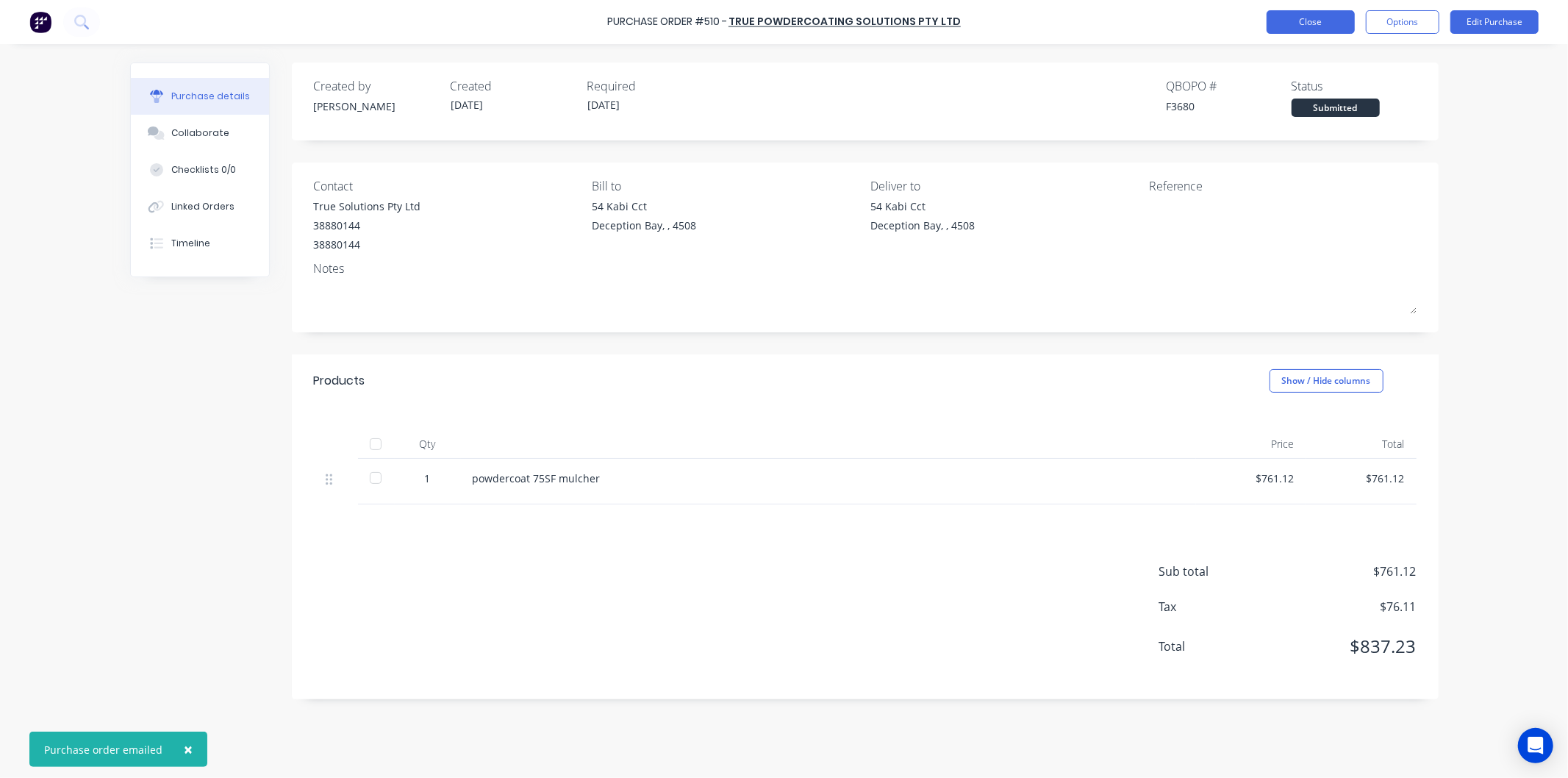
click at [1316, 20] on button "Close" at bounding box center [1311, 22] width 88 height 24
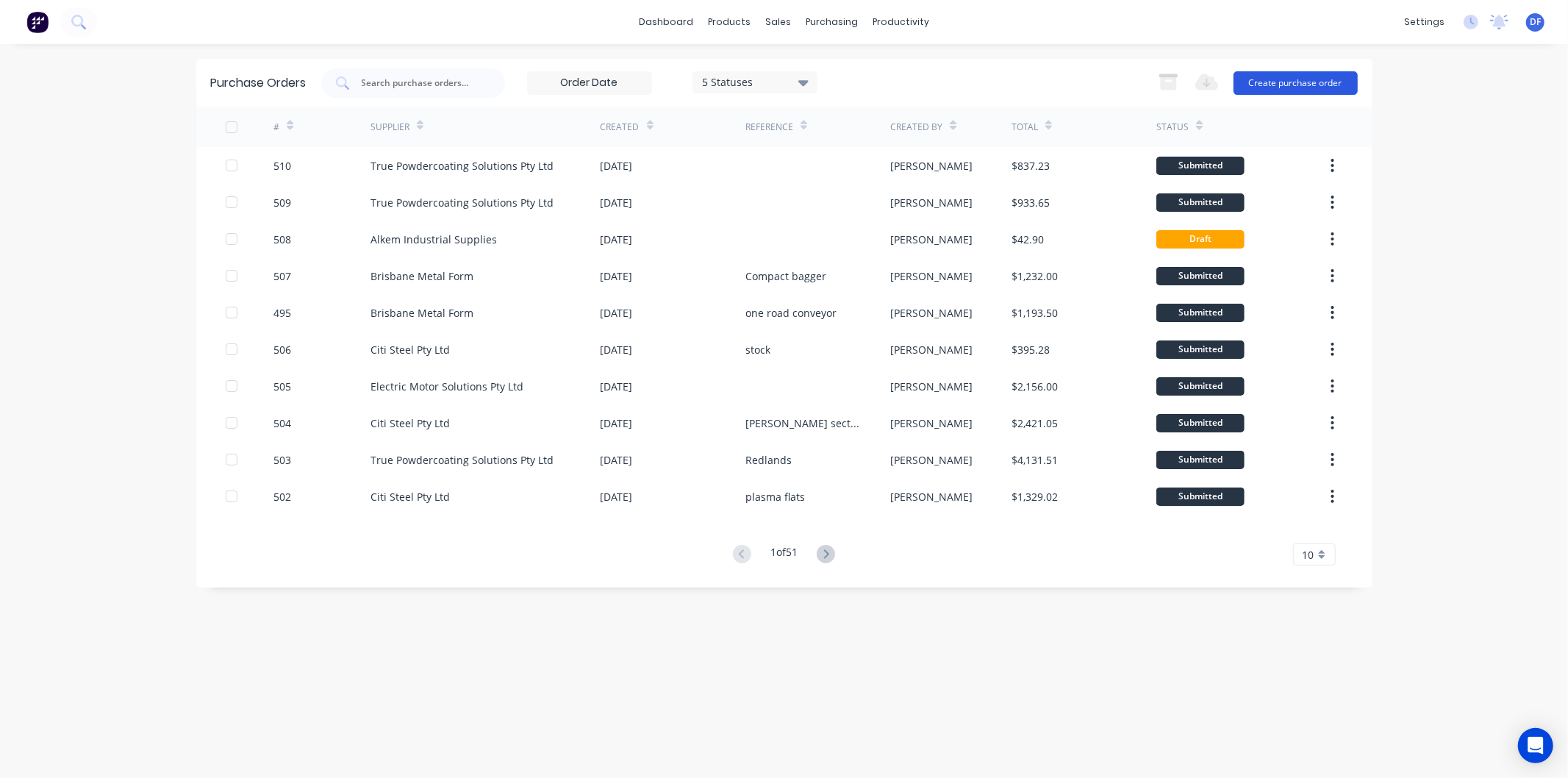
click at [1293, 76] on button "Create purchase order" at bounding box center [1295, 83] width 124 height 24
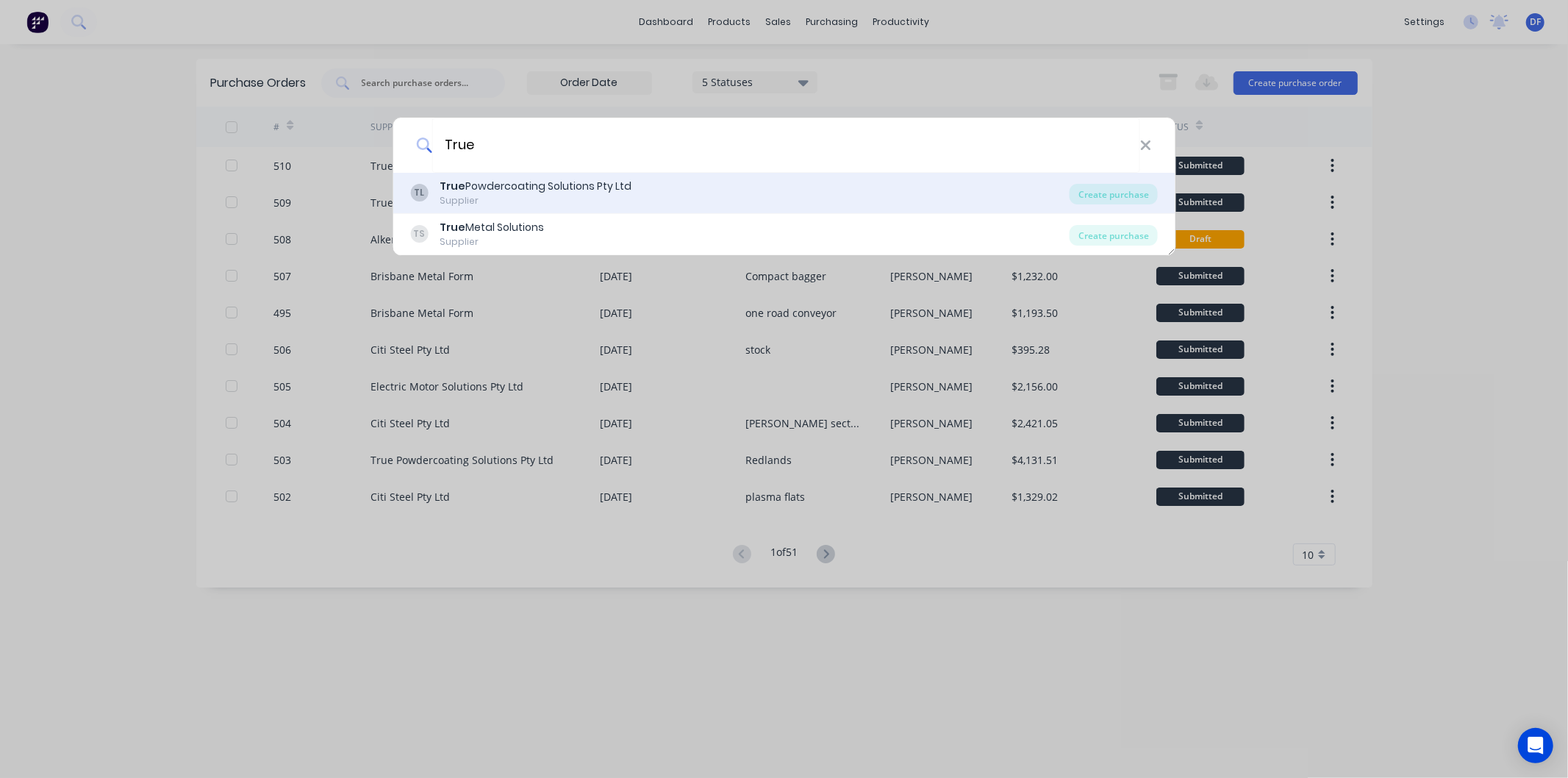
type input "True"
click at [533, 185] on div "True Powdercoating Solutions Pty Ltd" at bounding box center [535, 187] width 192 height 15
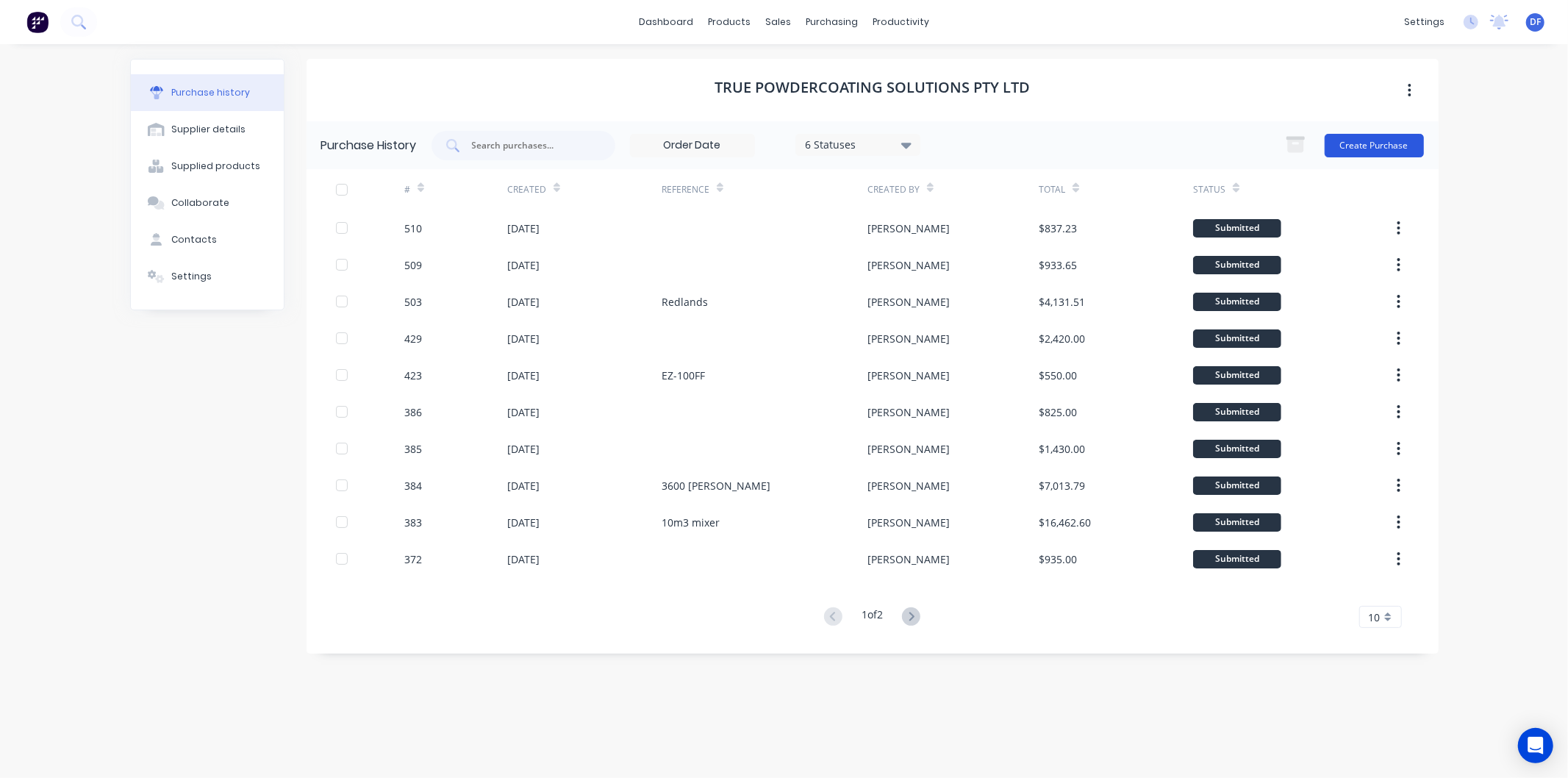
click at [1381, 146] on button "Create Purchase" at bounding box center [1375, 146] width 99 height 24
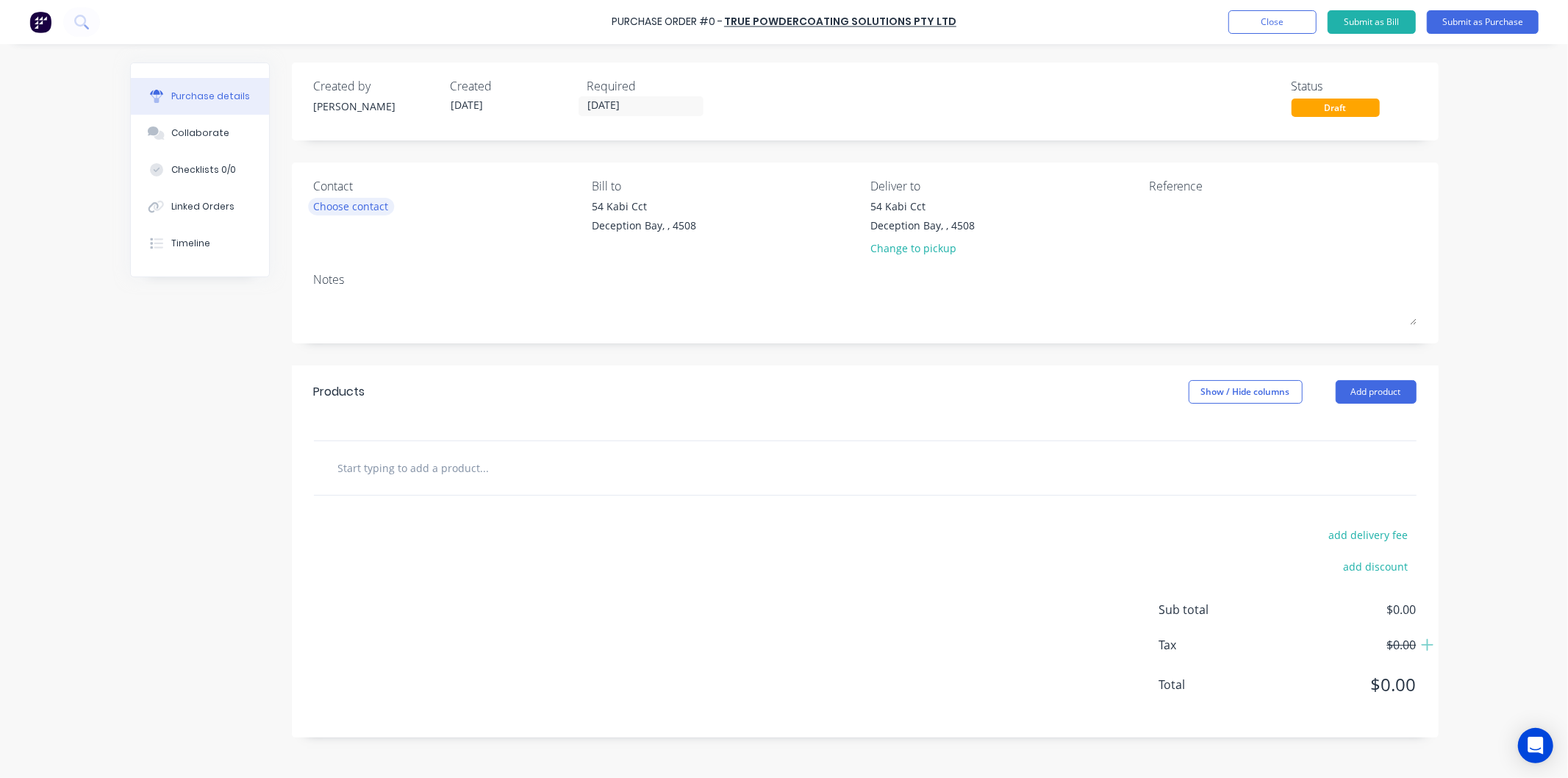
click at [368, 204] on div "Choose contact" at bounding box center [351, 207] width 75 height 15
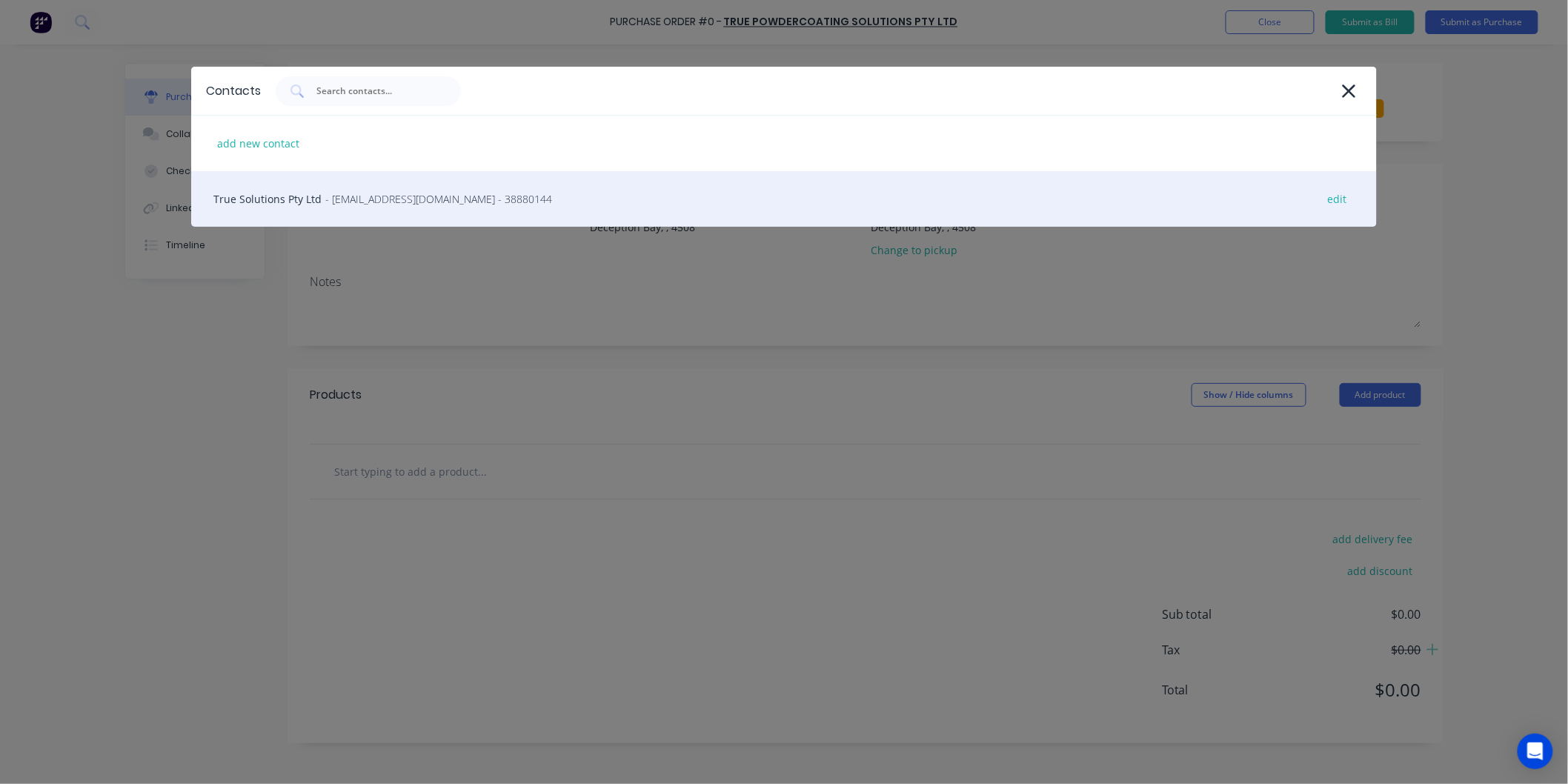
click at [378, 200] on span "- [EMAIL_ADDRESS][DOMAIN_NAME] - 38880144" at bounding box center [439, 199] width 227 height 16
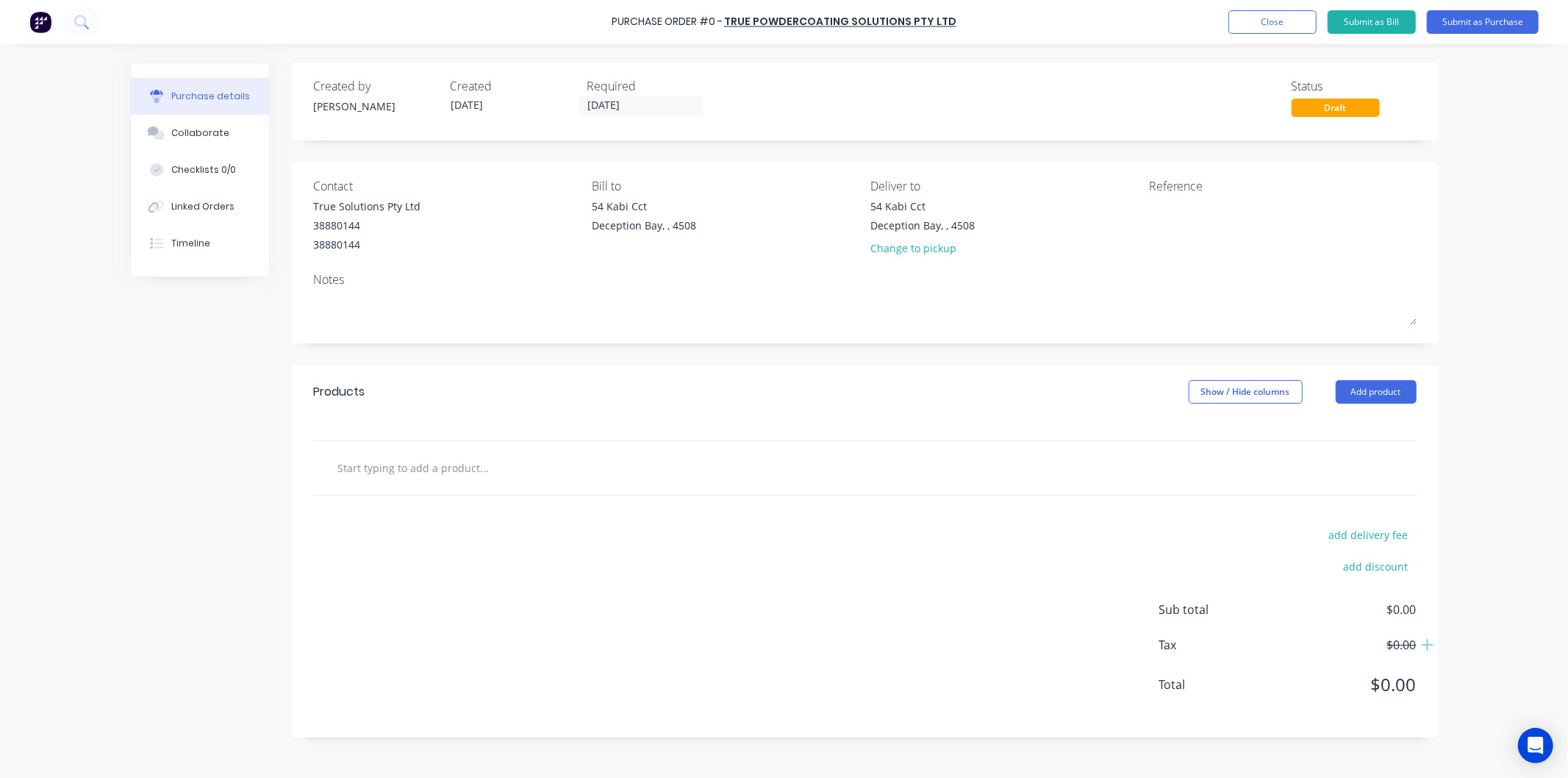
click at [407, 464] on input "text" at bounding box center [485, 468] width 294 height 29
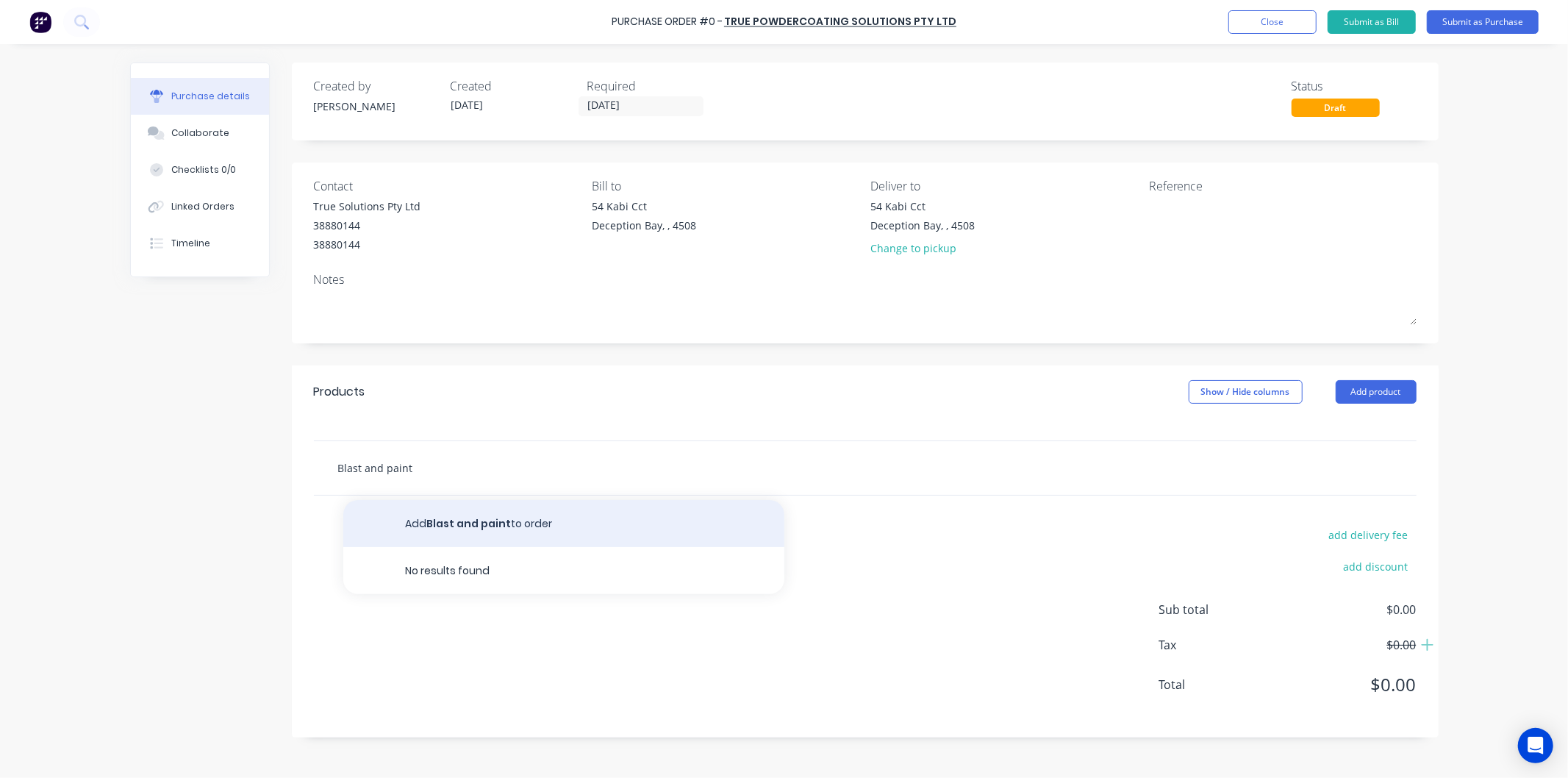
type input "Blast and paint"
click at [479, 524] on button "Add Blast and paint to order" at bounding box center [564, 524] width 441 height 47
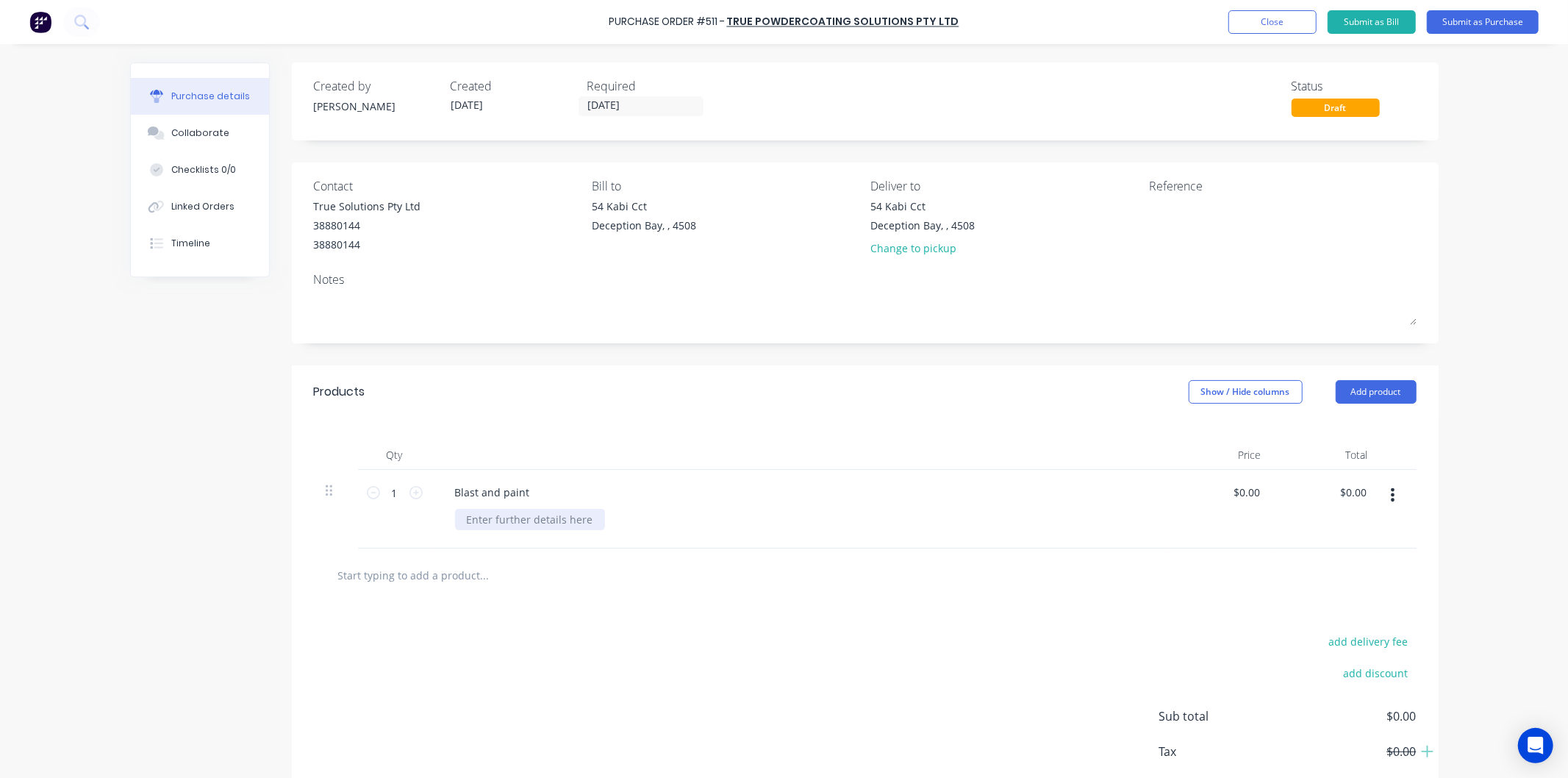
click at [474, 516] on div at bounding box center [530, 520] width 150 height 22
click at [523, 494] on div "Blast and paint" at bounding box center [493, 493] width 99 height 22
click at [511, 518] on div at bounding box center [530, 520] width 150 height 22
drag, startPoint x: 501, startPoint y: 495, endPoint x: 507, endPoint y: 483, distance: 13.4
click at [501, 493] on div "Blast and powdercoat" at bounding box center [509, 493] width 131 height 22
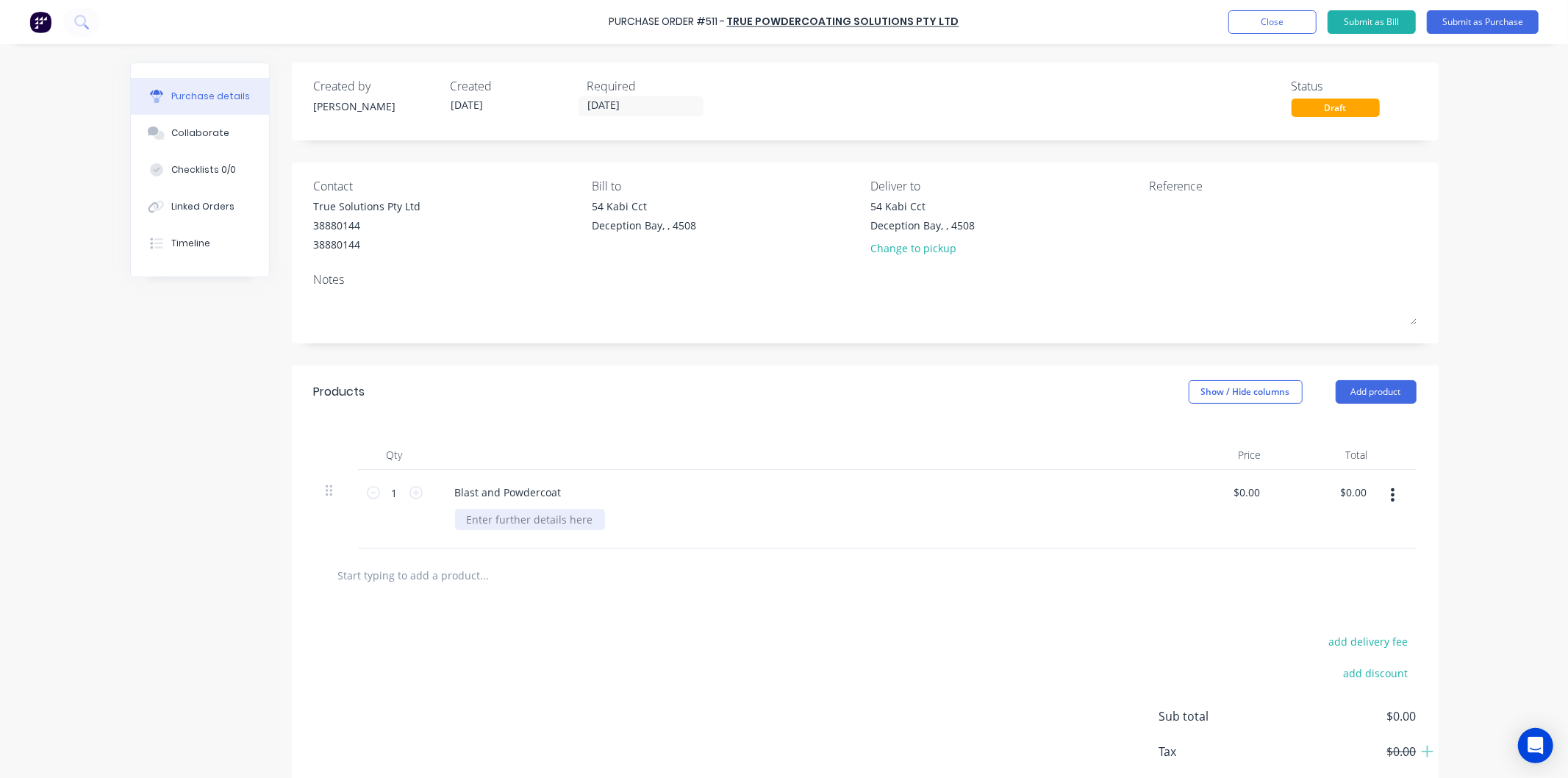
click at [486, 517] on div at bounding box center [530, 520] width 150 height 22
click at [472, 517] on div "Balst and powdercoat Bag-it 200 as per quote" at bounding box center [579, 520] width 248 height 22
click at [469, 520] on div "Blst and powdercoat Bag-it 200 as per quote" at bounding box center [576, 520] width 243 height 22
click at [681, 522] on div "Blast and powdercoat Bag-it 200 as per quote" at bounding box center [579, 520] width 248 height 22
drag, startPoint x: 618, startPoint y: 522, endPoint x: 617, endPoint y: 515, distance: 7.1
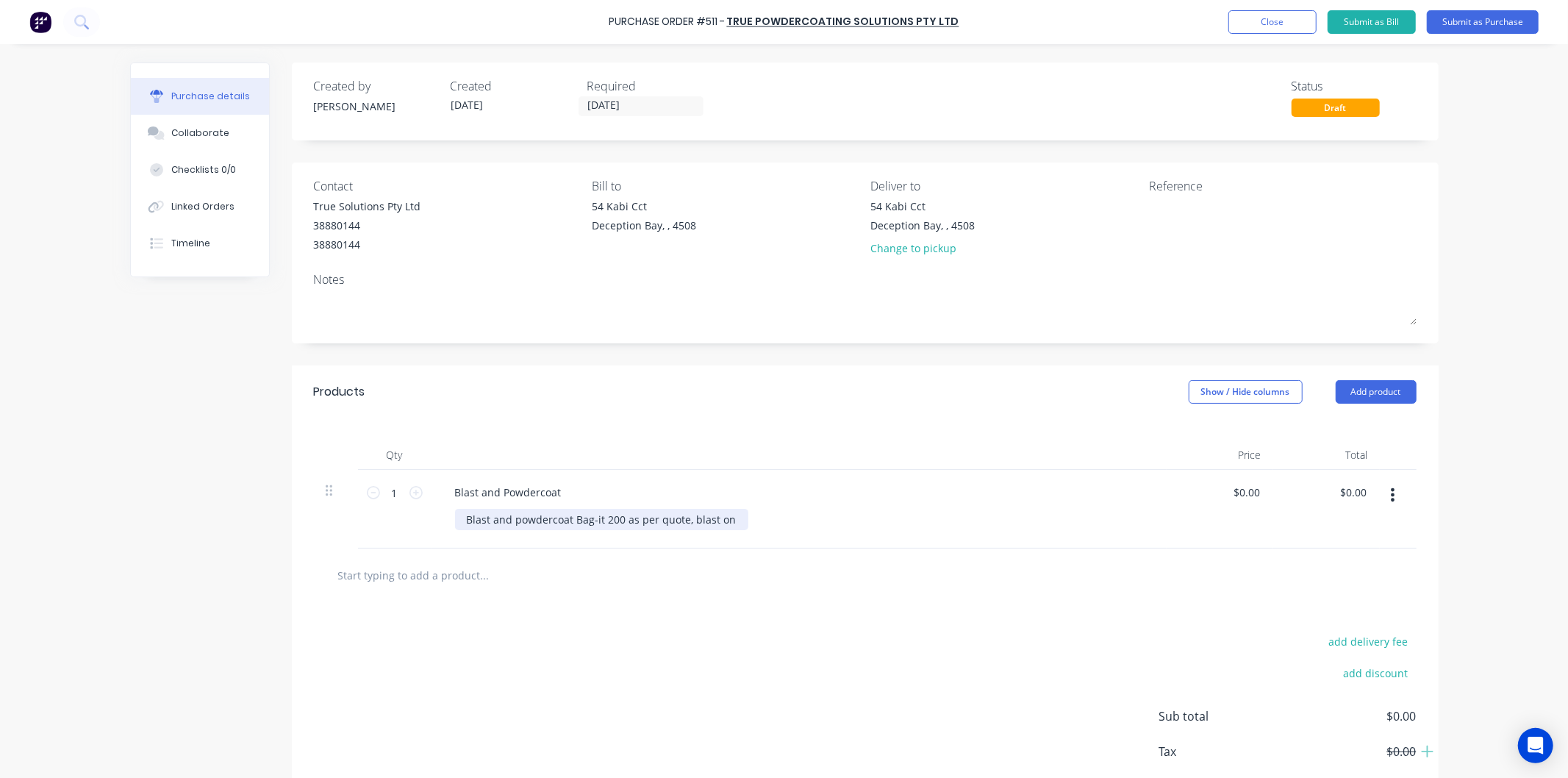
click at [618, 520] on div "Blast and powdercoat Bag-it 200 as per quote, blast on" at bounding box center [601, 520] width 294 height 22
click at [809, 517] on div "Blast and powdercoat Bag-it 200 [PERSON_NAME] and parts as per quote, blast on" at bounding box center [669, 520] width 429 height 22
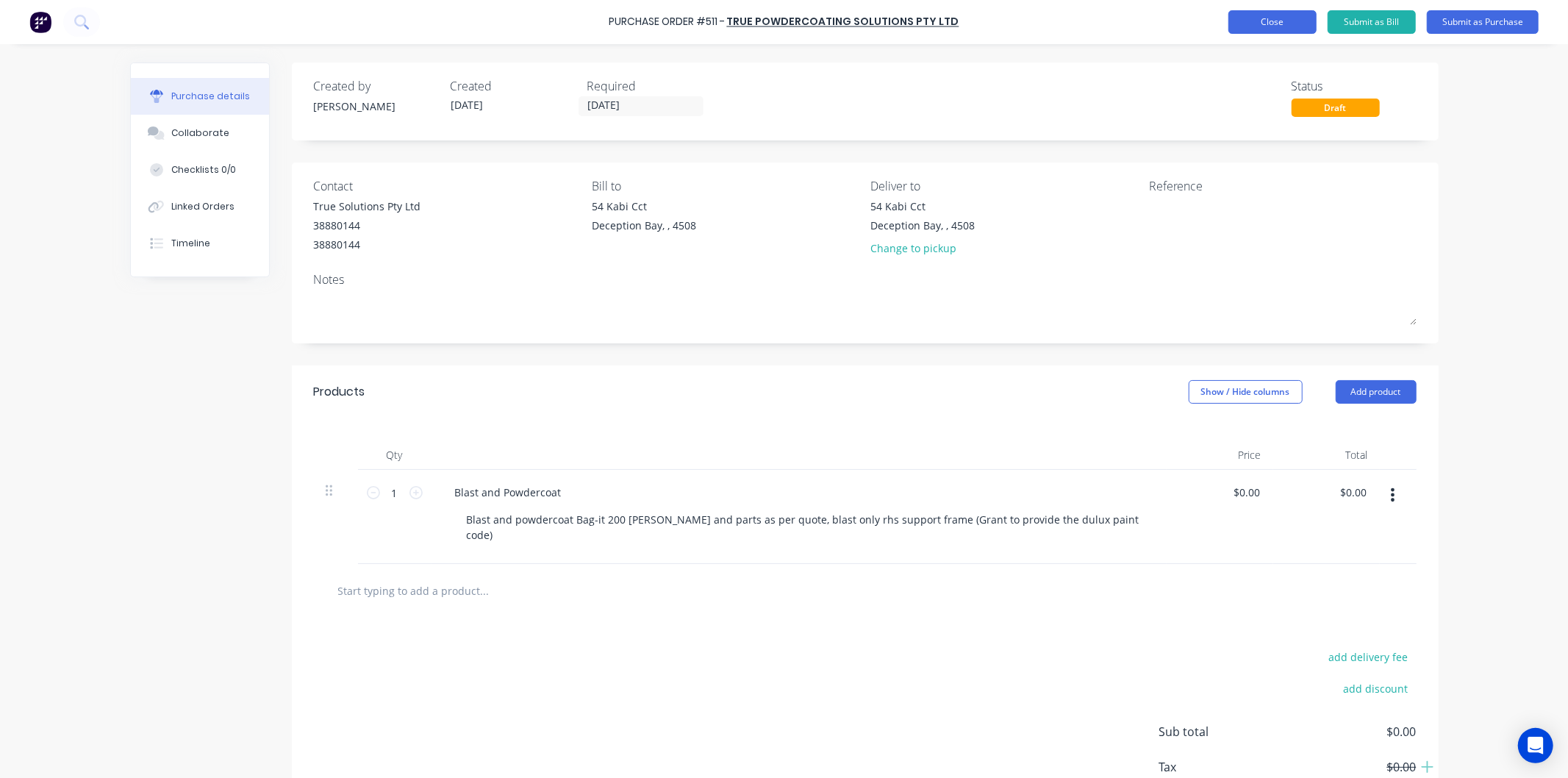
click at [1270, 19] on button "Close" at bounding box center [1273, 22] width 88 height 24
